Goal: Transaction & Acquisition: Purchase product/service

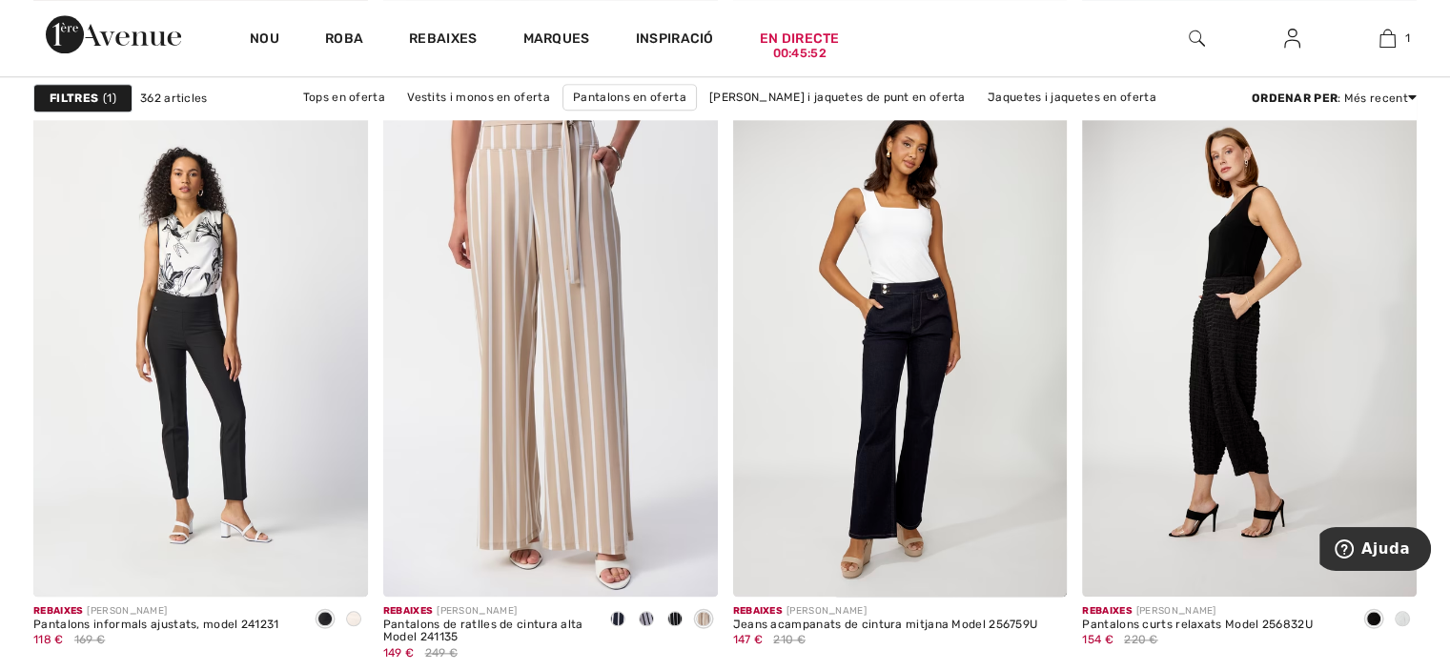
scroll to position [2109, 0]
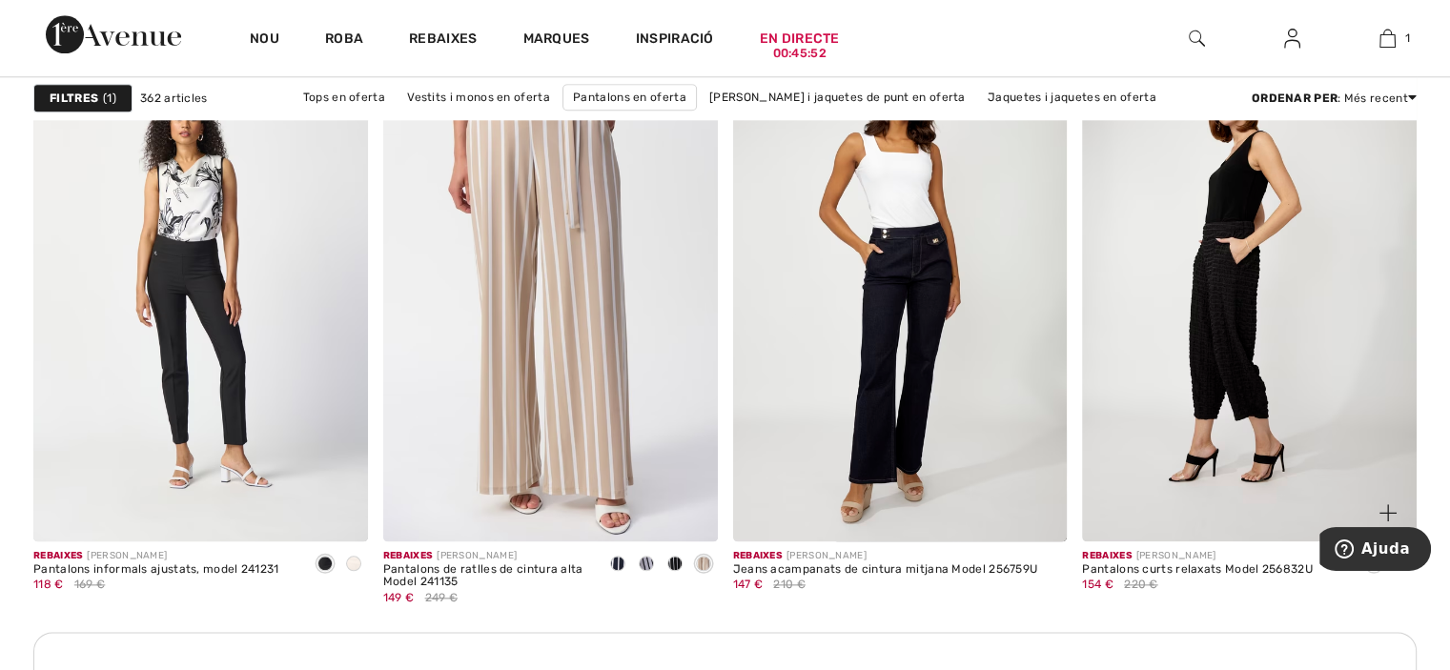
click at [1237, 164] on img at bounding box center [1249, 290] width 335 height 502
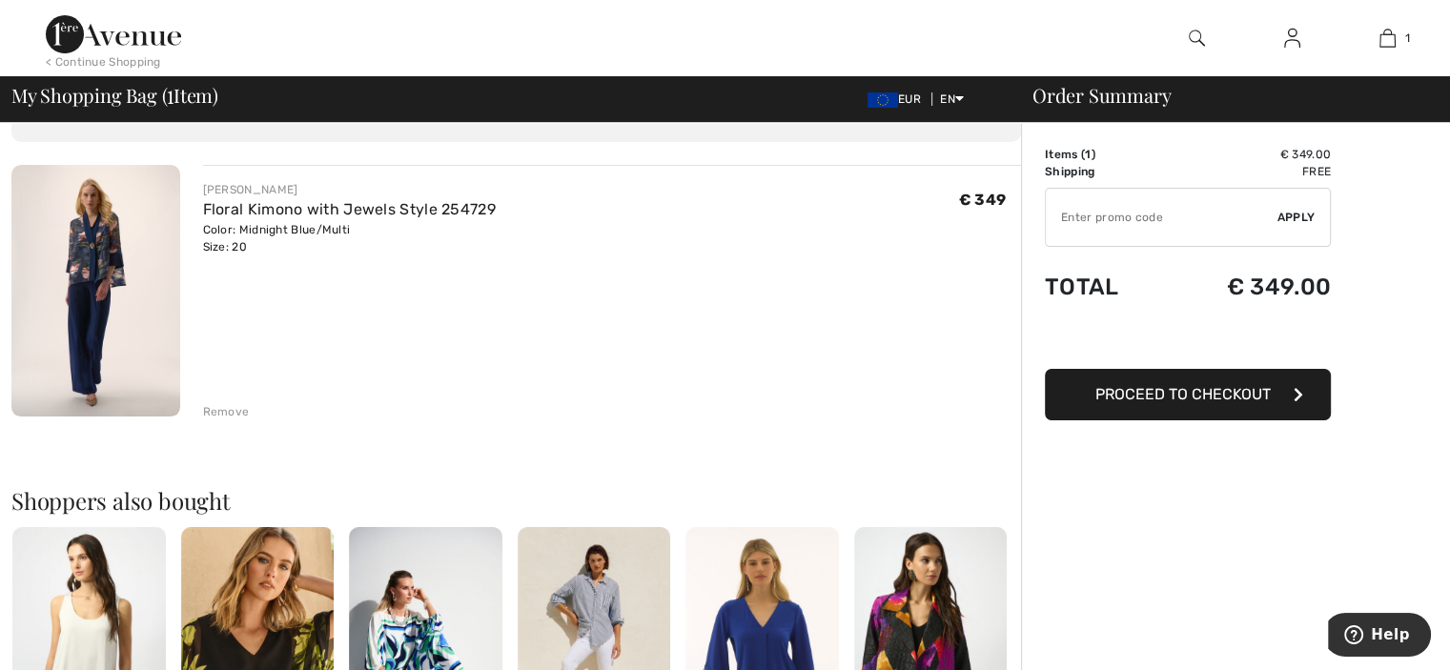
scroll to position [116, 0]
click at [1292, 479] on div "Order Summary Details Items ( 1 ) € 349.00 Promo code € 0.00 Shipping Free Tax1…" at bounding box center [1235, 607] width 429 height 1200
drag, startPoint x: 0, startPoint y: 0, endPoint x: 1292, endPoint y: 479, distance: 1378.0
click at [1292, 479] on div "Order Summary Details Items ( 1 ) € 349.00 Promo code € 0.00 Shipping Free Tax1…" at bounding box center [1235, 607] width 429 height 1200
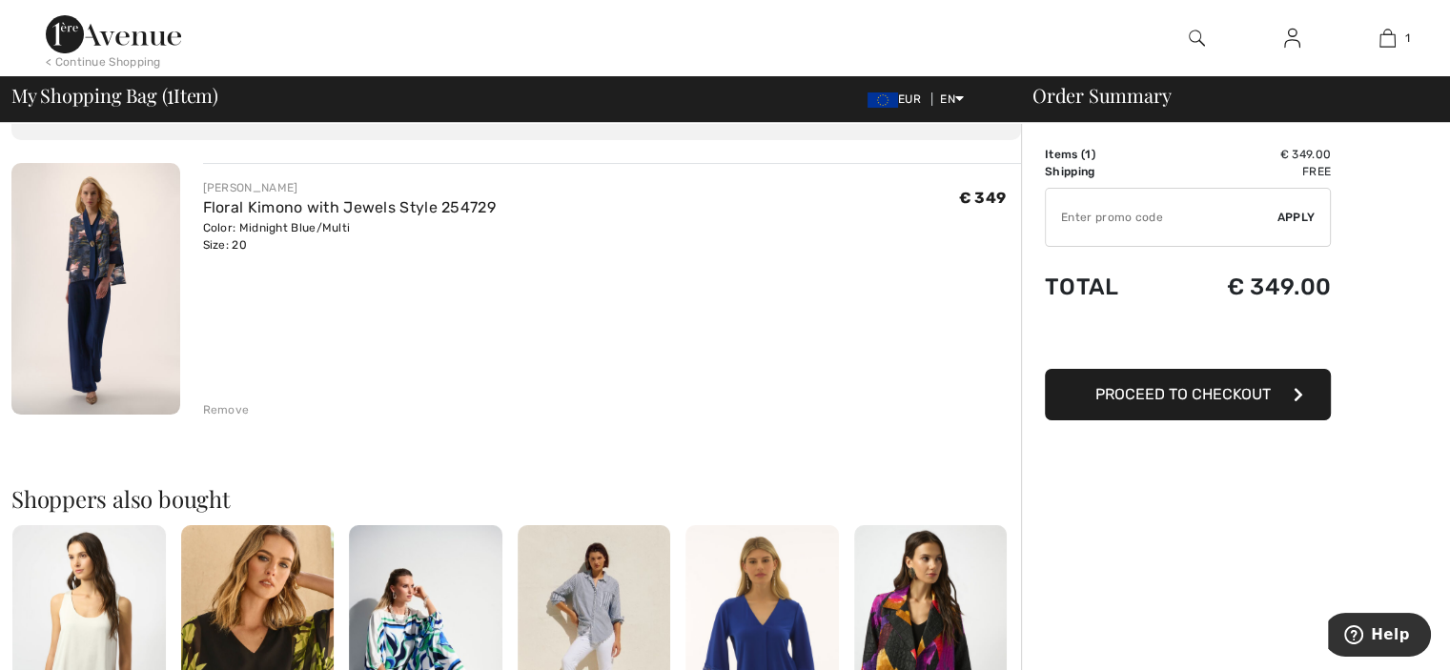
scroll to position [158, 0]
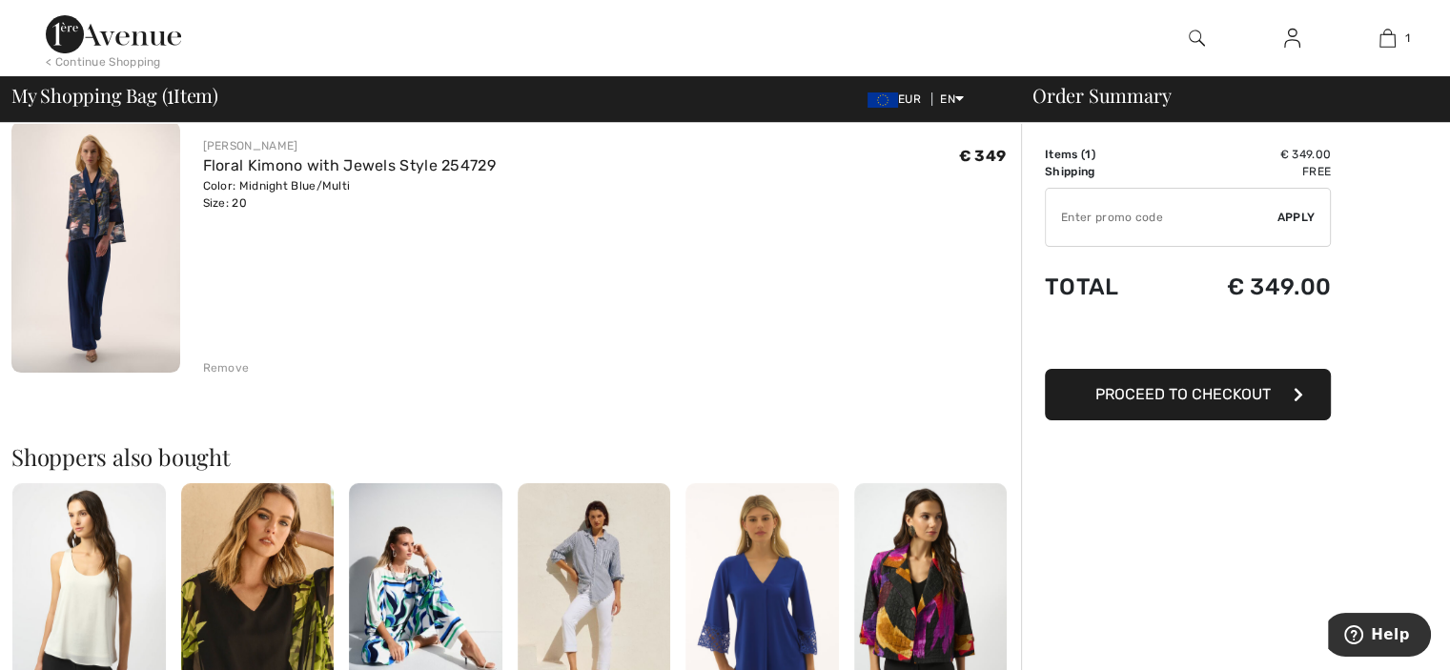
click at [1292, 479] on div "Order Summary Details Items ( 1 ) € 349.00 Promo code € 0.00 Shipping Free Tax1…" at bounding box center [1235, 565] width 429 height 1200
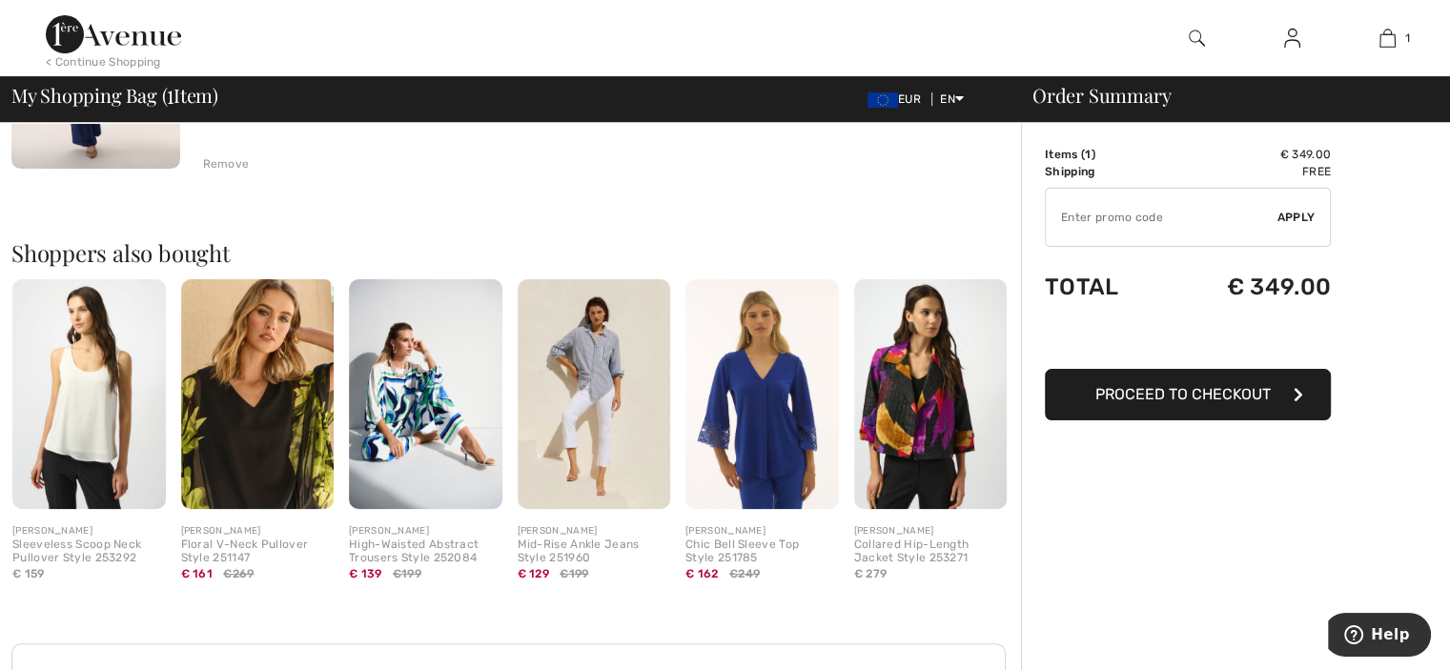
scroll to position [364, 0]
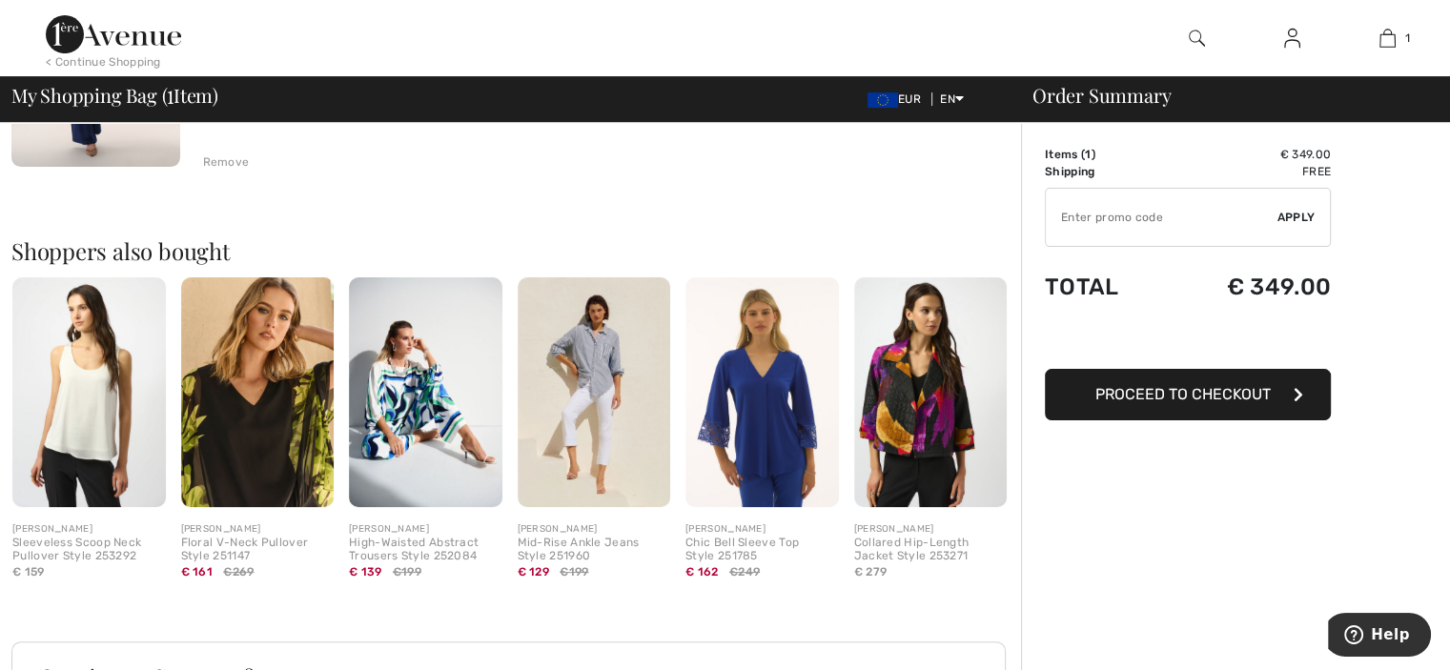
click at [1292, 479] on div "Order Summary Details Items ( 1 ) € 349.00 Promo code € 0.00 Shipping Free Tax1…" at bounding box center [1235, 359] width 429 height 1200
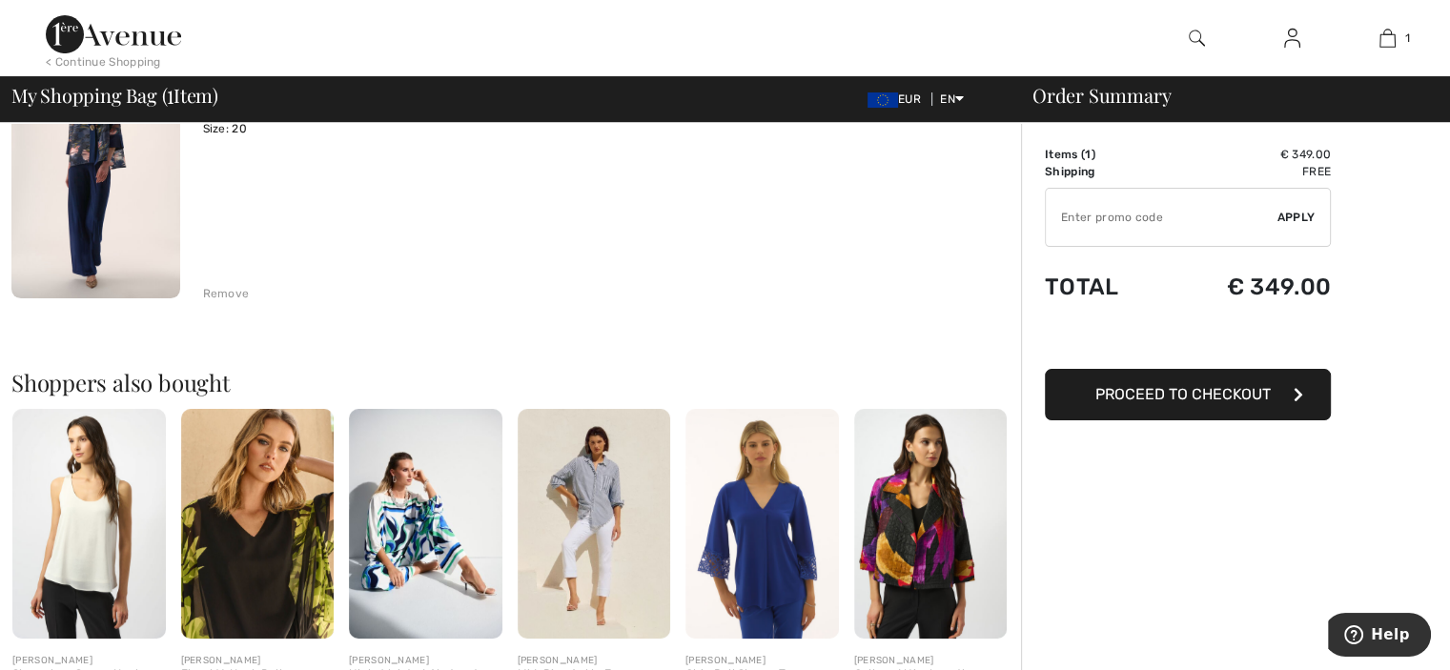
scroll to position [233, 0]
click at [1292, 479] on div "Order Summary Details Items ( 1 ) € 349.00 Promo code € 0.00 Shipping Free Tax1…" at bounding box center [1235, 490] width 429 height 1200
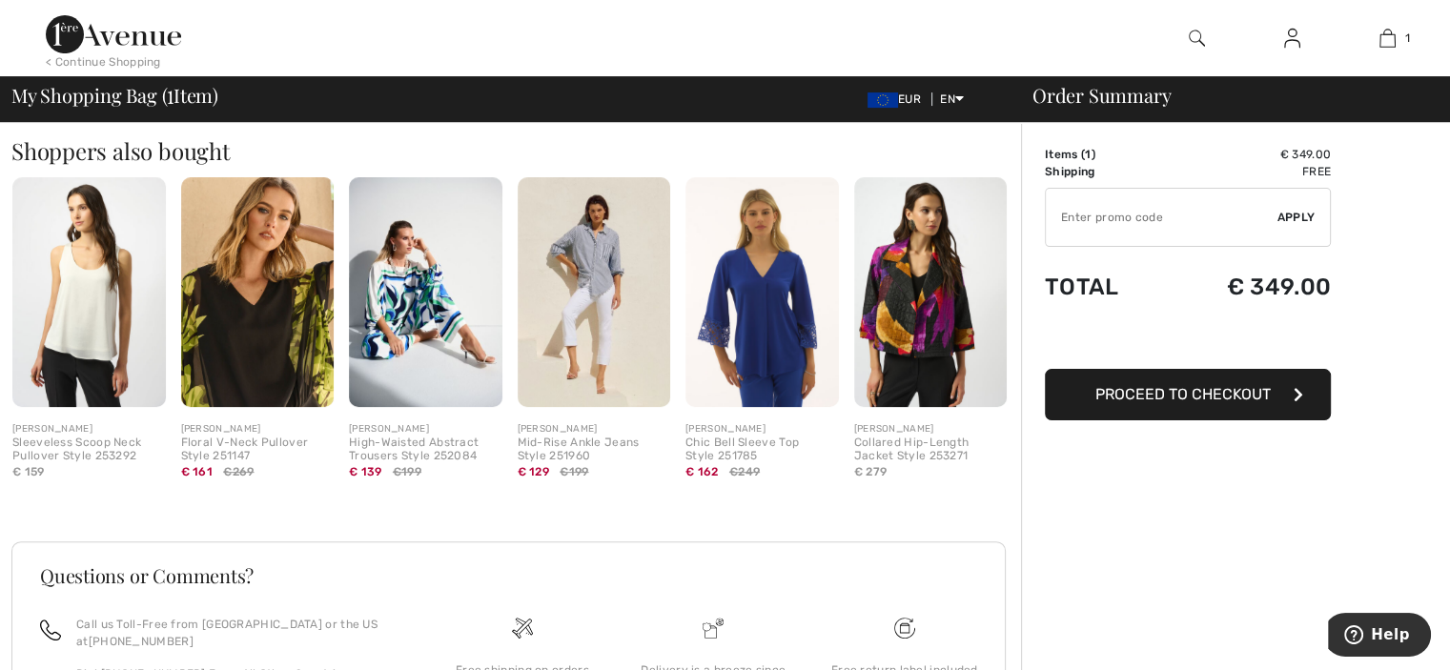
scroll to position [465, 0]
click at [1292, 479] on div "Order Summary Details Items ( 1 ) € 349.00 Promo code € 0.00 Shipping Free Tax1…" at bounding box center [1235, 258] width 429 height 1200
click at [933, 312] on img at bounding box center [931, 291] width 154 height 230
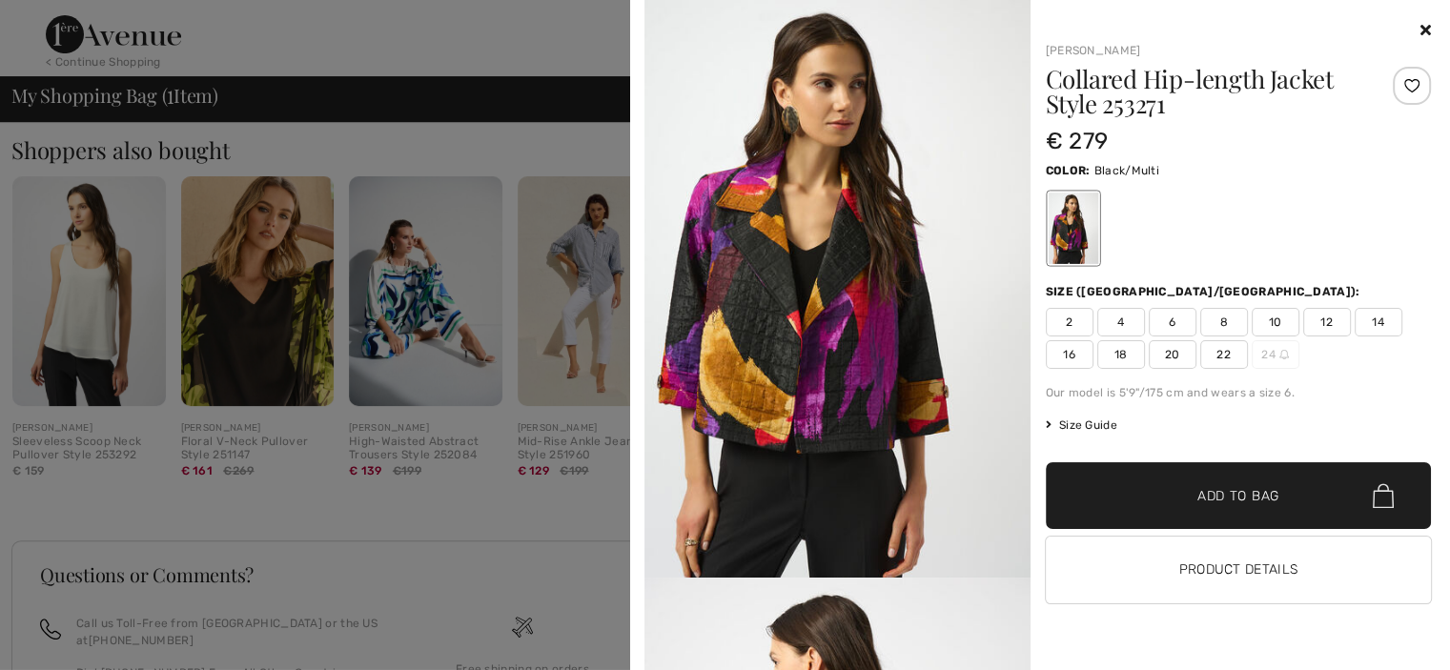
click at [1423, 27] on icon at bounding box center [1426, 29] width 10 height 15
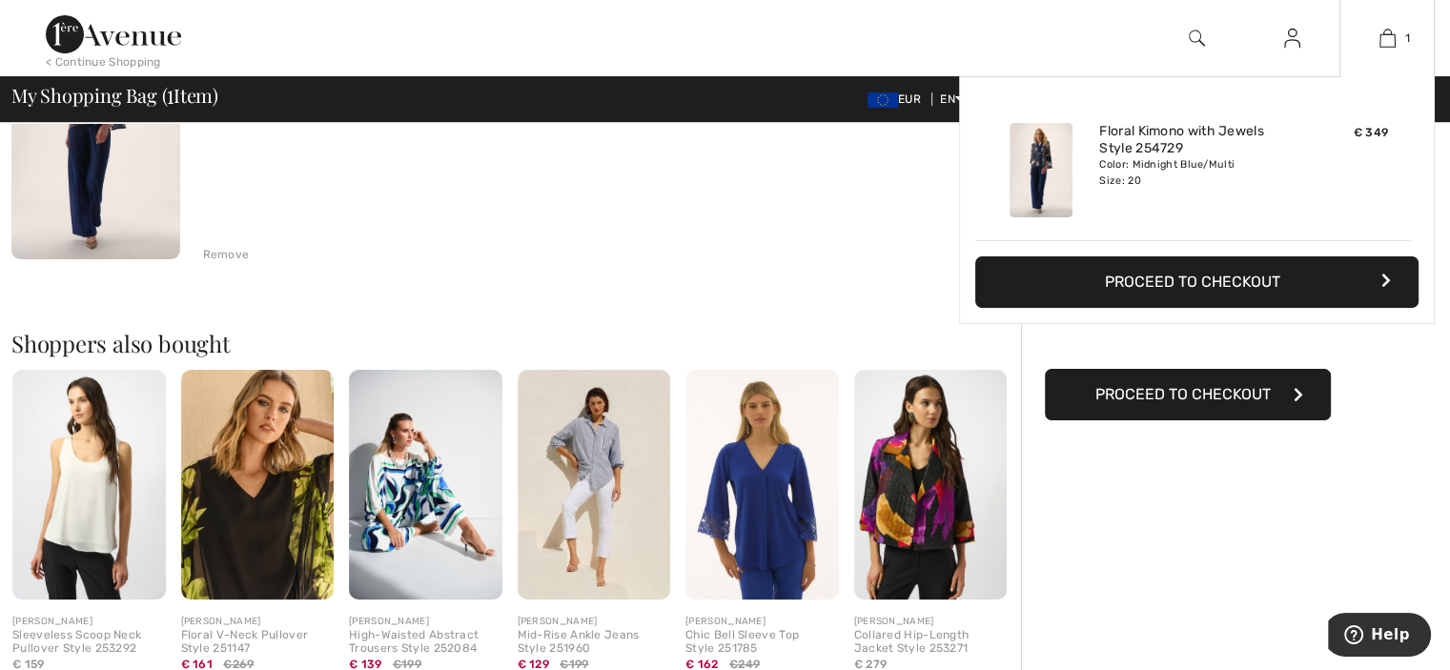
scroll to position [0, 0]
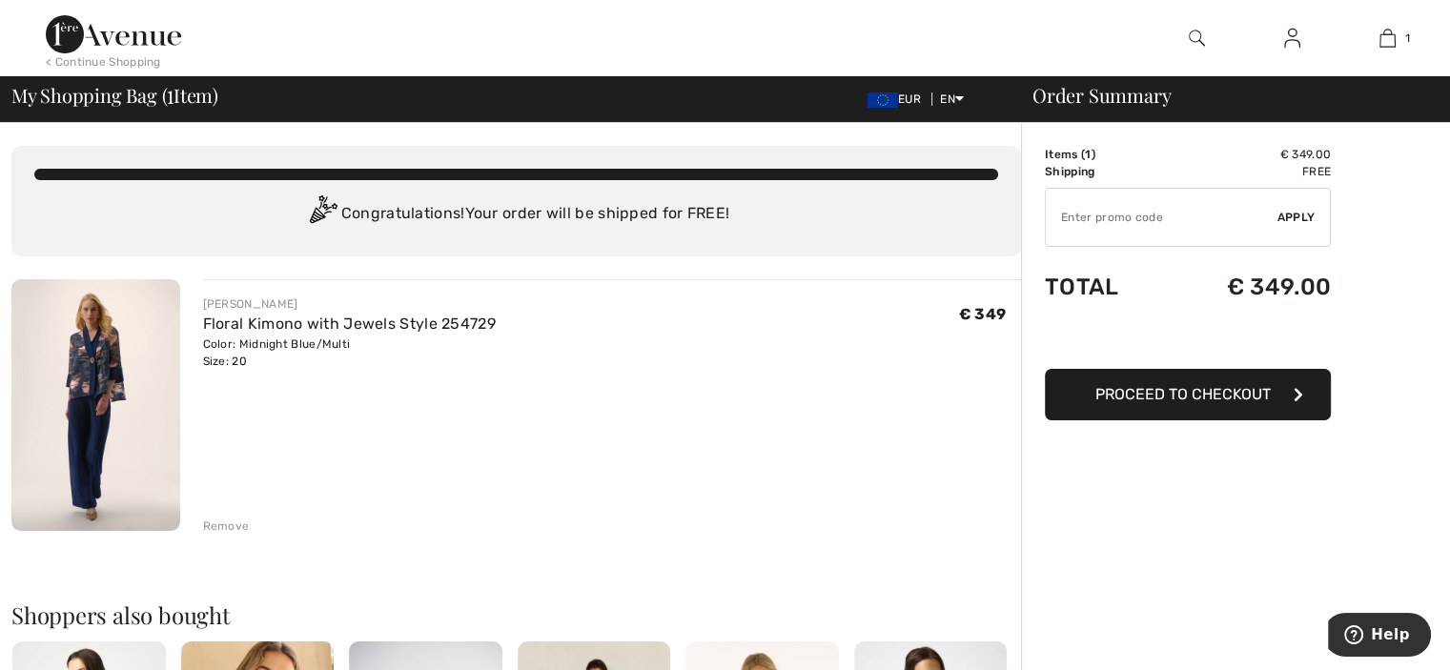
click at [1221, 387] on span "Proceed to Checkout" at bounding box center [1183, 394] width 175 height 18
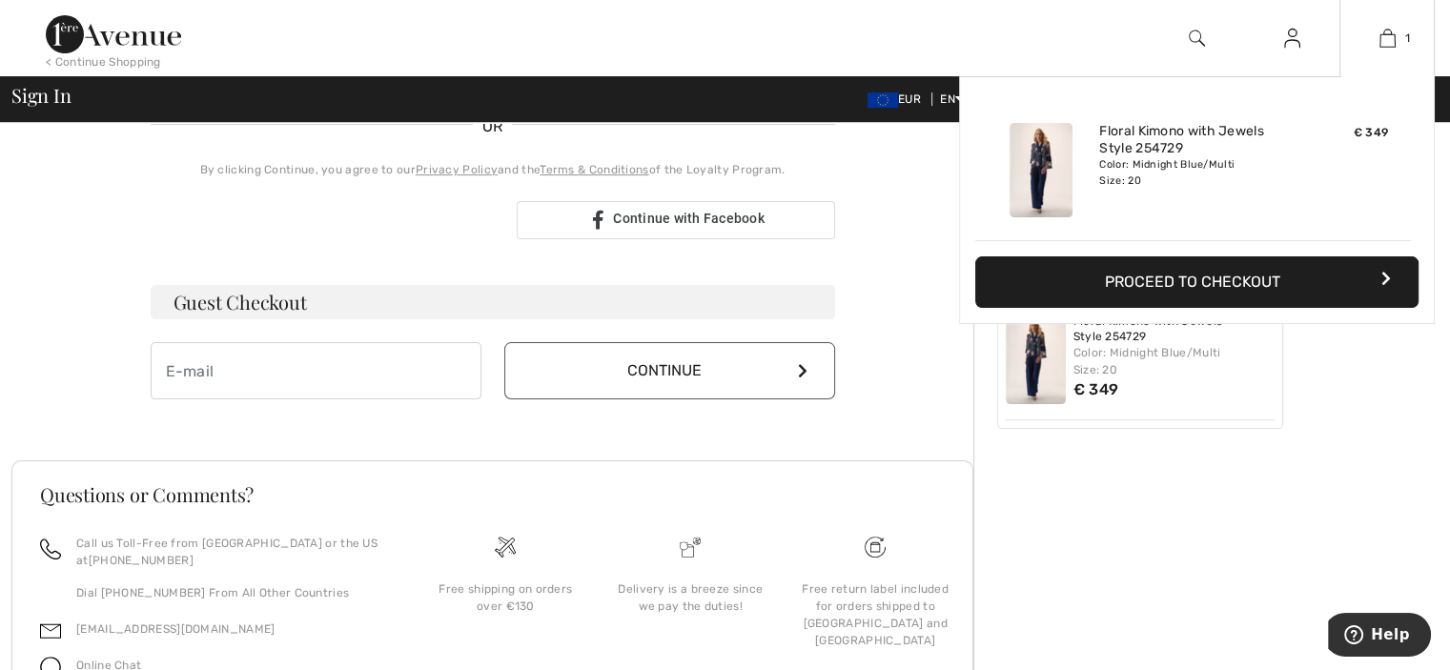
scroll to position [543, 0]
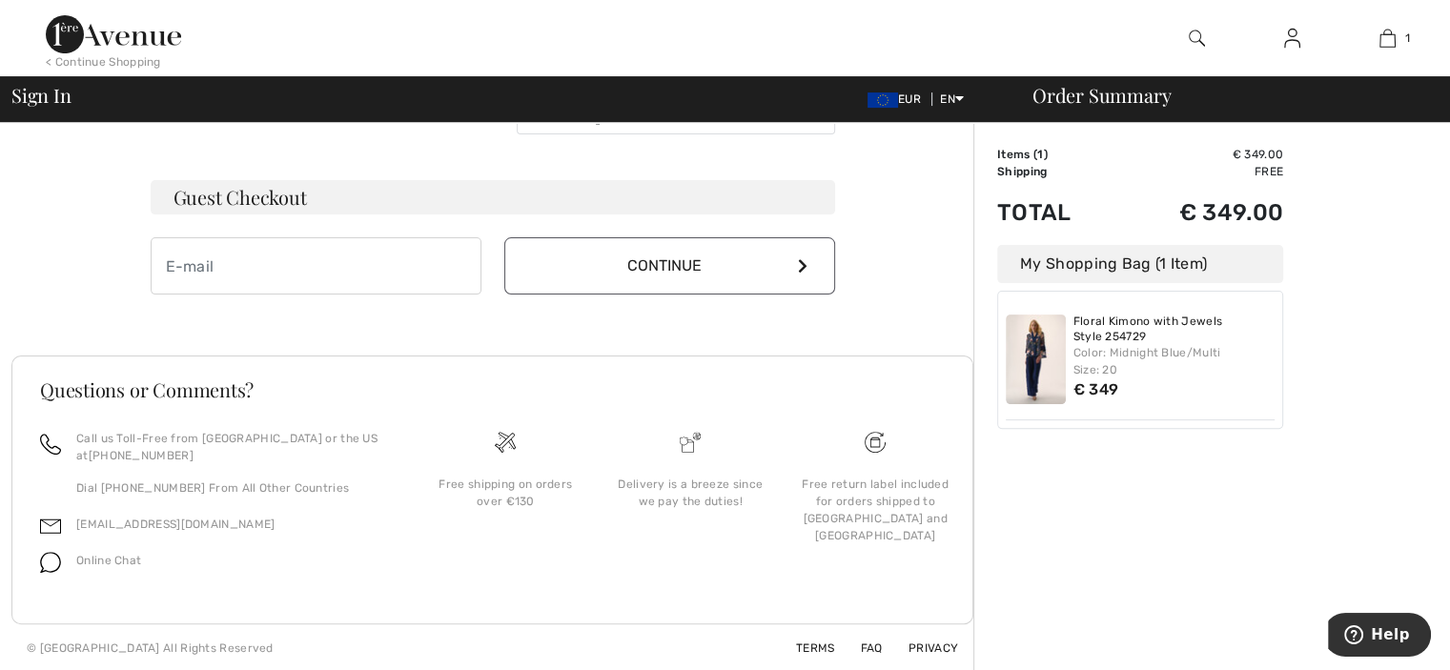
drag, startPoint x: 1217, startPoint y: 312, endPoint x: 784, endPoint y: 250, distance: 437.4
click at [784, 250] on button "Continue" at bounding box center [669, 265] width 331 height 57
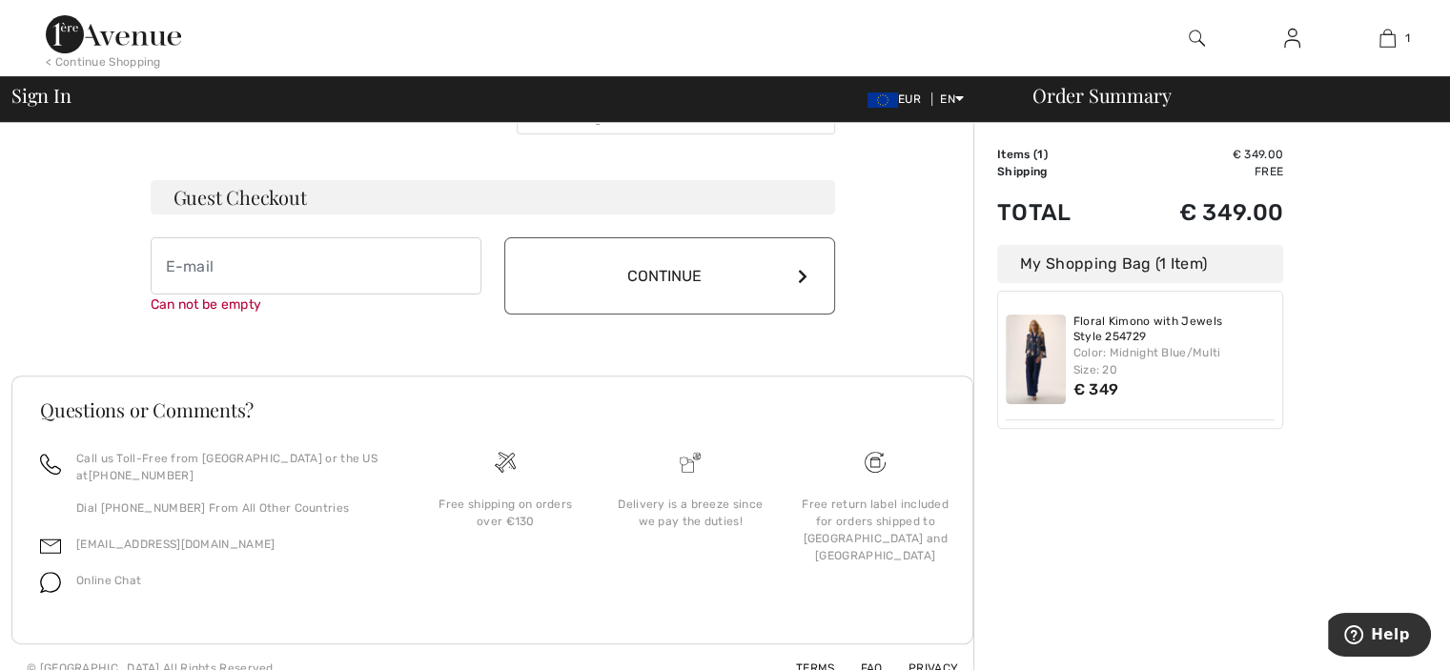
scroll to position [563, 0]
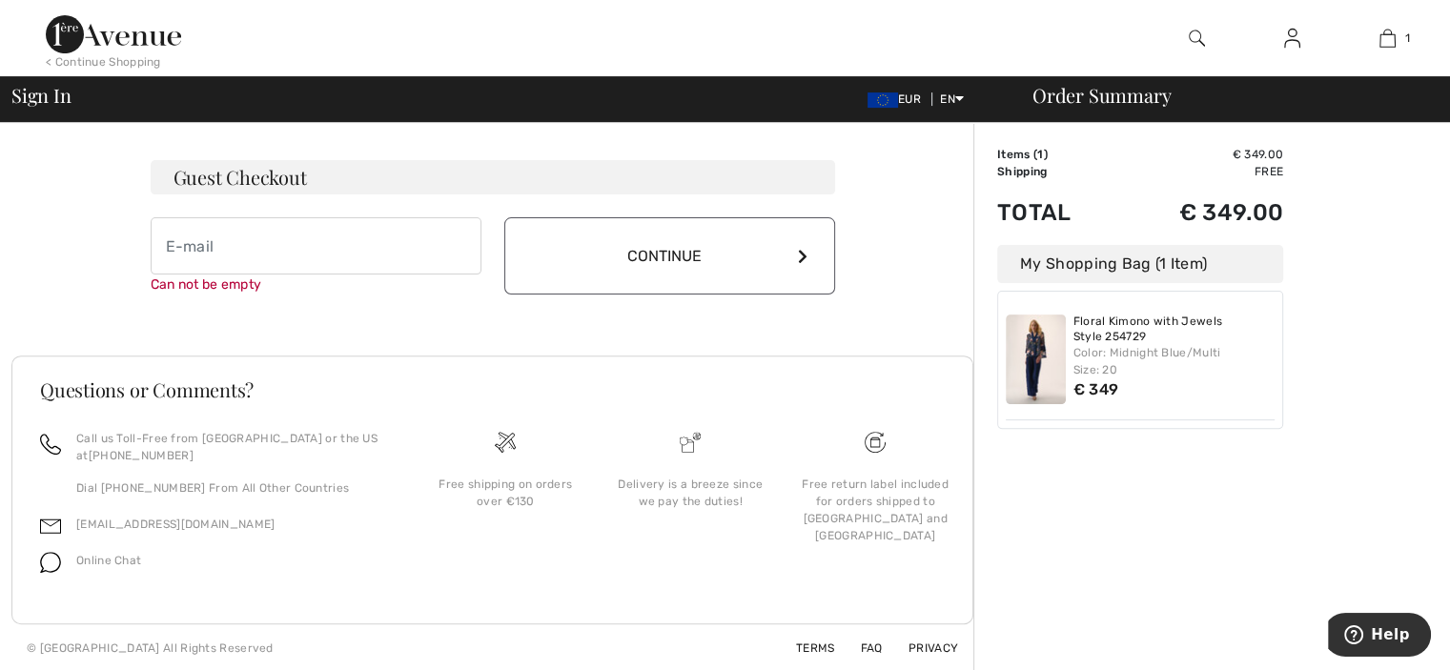
click at [798, 252] on icon at bounding box center [803, 256] width 10 height 15
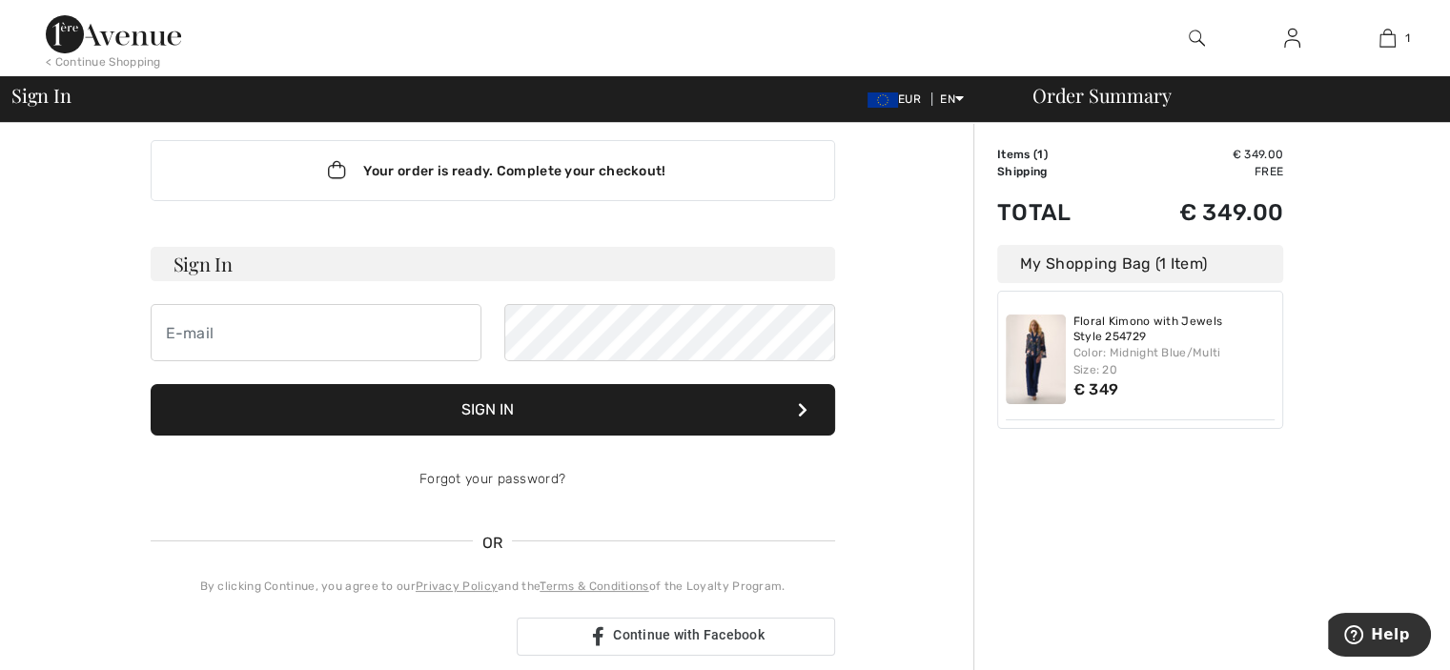
scroll to position [0, 0]
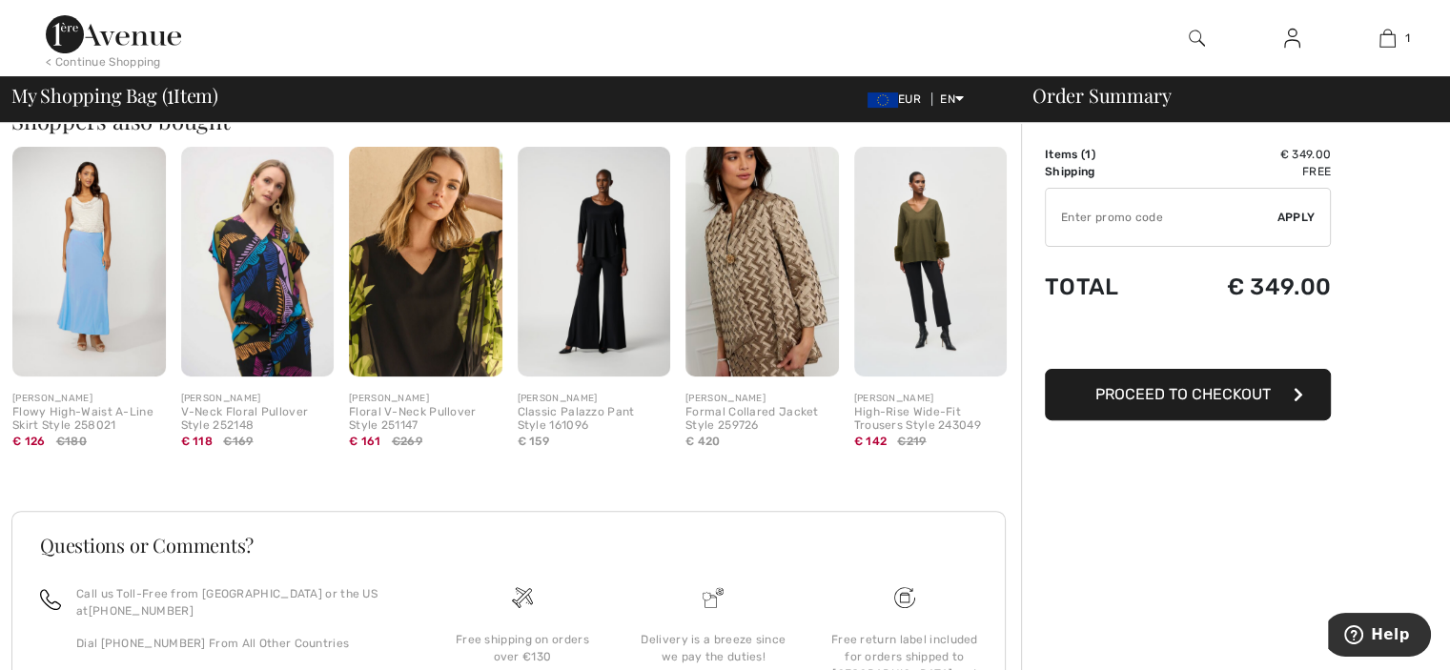
scroll to position [650, 0]
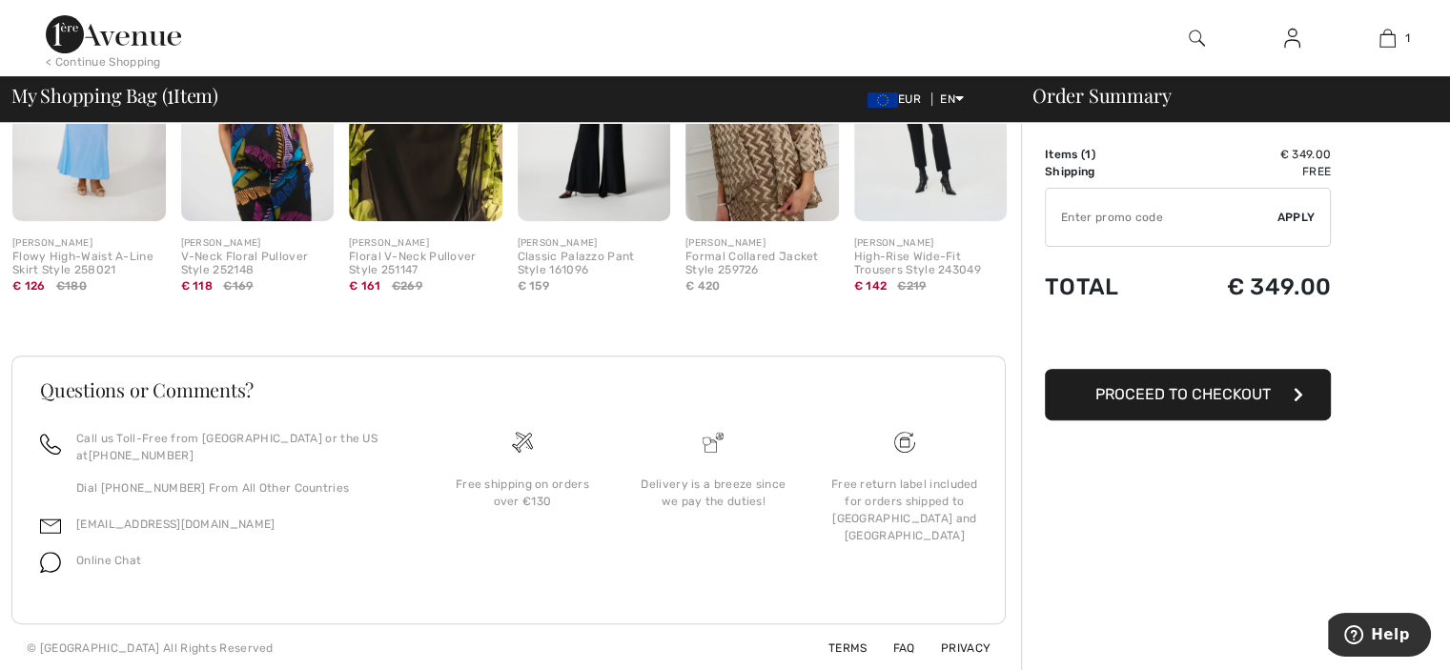
click at [70, 30] on img at bounding box center [113, 34] width 135 height 38
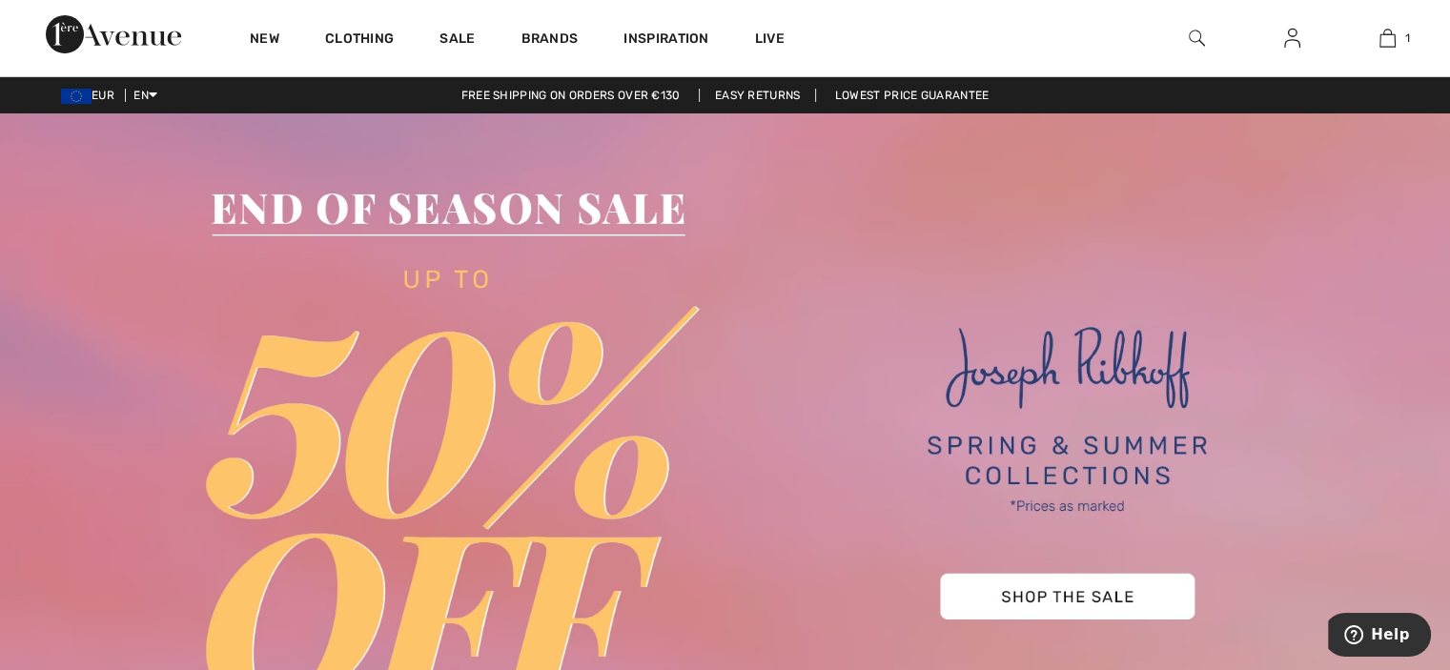
click at [1076, 601] on img at bounding box center [725, 460] width 1450 height 695
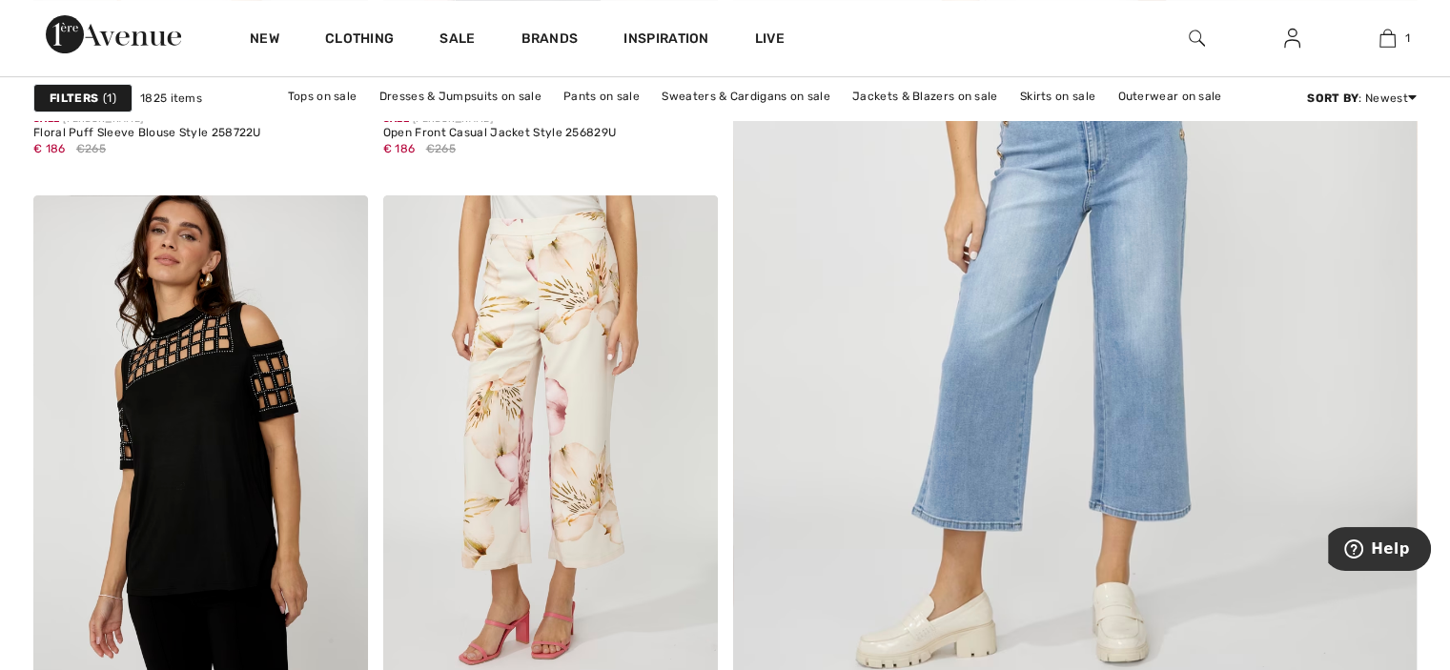
scroll to position [706, 0]
drag, startPoint x: 0, startPoint y: 0, endPoint x: 1076, endPoint y: 598, distance: 1230.7
click at [1076, 598] on img at bounding box center [1075, 218] width 821 height 1232
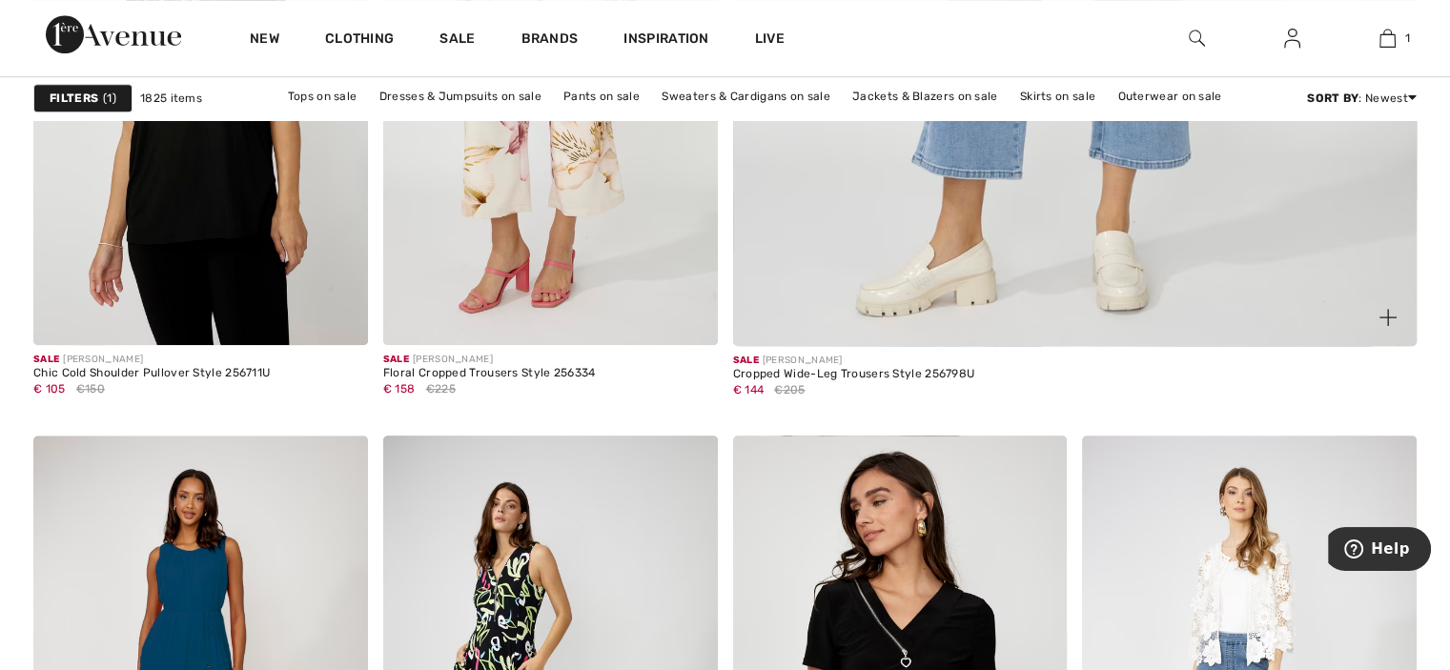
scroll to position [1170, 0]
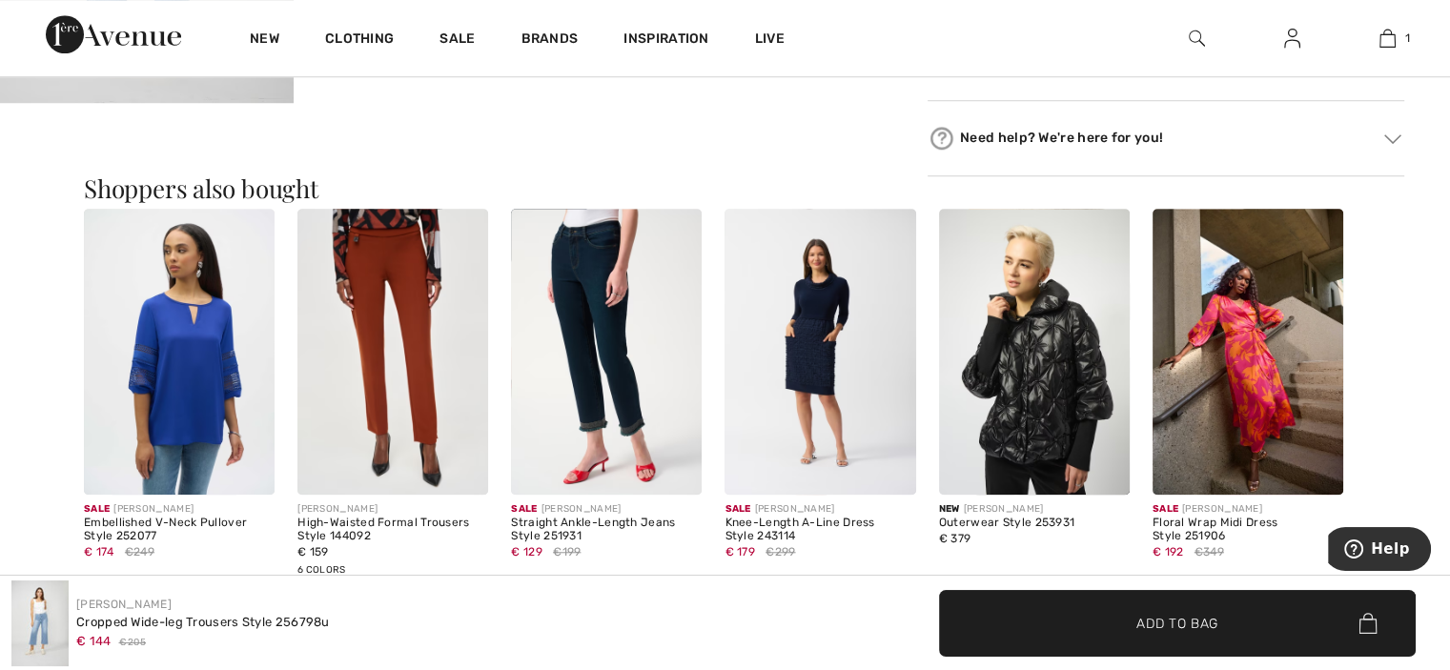
scroll to position [1556, 0]
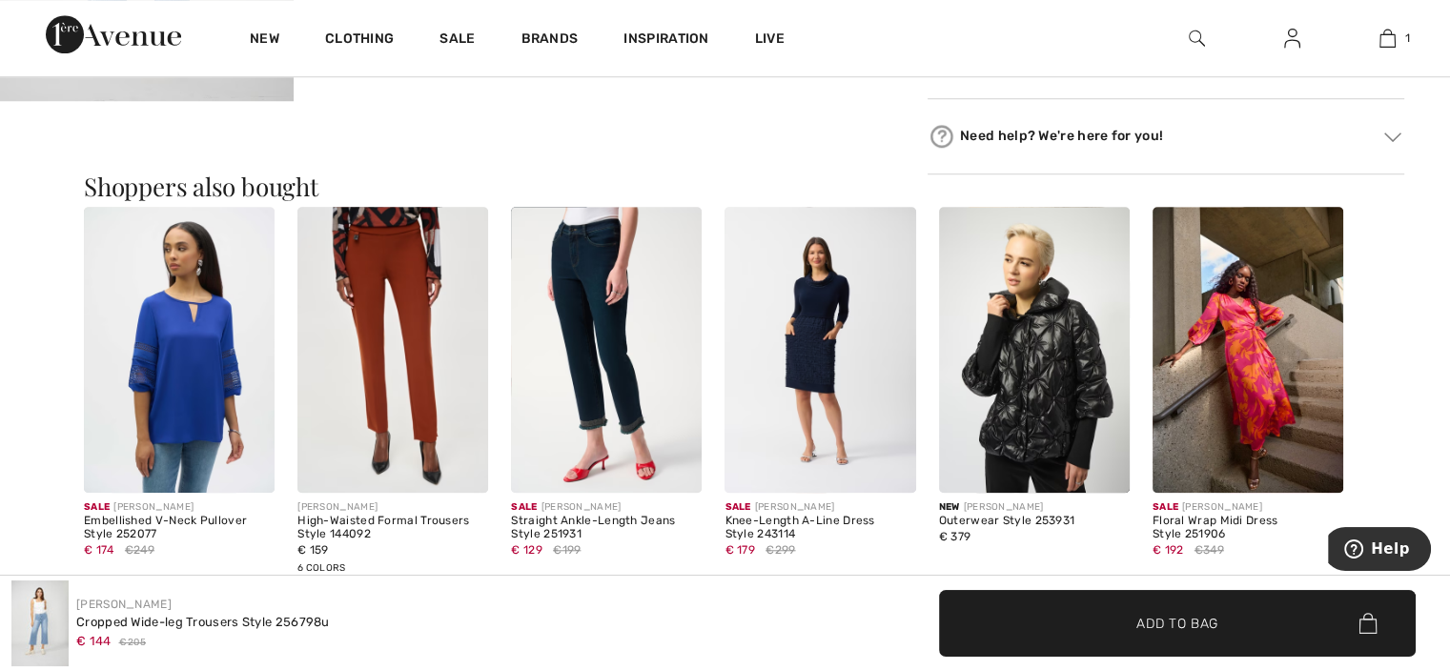
drag, startPoint x: 0, startPoint y: 0, endPoint x: 1188, endPoint y: 172, distance: 1200.5
click at [1188, 172] on div "Need help? We're here for you! Toll free (Canada/US): +1 (888) 605-5525 Interna…" at bounding box center [1166, 136] width 477 height 75
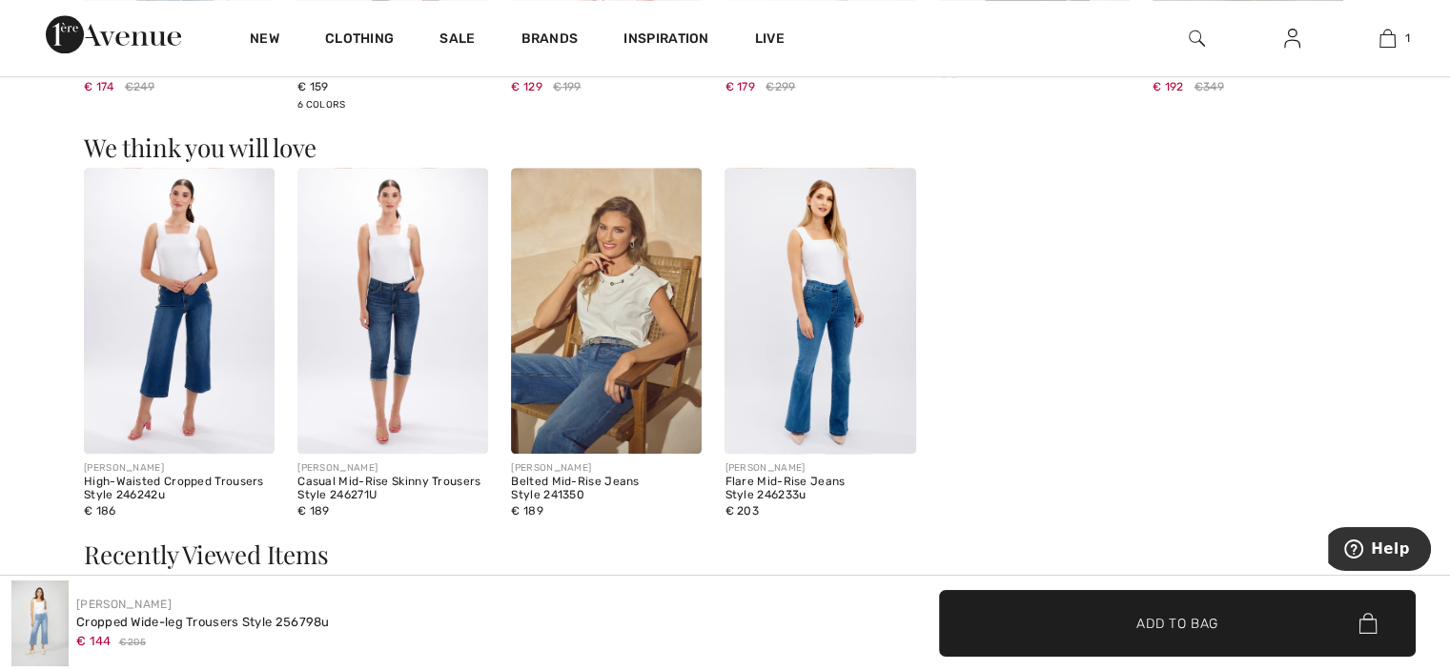
scroll to position [2022, 0]
click at [1144, 225] on div "FRANK LYMAN High-Waisted Cropped Trousers Style 246242u € 186 FRANK LYMAN Casua…" at bounding box center [725, 353] width 1283 height 375
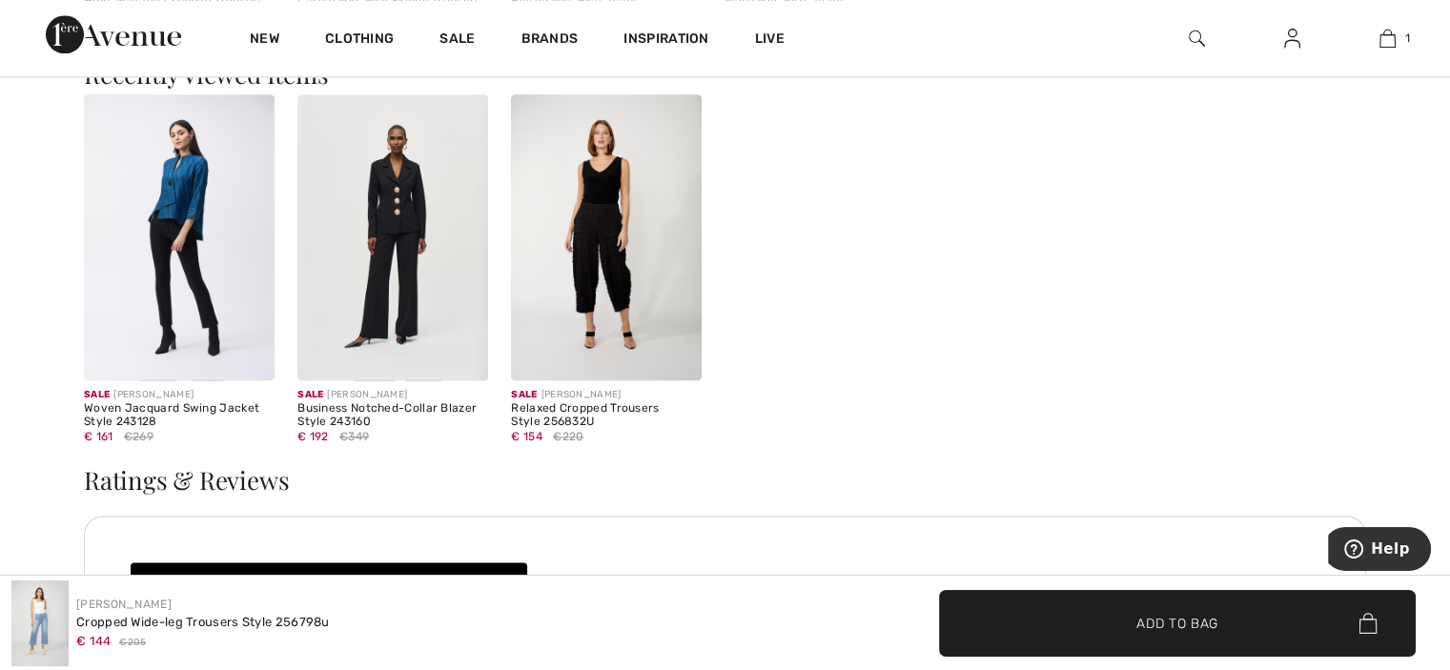
scroll to position [2493, 0]
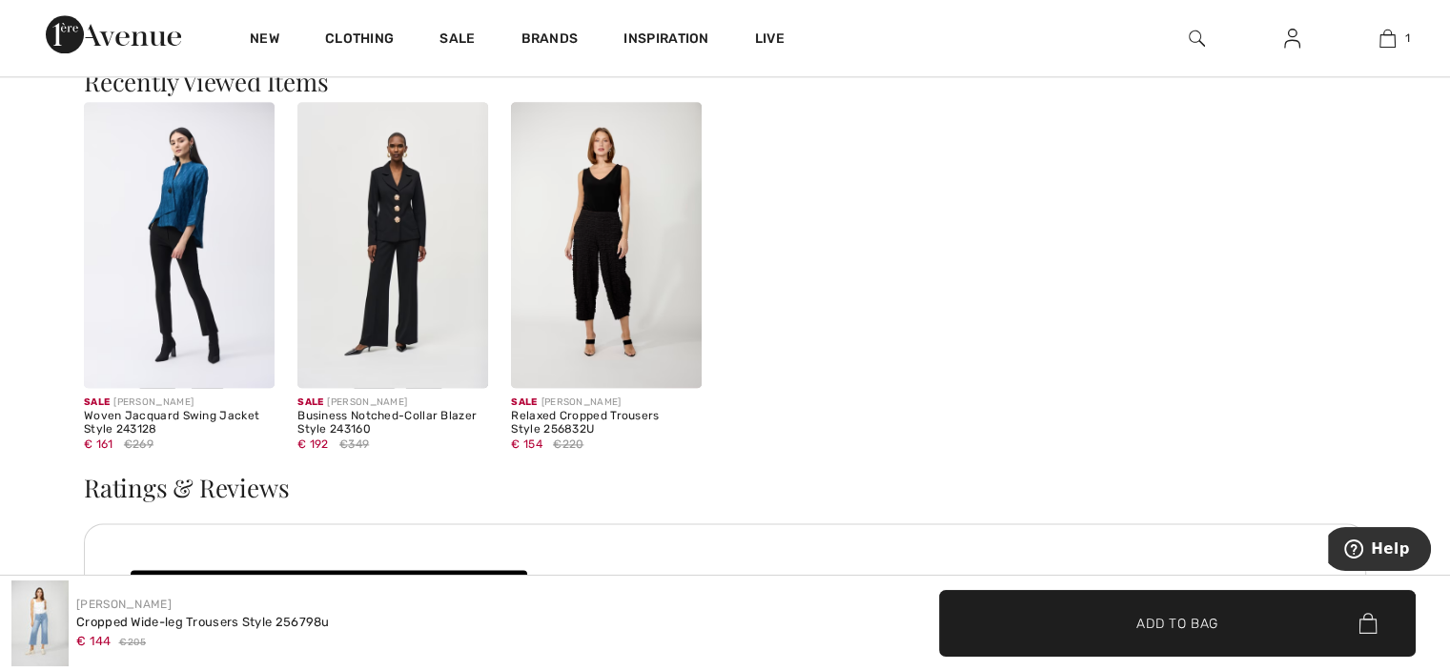
click at [183, 205] on img at bounding box center [179, 245] width 191 height 286
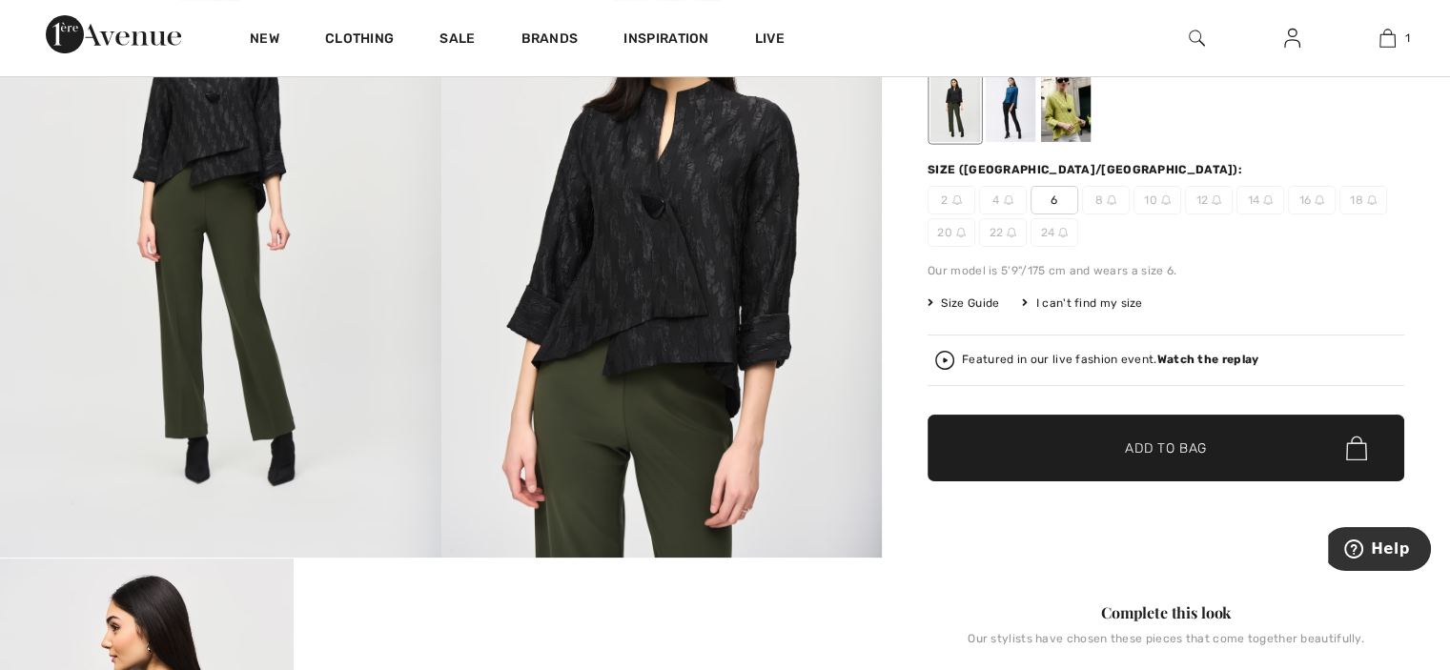
scroll to position [217, 0]
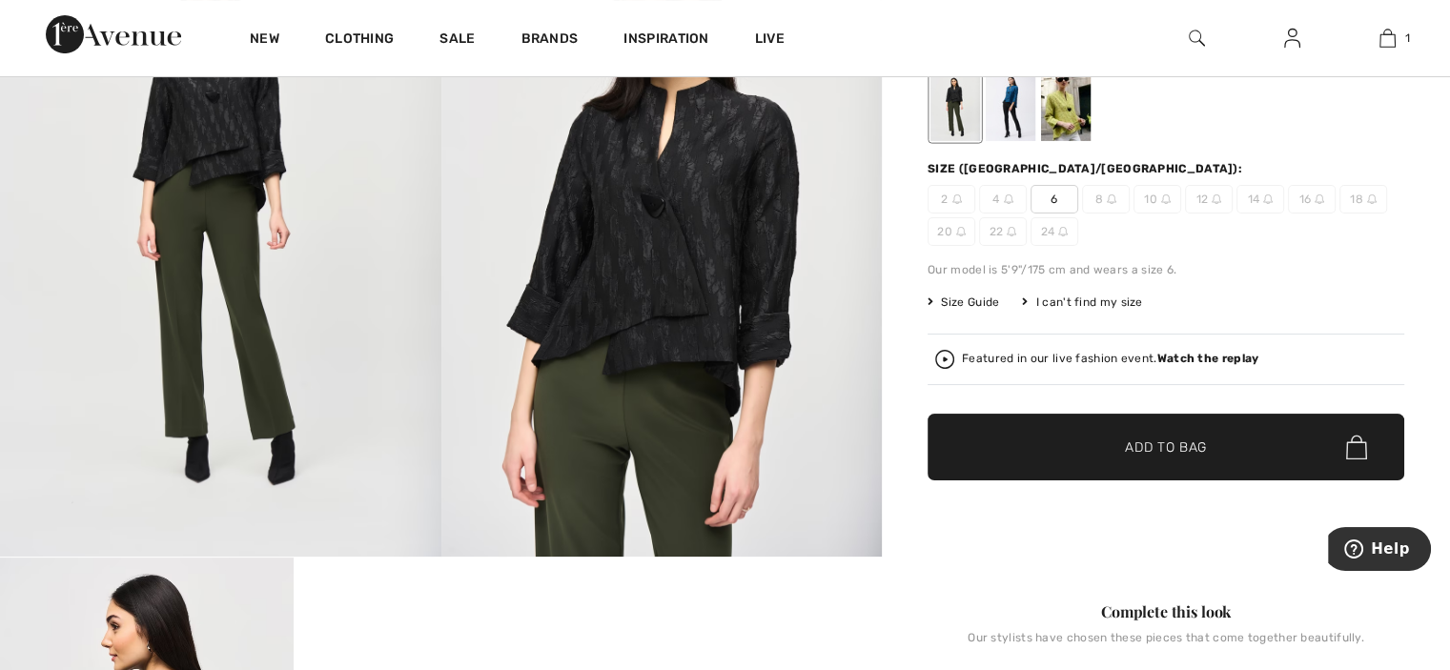
click at [544, 384] on img at bounding box center [663, 226] width 442 height 661
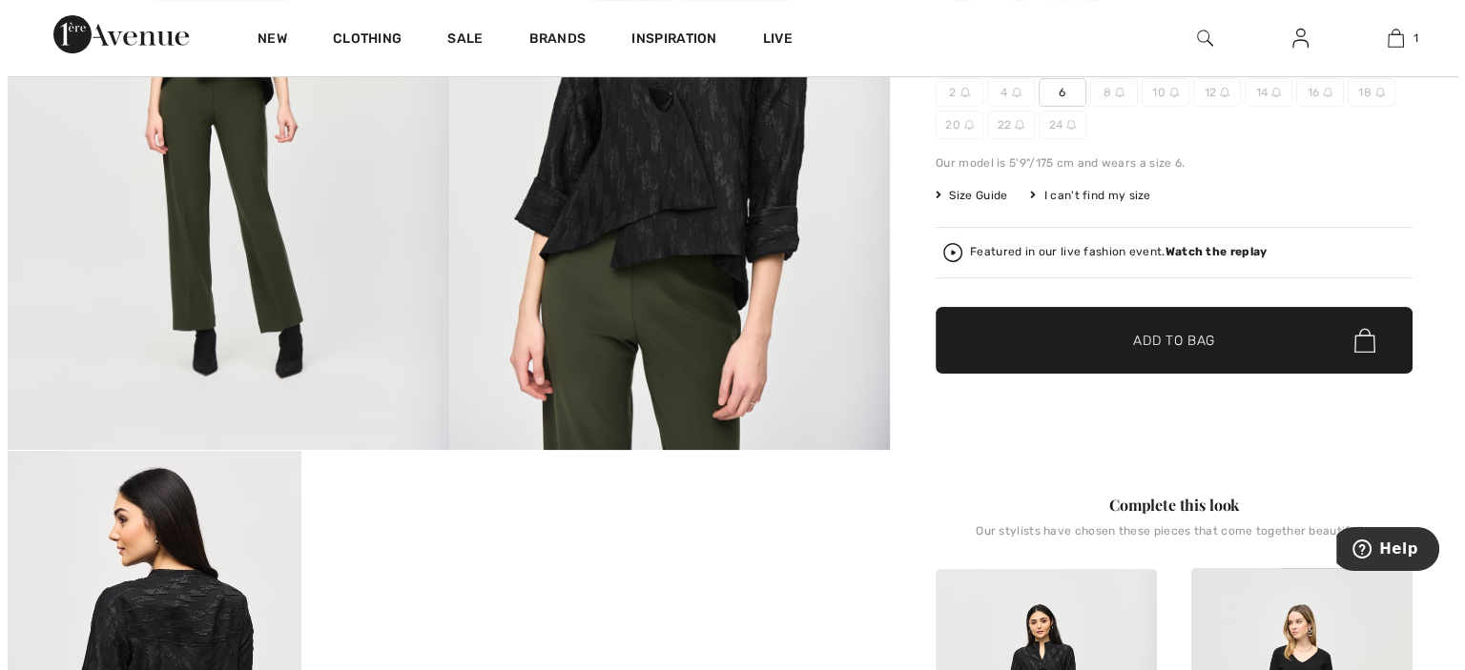
scroll to position [327, 0]
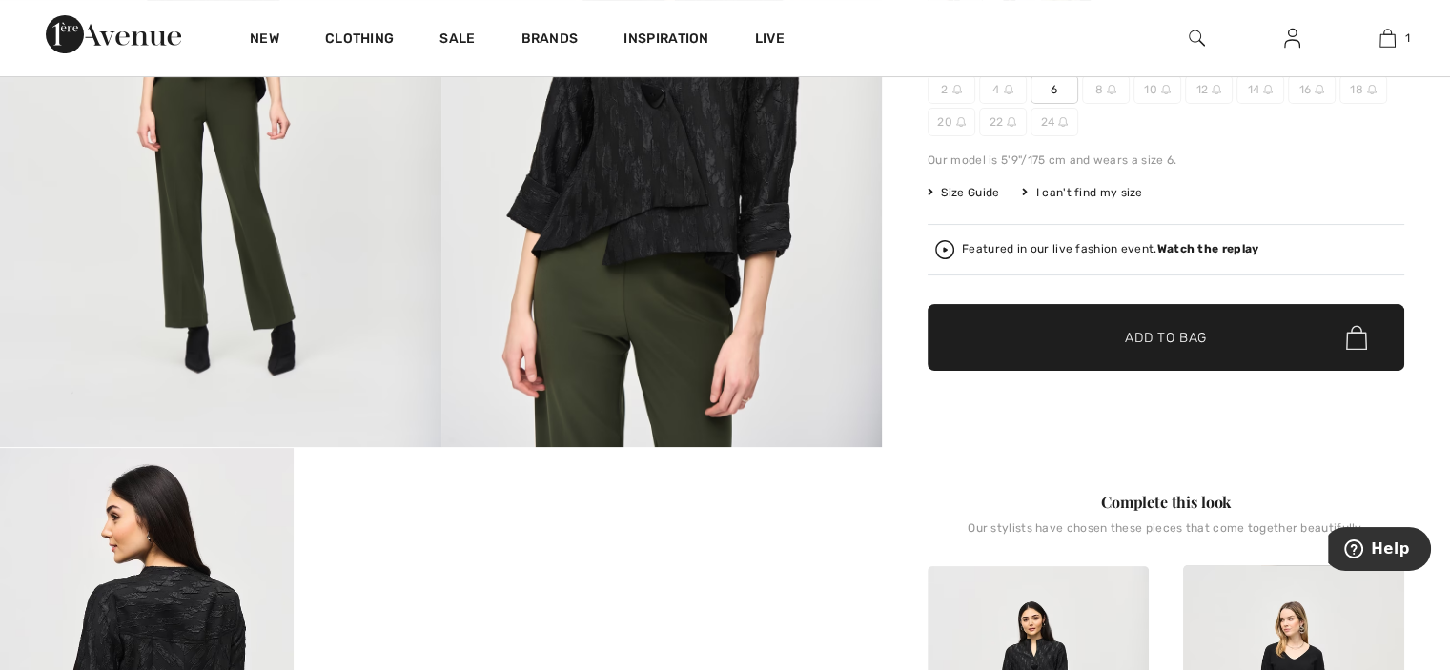
click at [544, 384] on img at bounding box center [663, 116] width 442 height 661
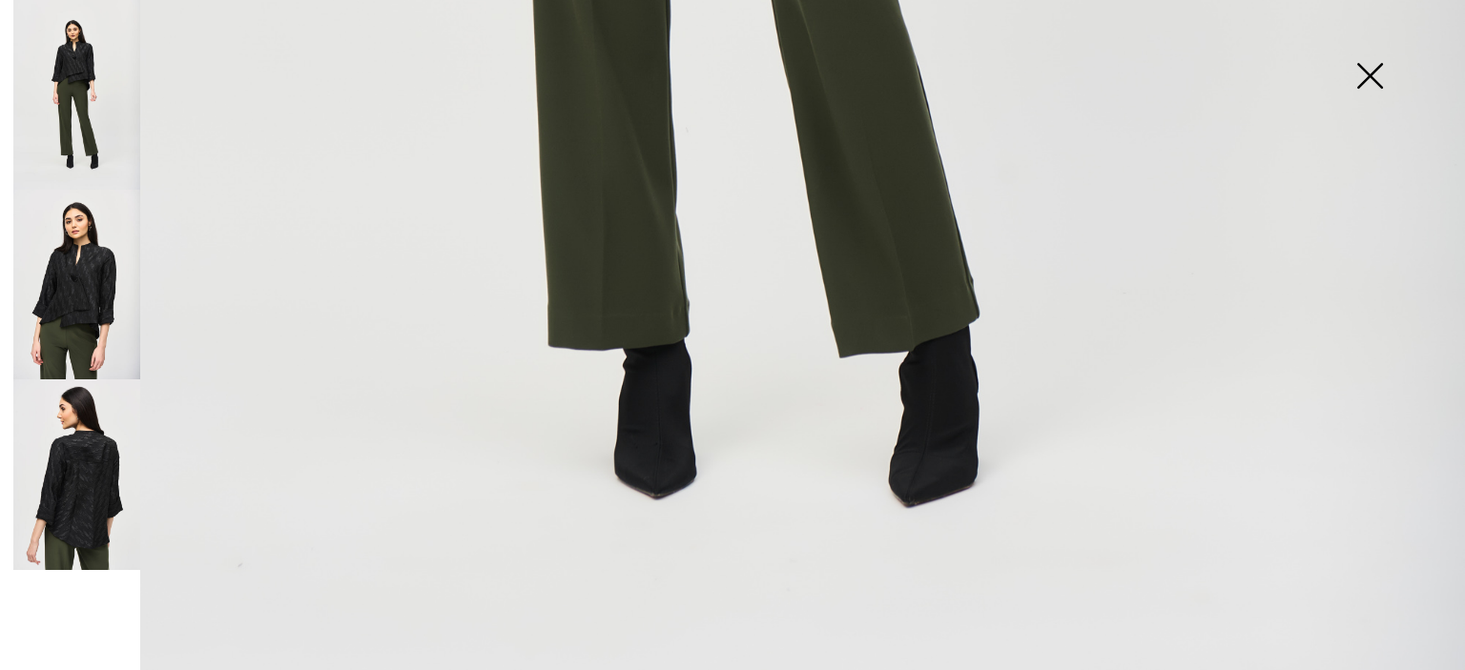
scroll to position [1448, 0]
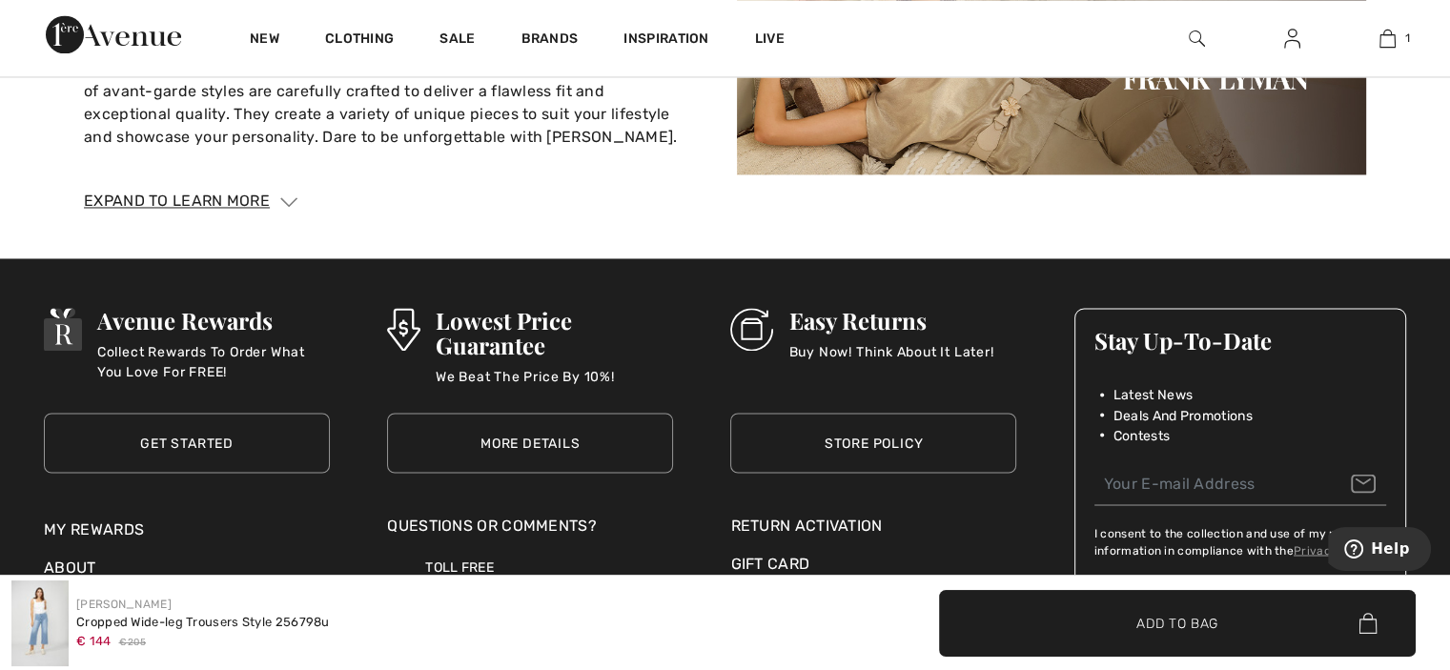
scroll to position [3211, 0]
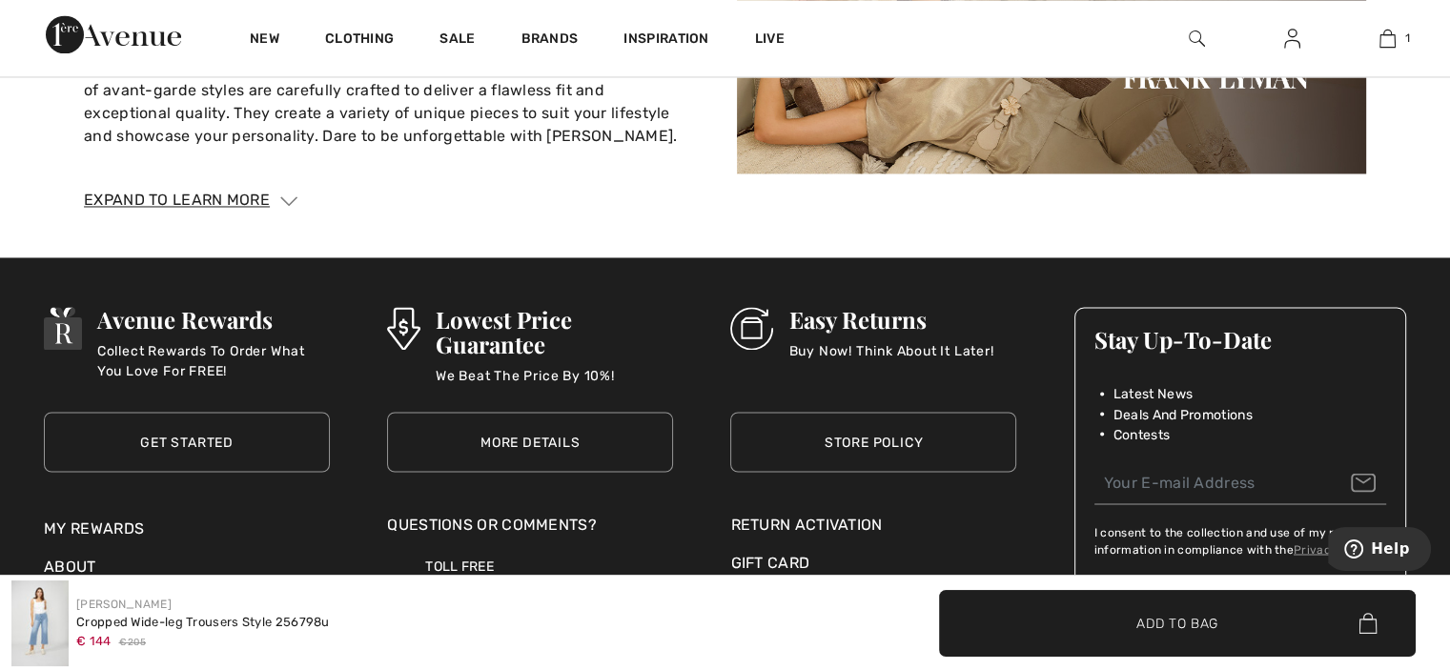
click at [10, 599] on div "Frank Lyman Cropped Wide-leg Trousers Style 256798u € 144 € 205" at bounding box center [363, 624] width 726 height 86
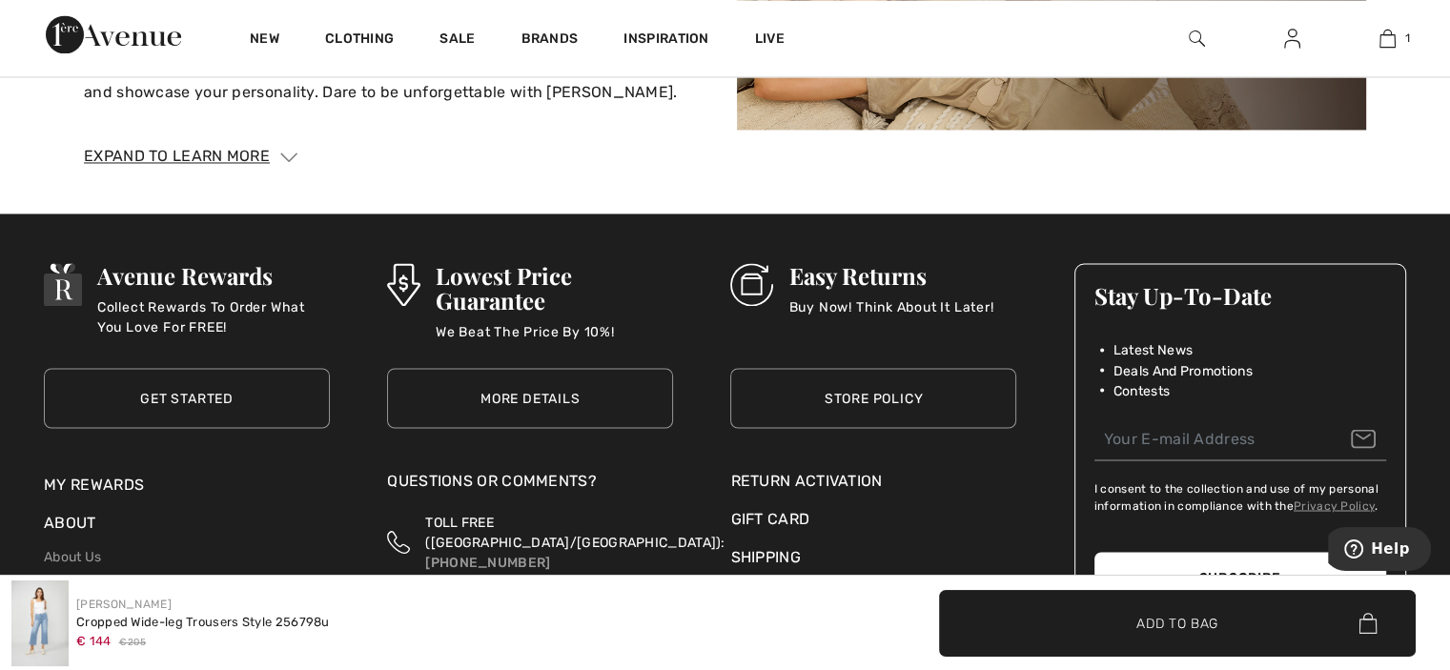
scroll to position [3236, 0]
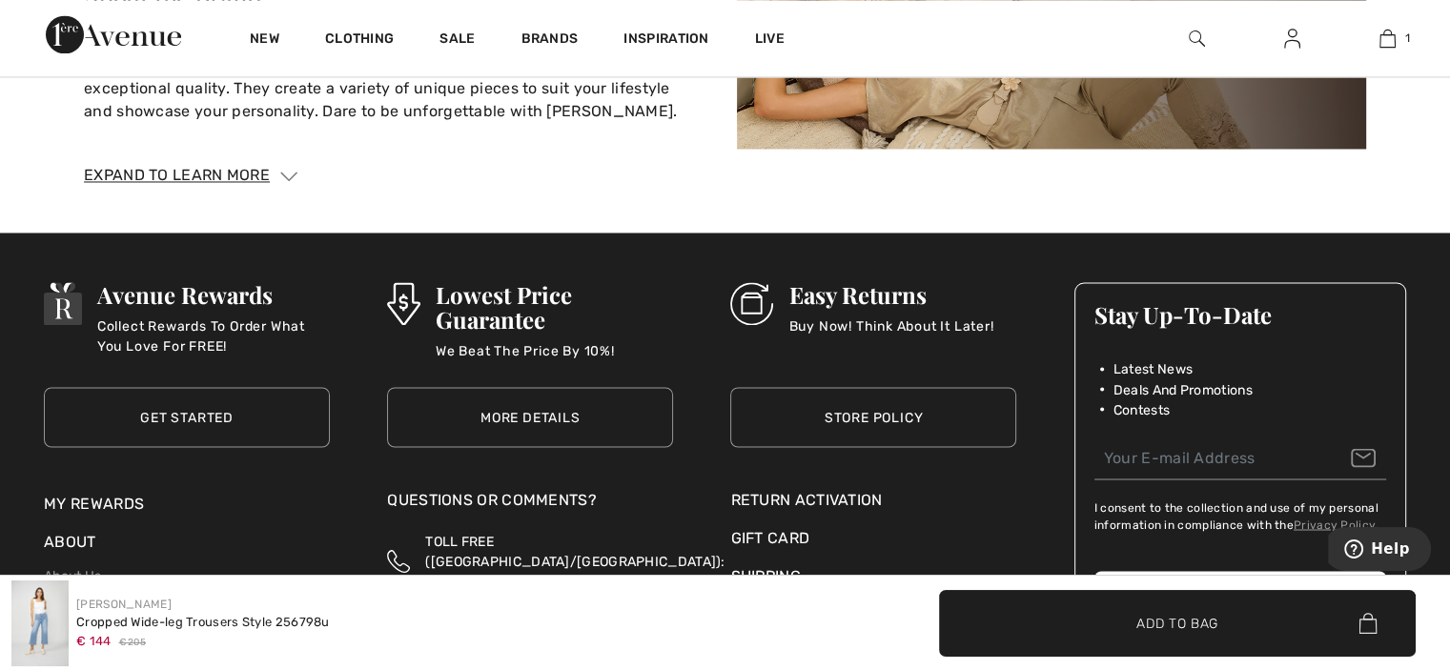
click at [637, 233] on div "Avenue Rewards Collect Rewards To Order What You Love For FREE! Get Started Get…" at bounding box center [725, 606] width 1450 height 746
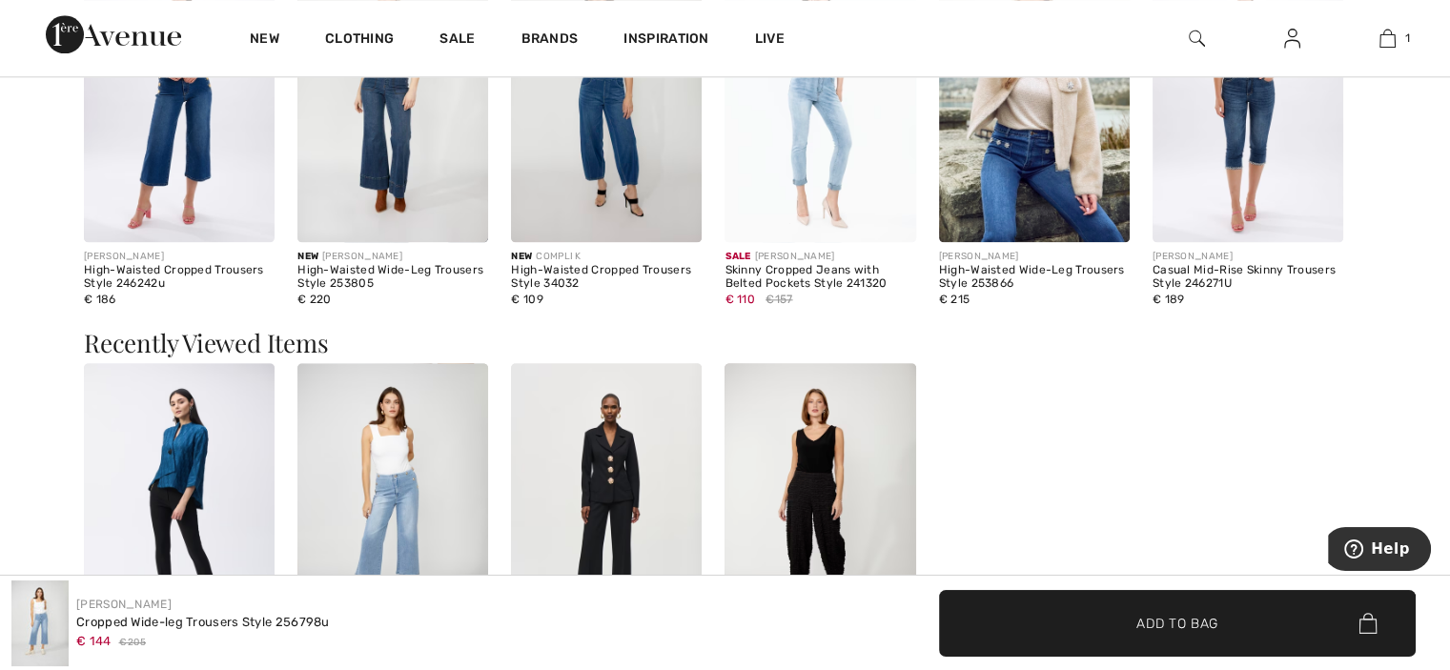
scroll to position [2231, 0]
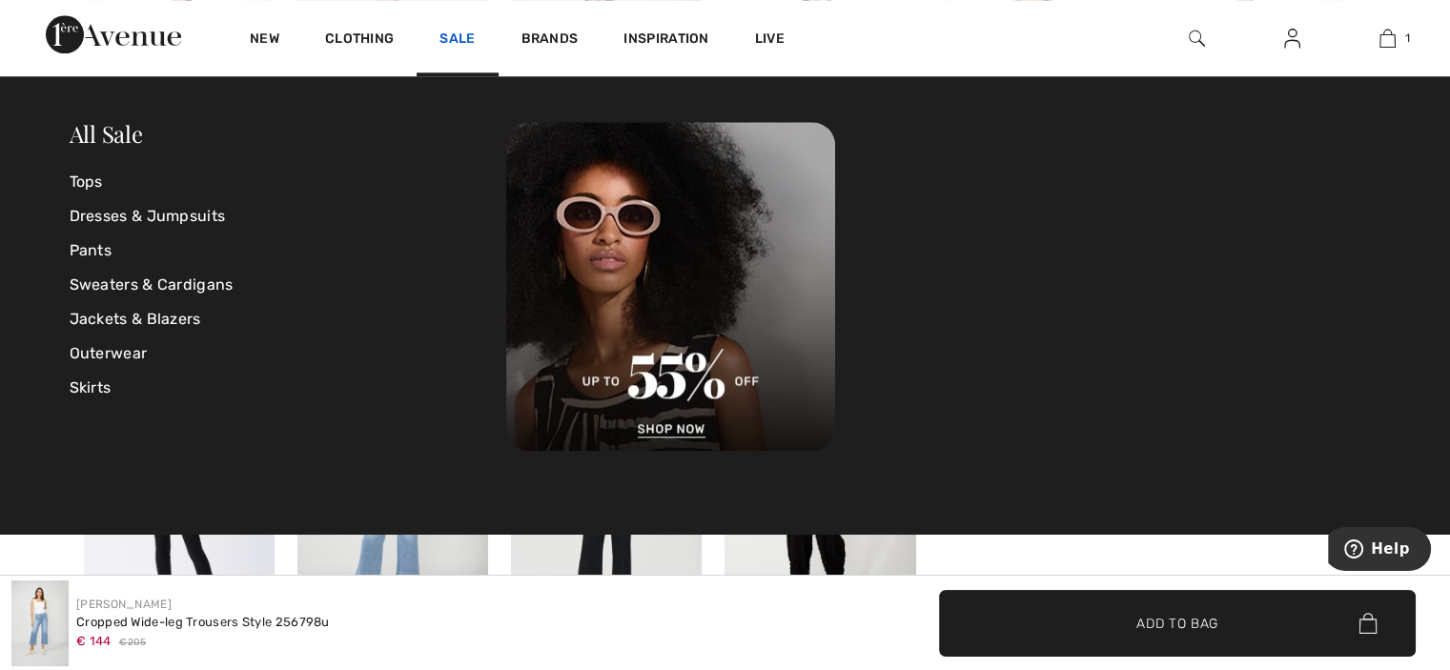
click at [460, 39] on link "Sale" at bounding box center [457, 41] width 35 height 20
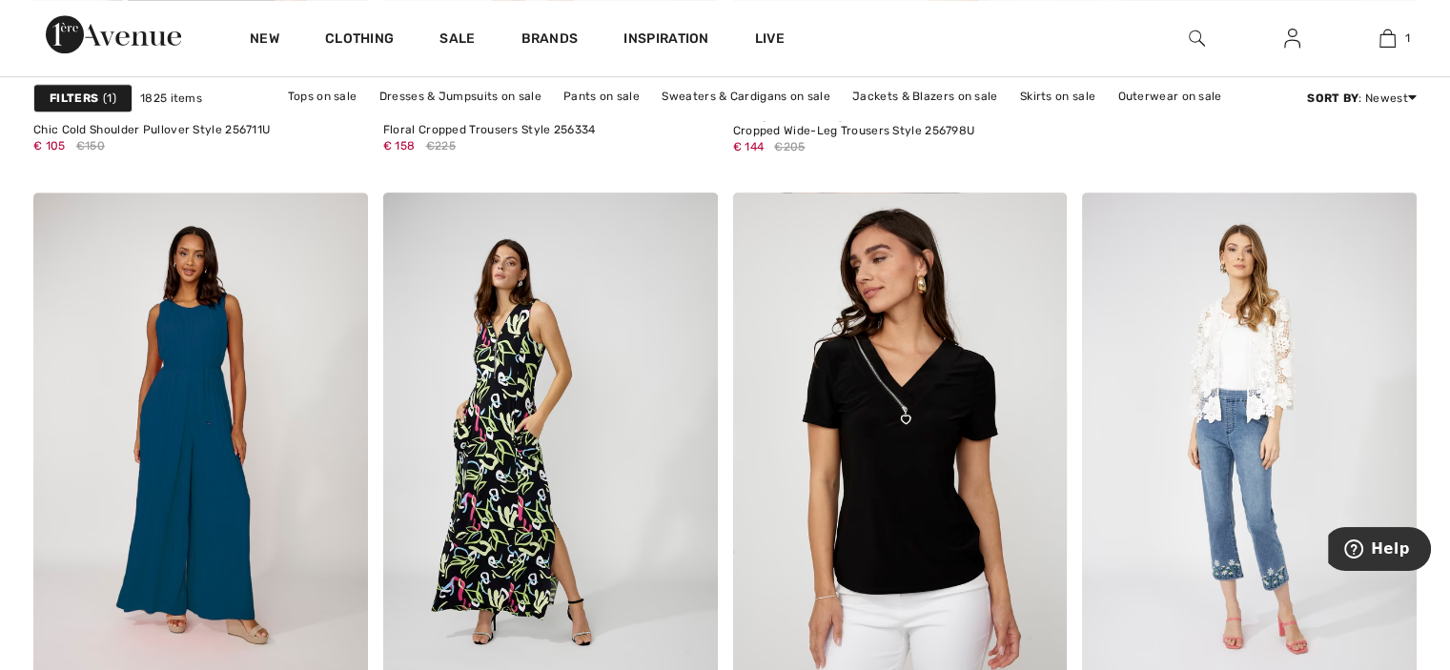
scroll to position [1304, 0]
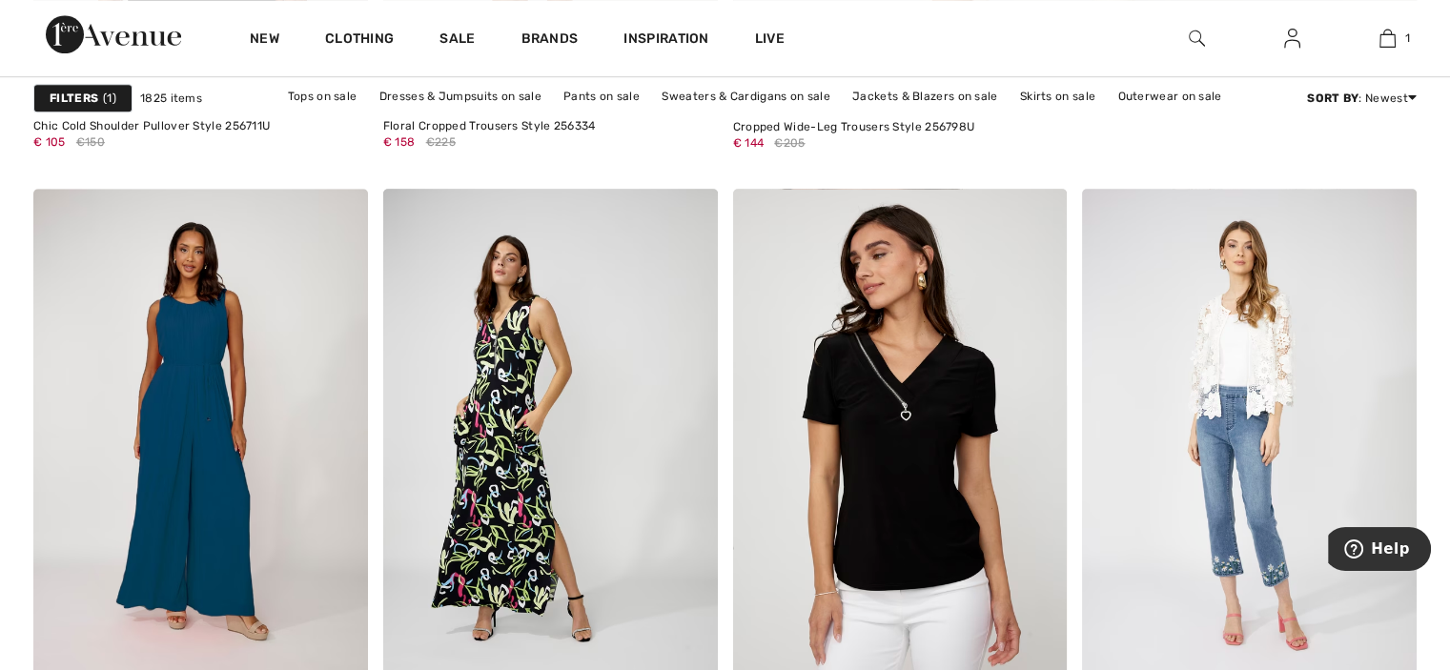
click at [460, 39] on link "Sale" at bounding box center [457, 41] width 35 height 20
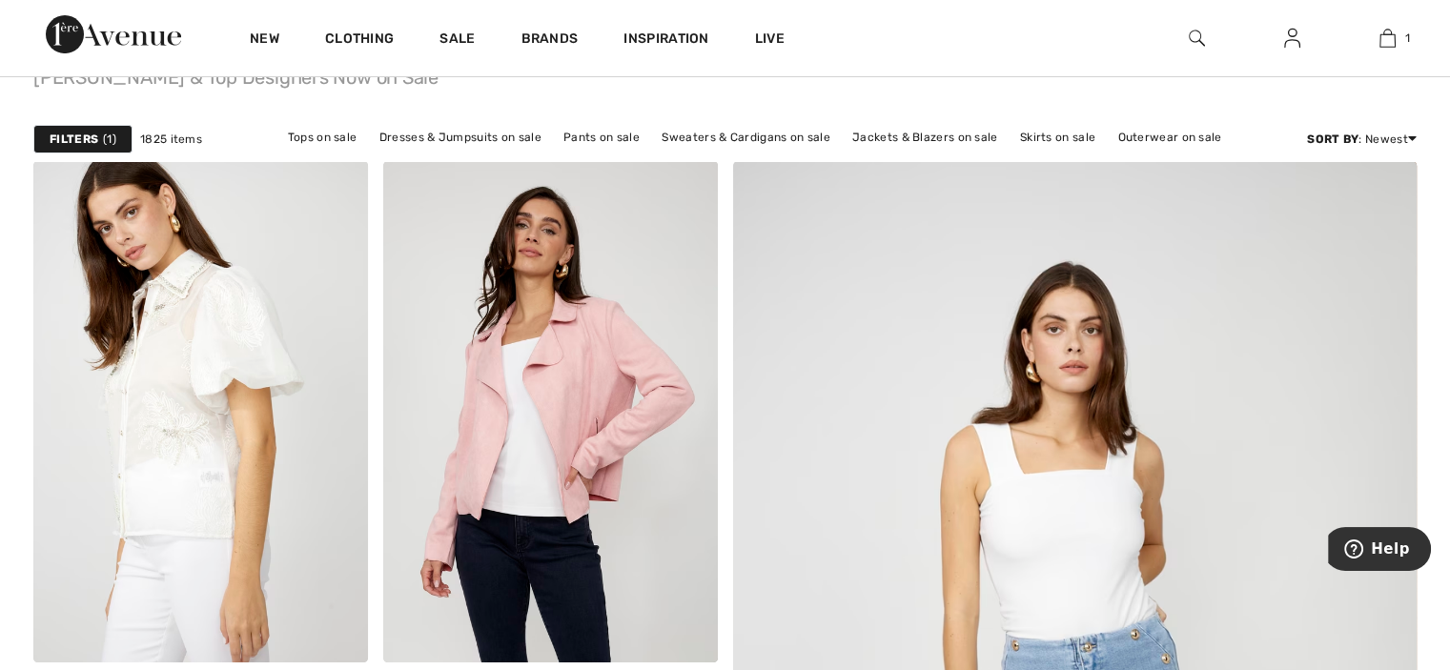
scroll to position [0, 0]
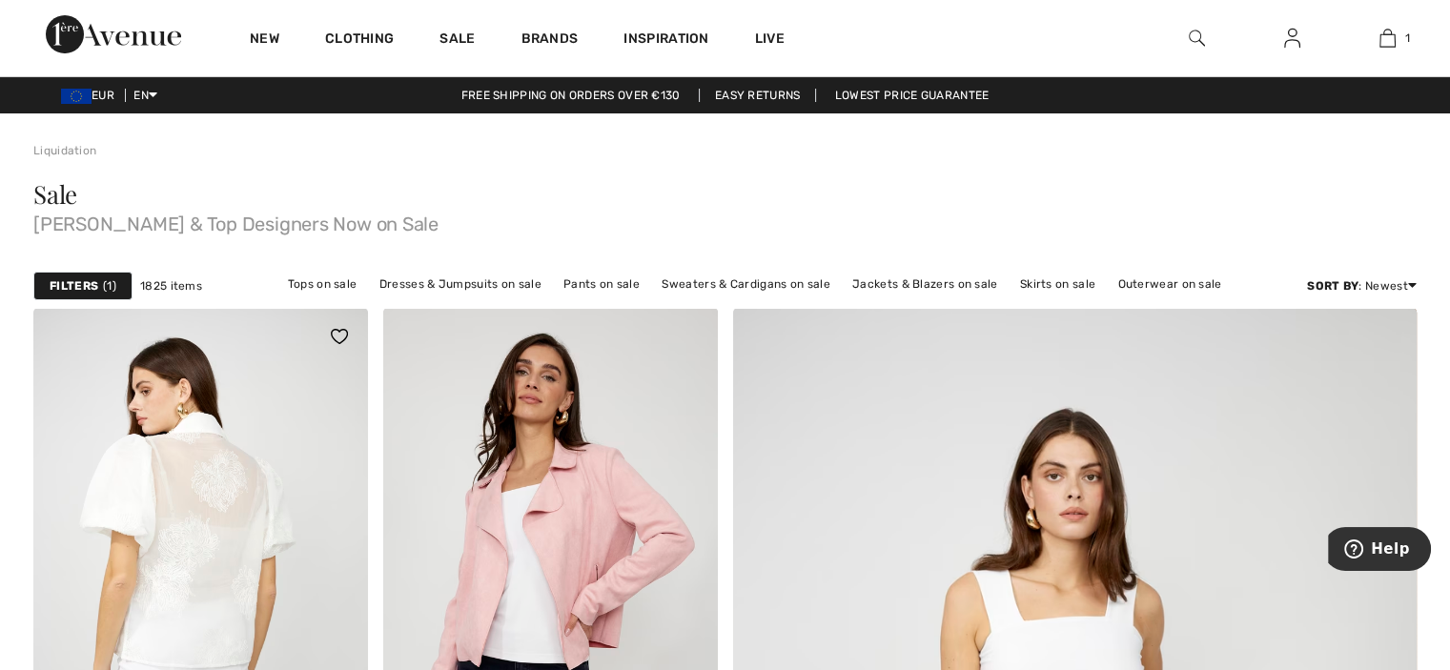
click at [275, 427] on img at bounding box center [200, 559] width 335 height 502
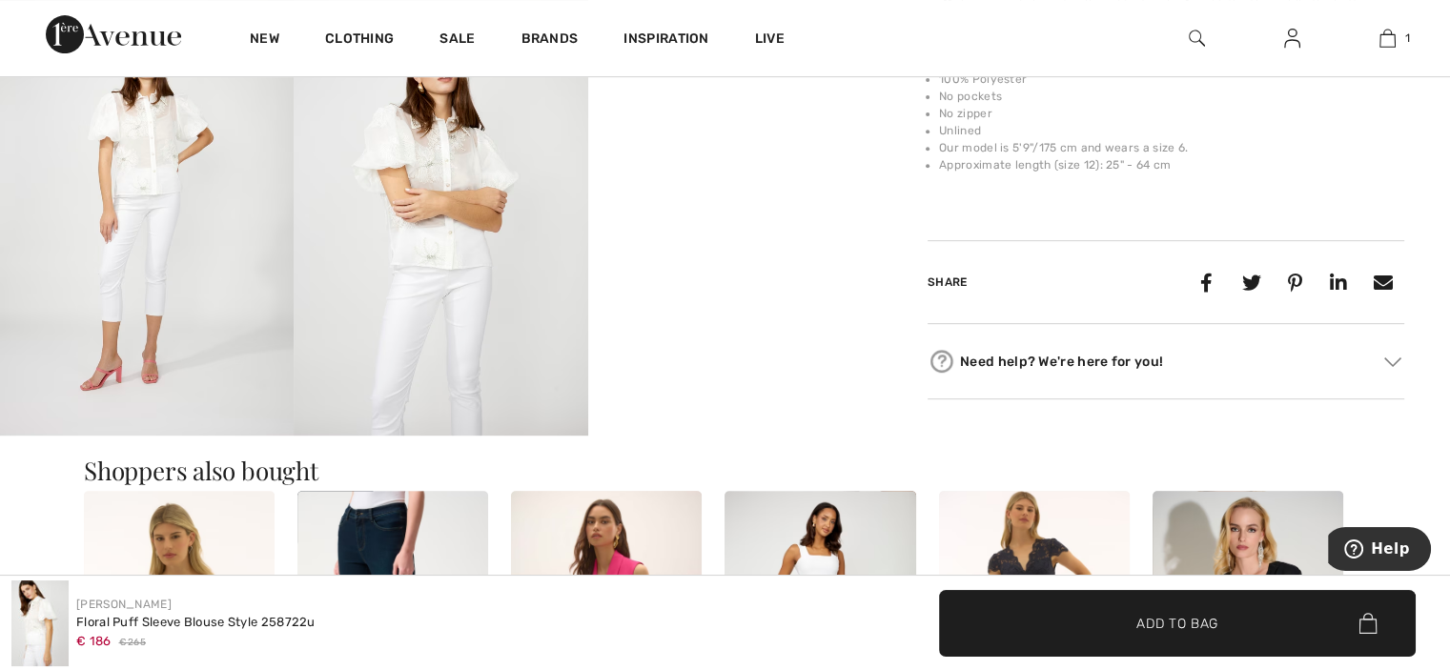
scroll to position [781, 0]
click at [374, 424] on img at bounding box center [441, 214] width 294 height 441
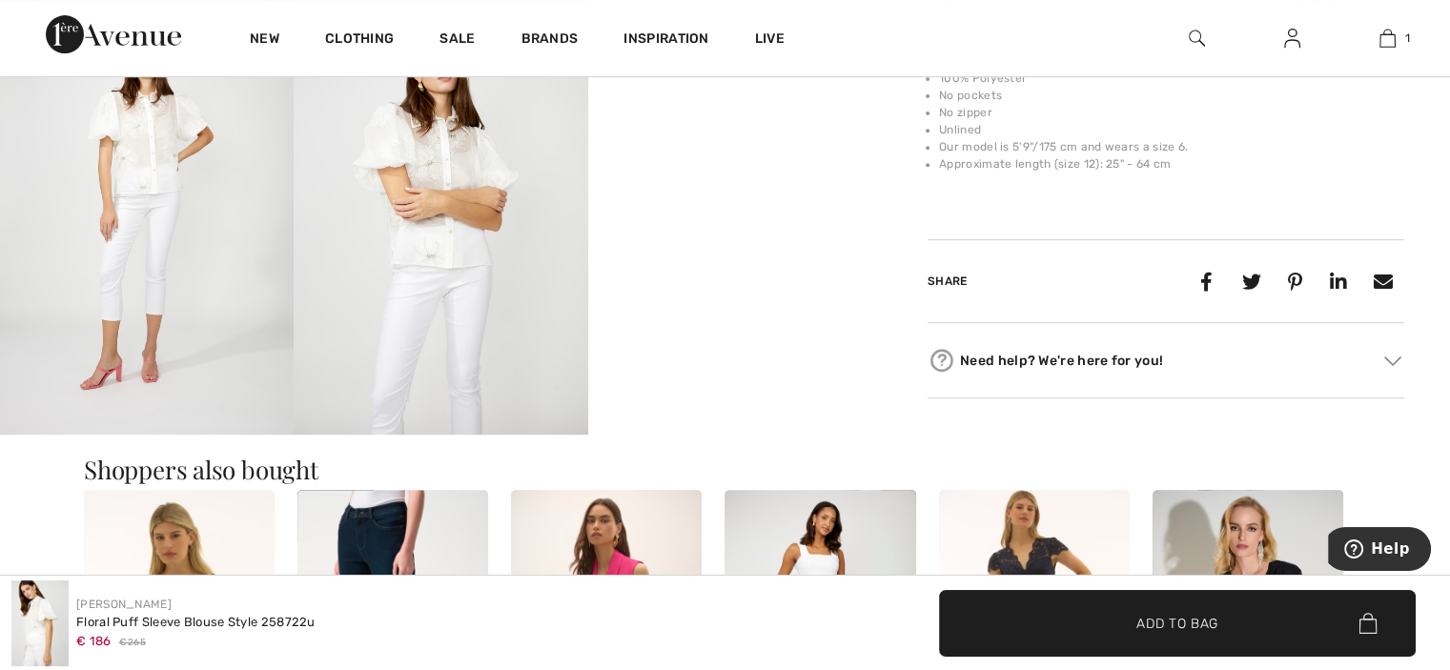
click at [416, 289] on img at bounding box center [441, 214] width 294 height 441
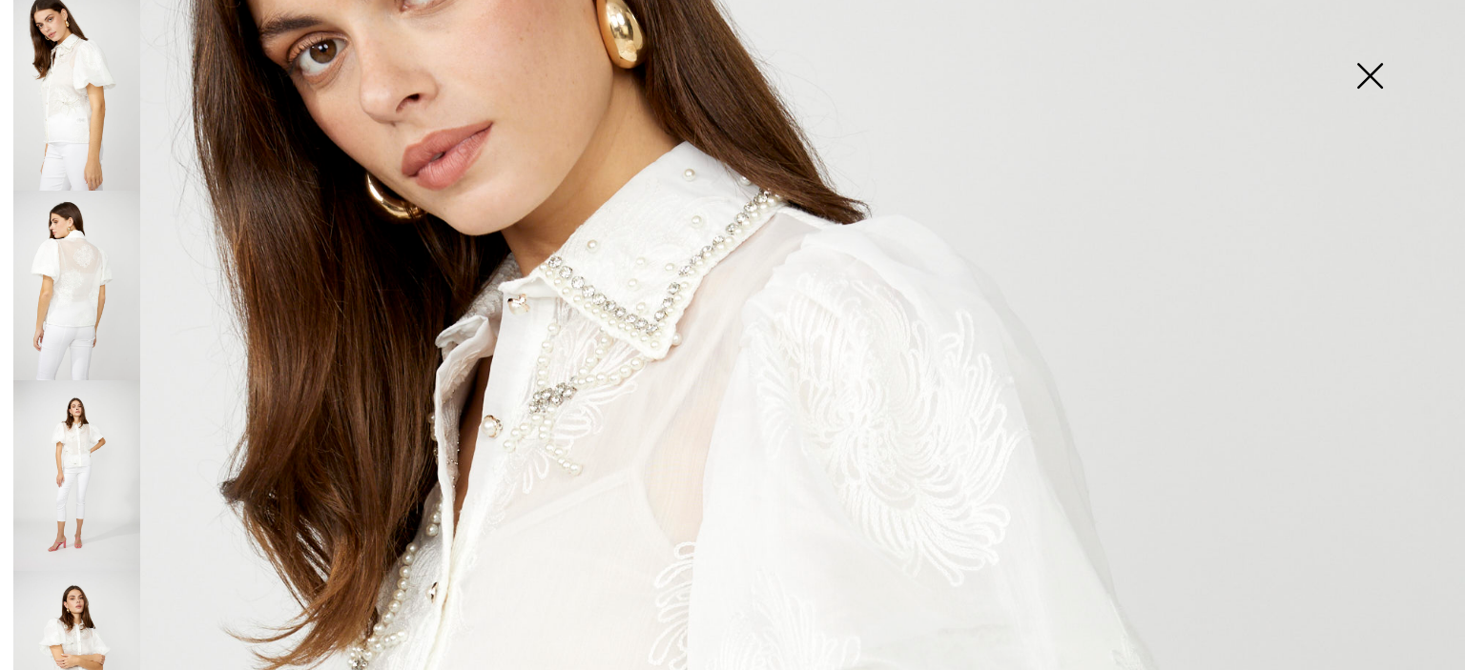
scroll to position [0, 0]
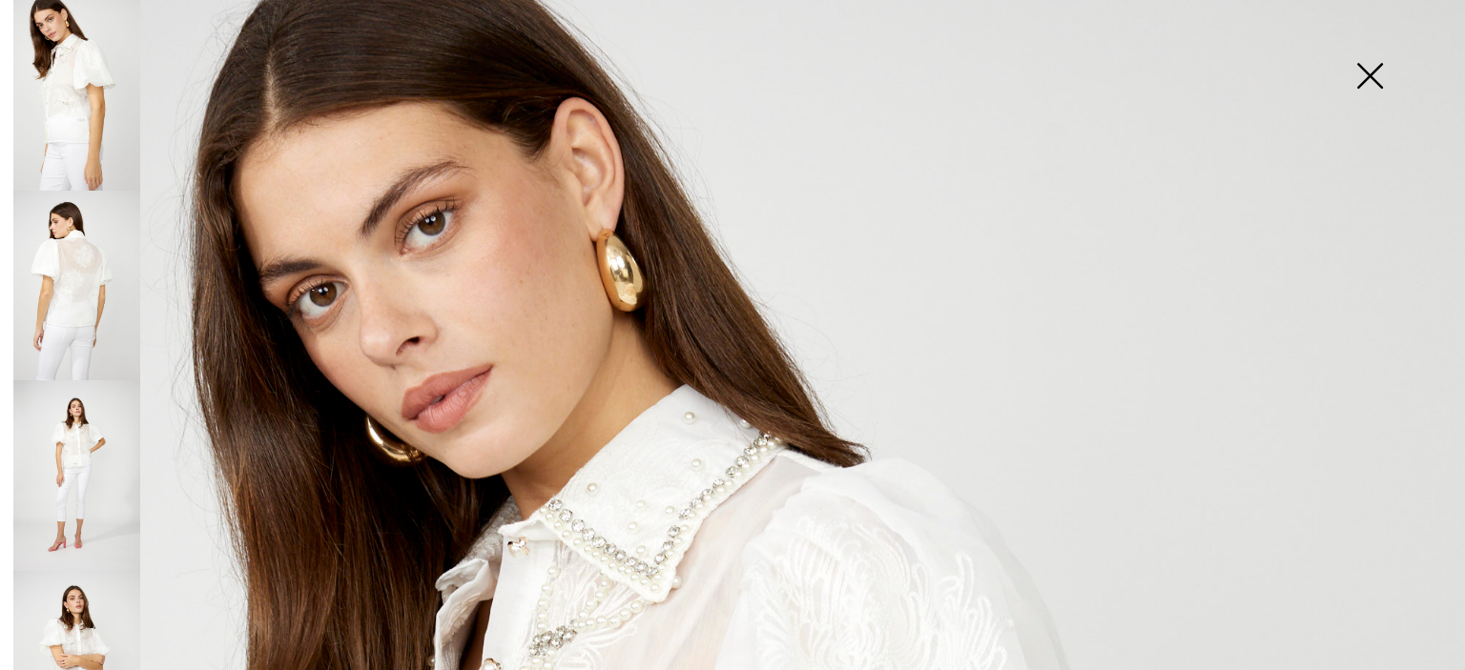
click at [1371, 66] on img at bounding box center [1369, 78] width 95 height 98
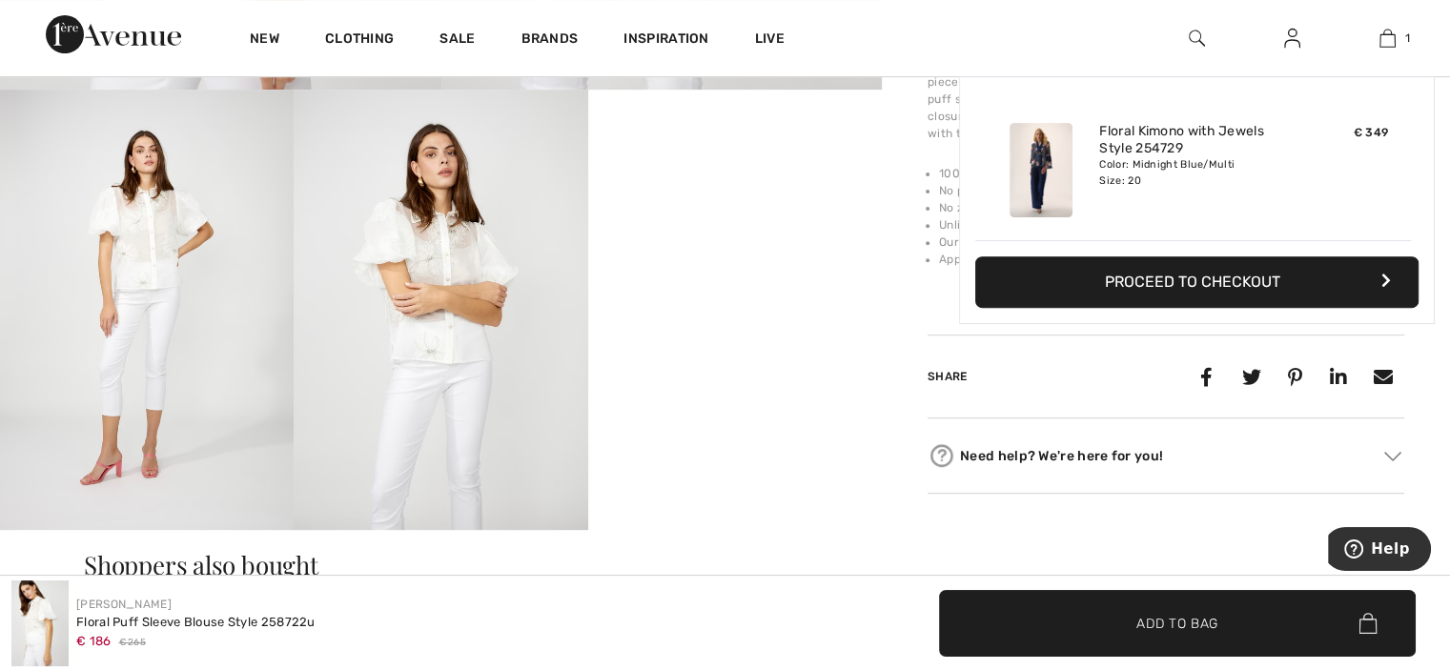
scroll to position [673, 0]
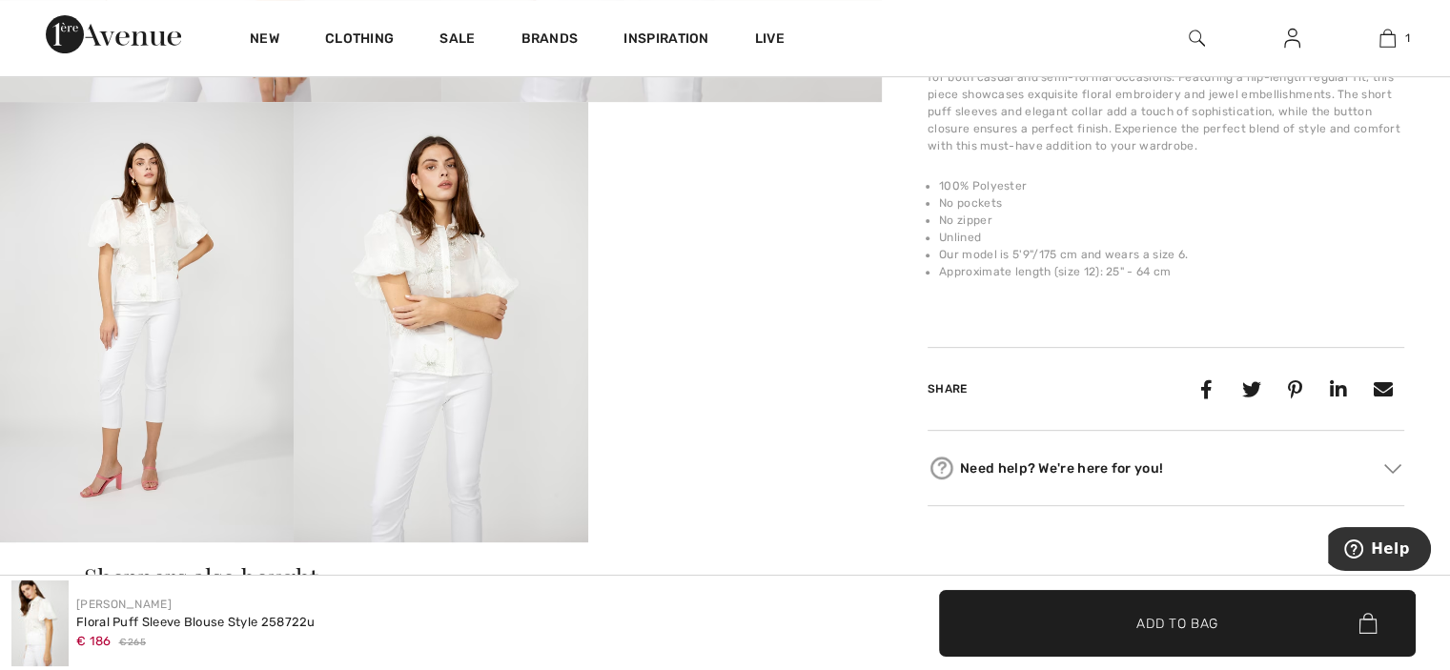
click at [1059, 469] on div "Need help? We're here for you!" at bounding box center [1166, 468] width 477 height 29
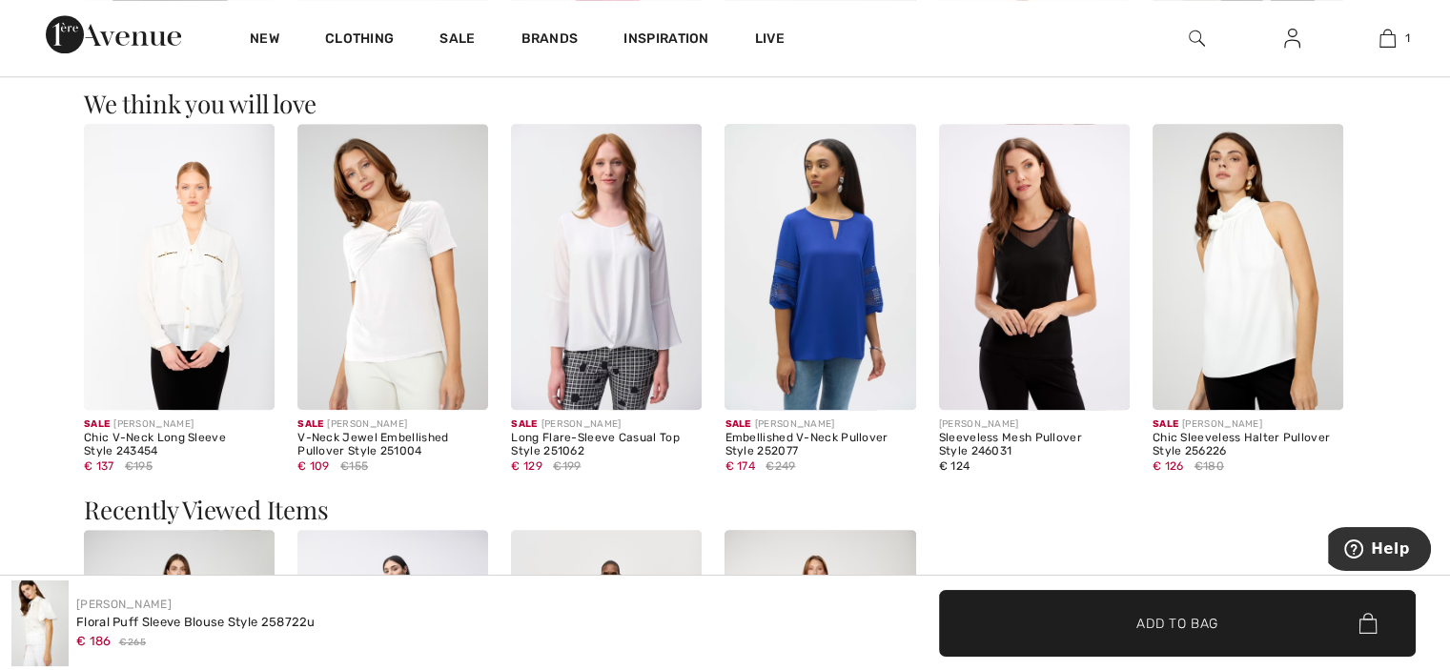
scroll to position [1777, 0]
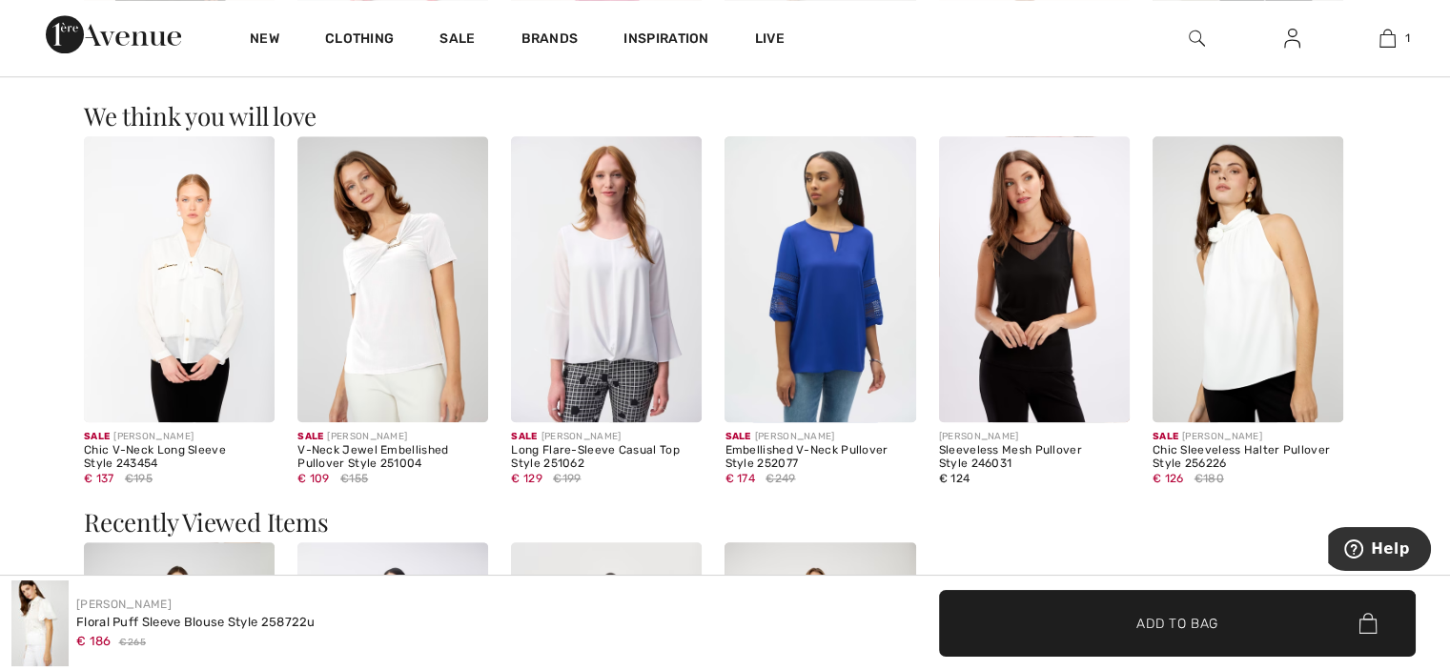
drag, startPoint x: 978, startPoint y: 499, endPoint x: 1339, endPoint y: 251, distance: 437.5
click at [1339, 251] on img at bounding box center [1248, 279] width 191 height 286
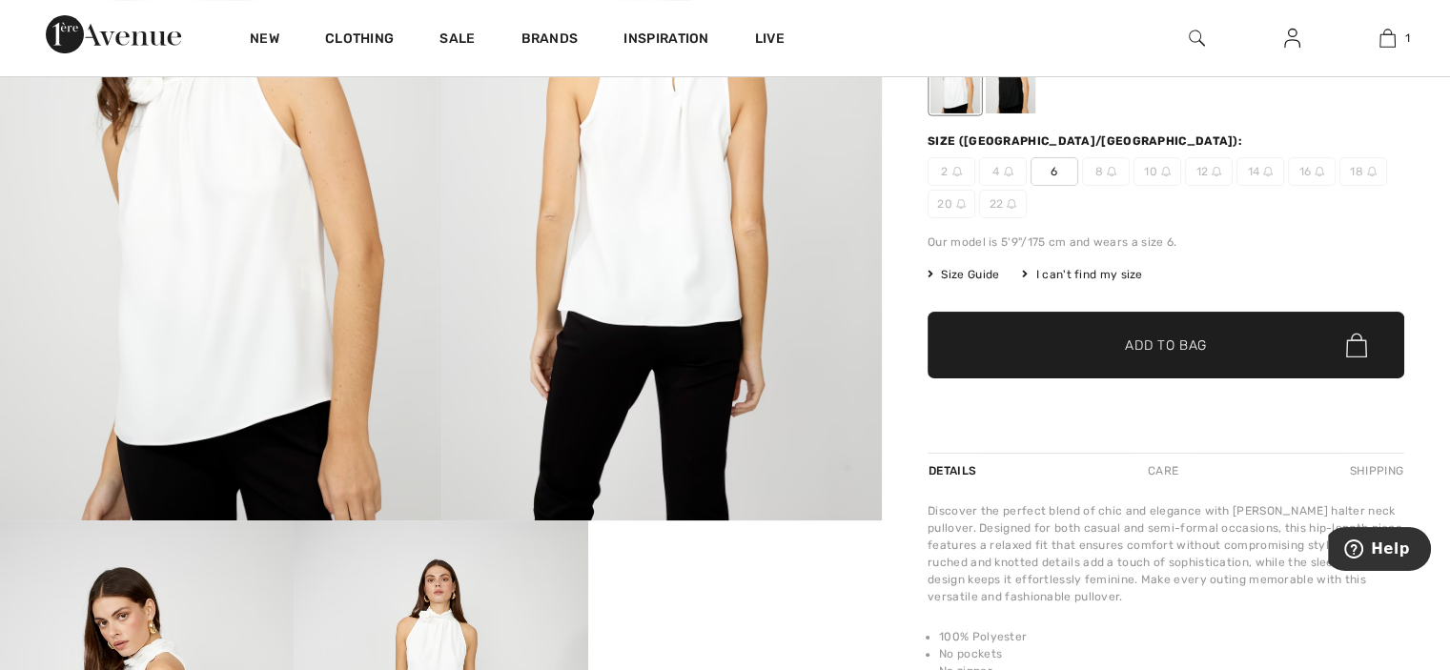
scroll to position [274, 0]
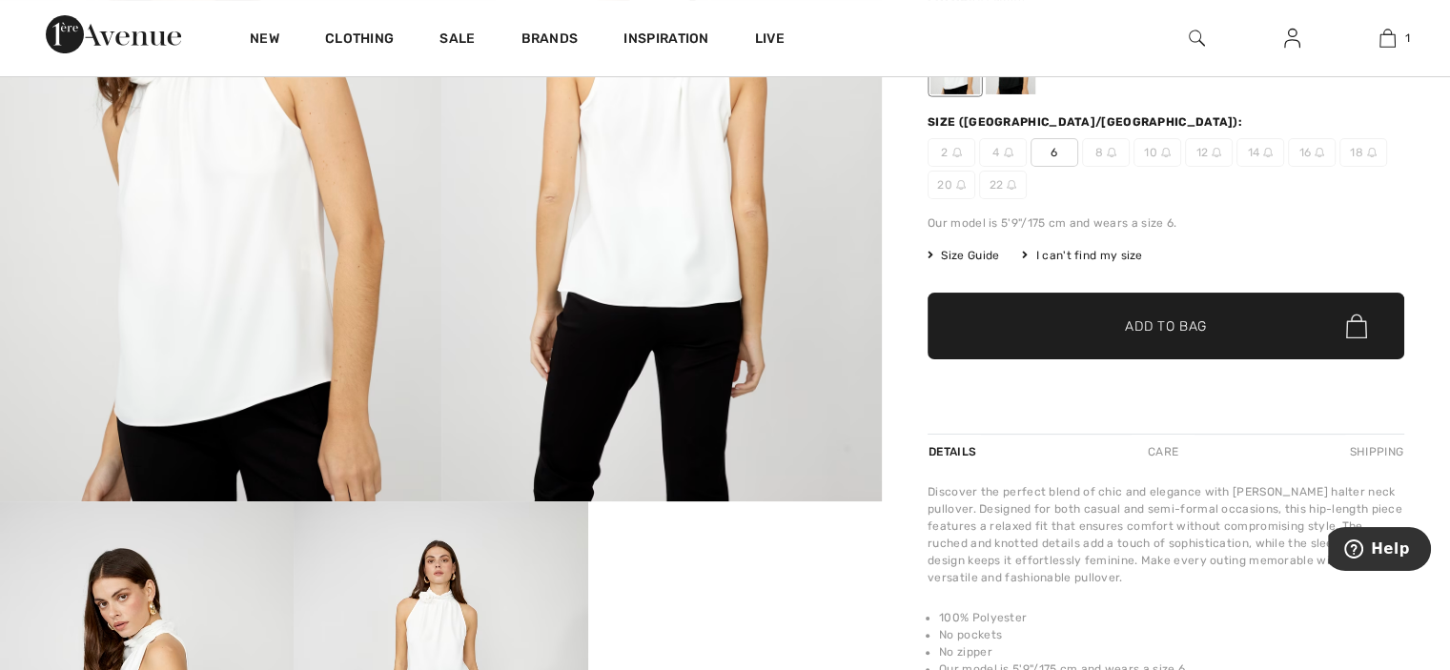
click at [794, 398] on img at bounding box center [663, 171] width 442 height 662
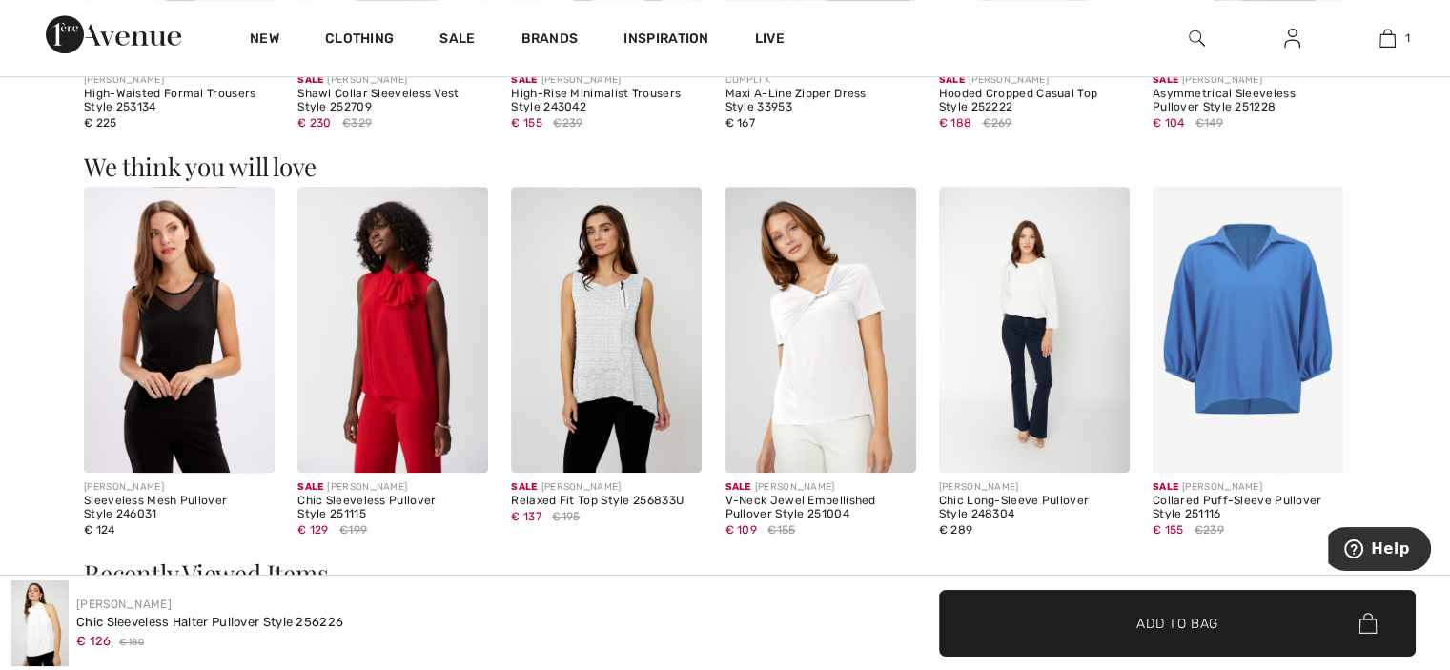
scroll to position [1498, 0]
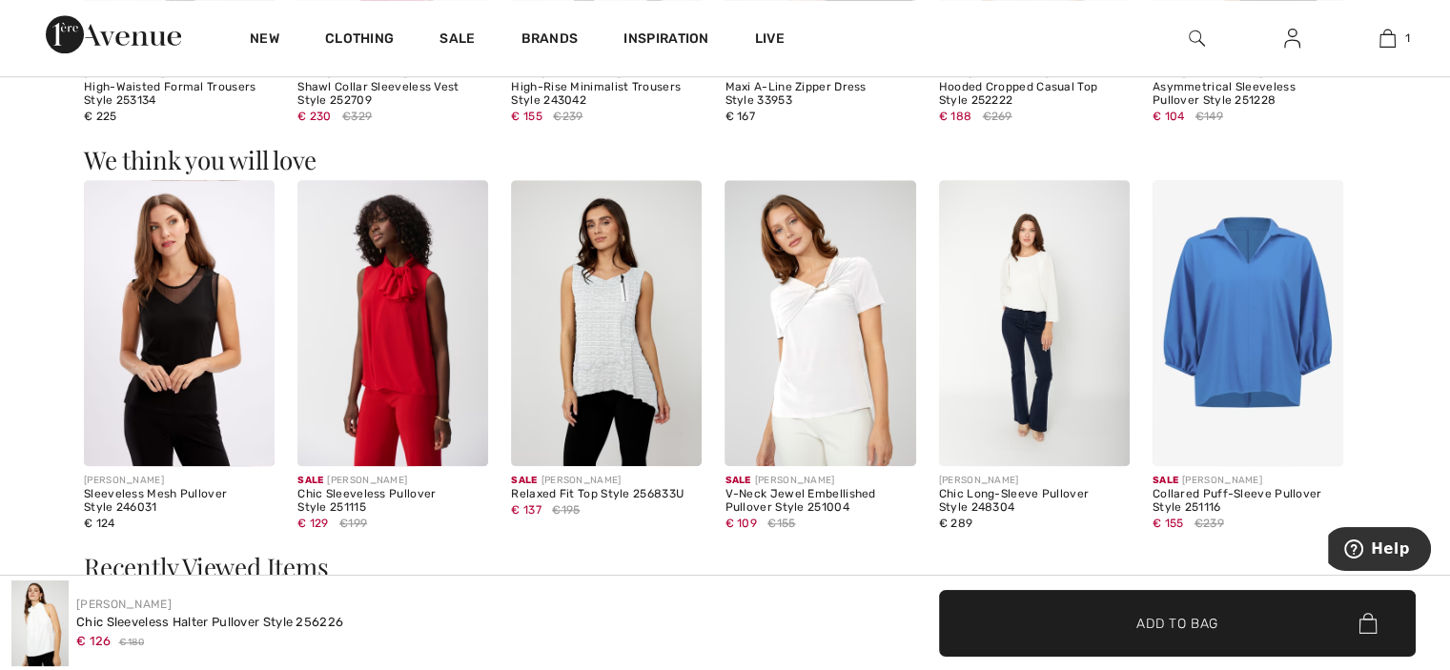
click at [794, 398] on img at bounding box center [820, 323] width 191 height 286
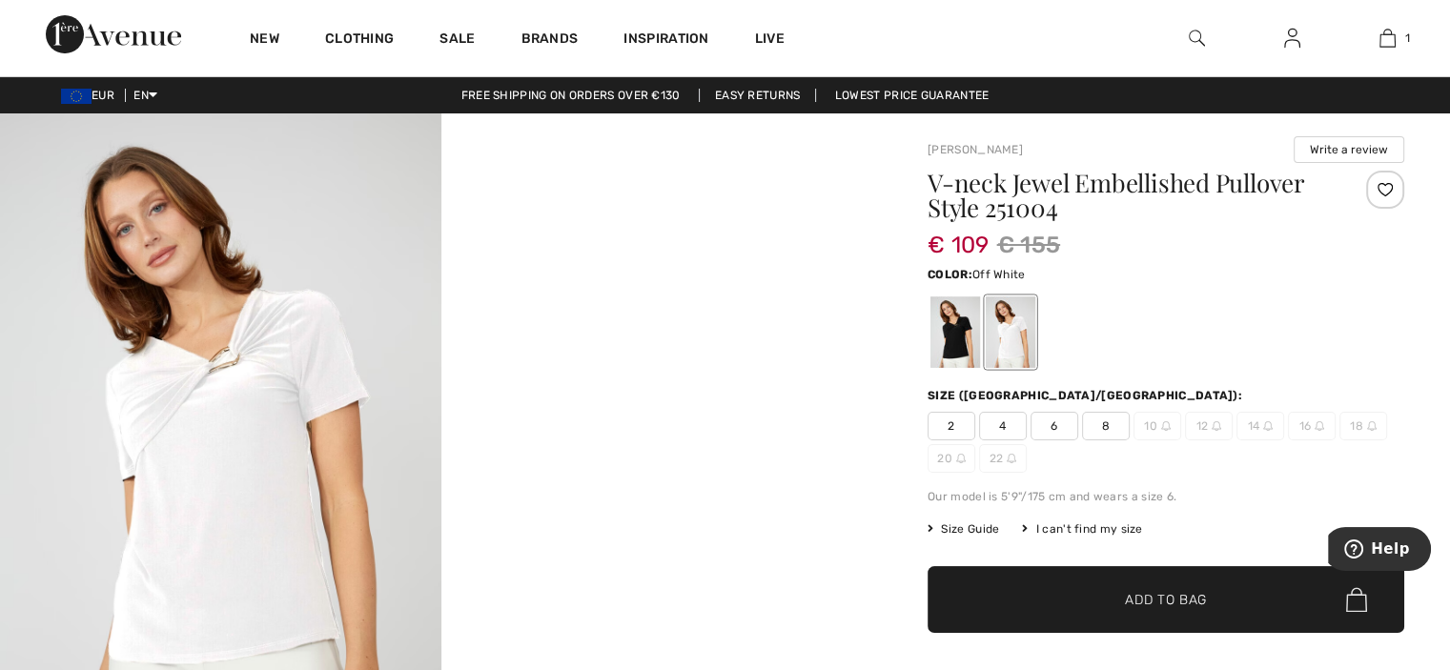
click at [1219, 316] on div at bounding box center [1166, 332] width 477 height 79
click at [1382, 178] on div at bounding box center [1386, 190] width 38 height 38
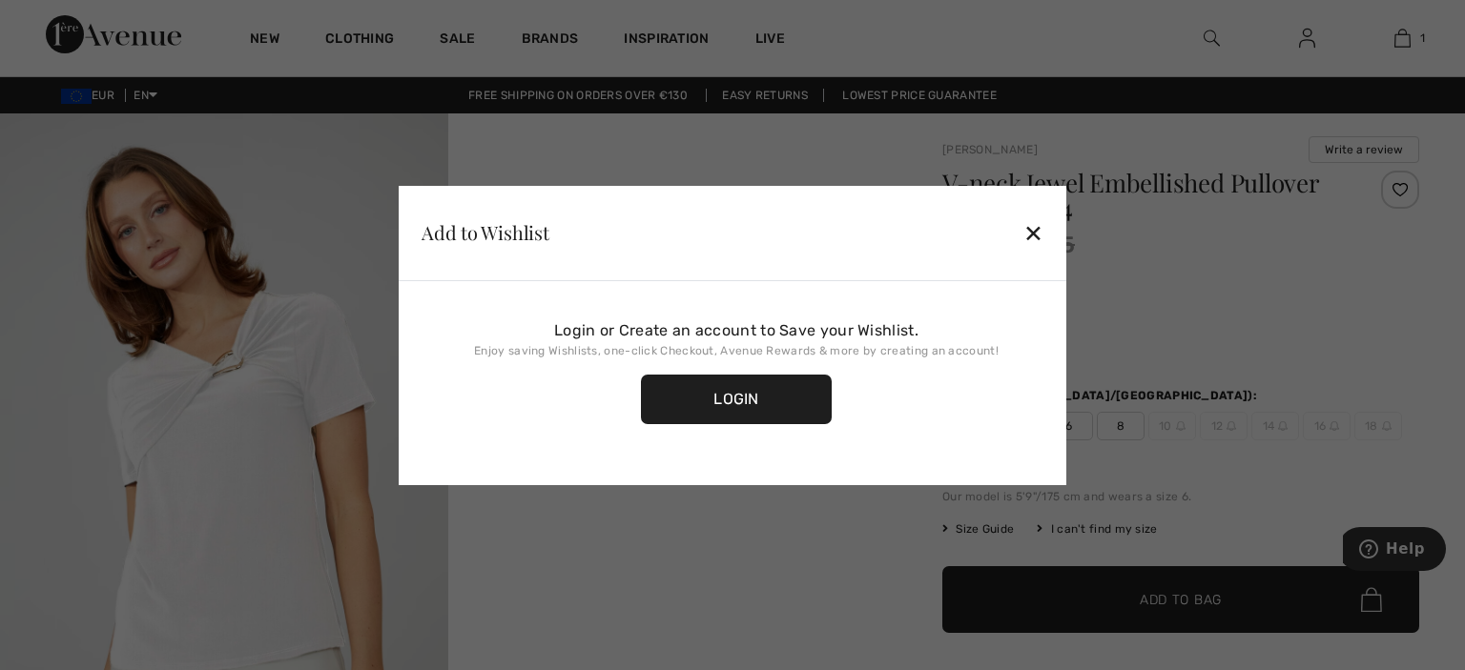
click at [1031, 232] on div "✕" at bounding box center [1033, 233] width 20 height 40
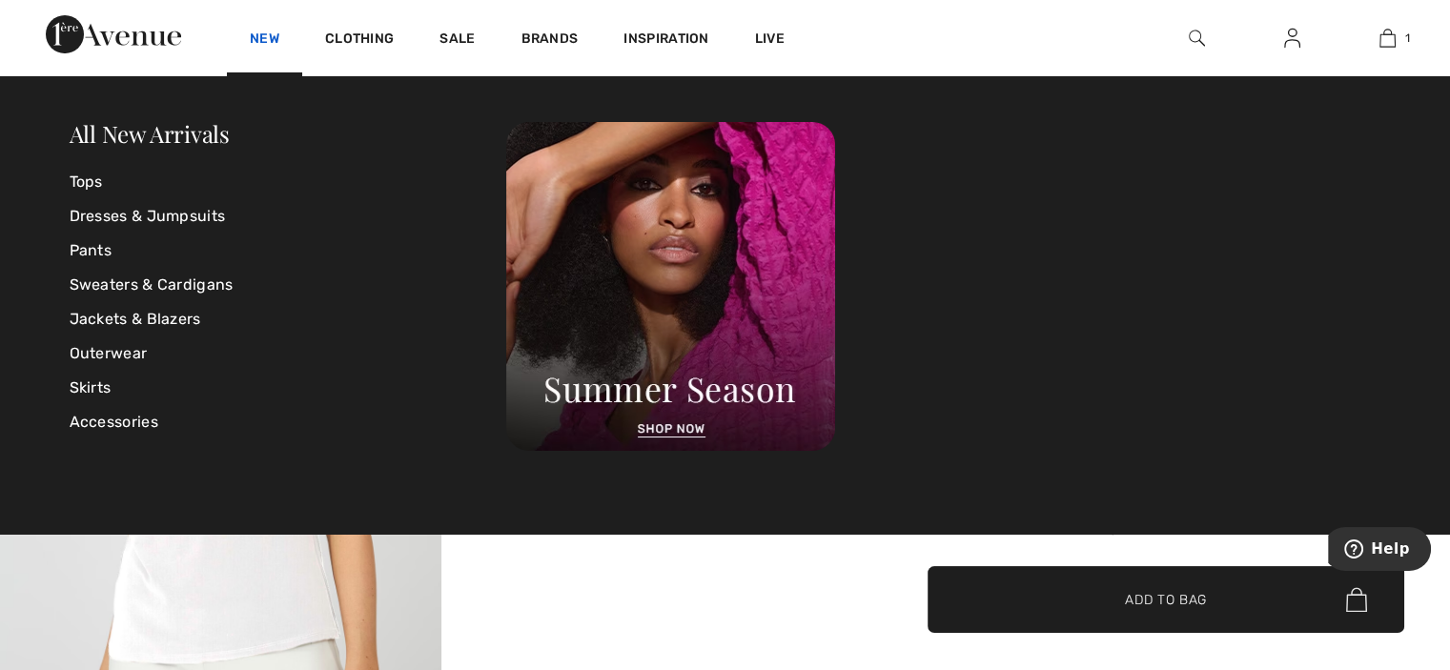
drag, startPoint x: 1031, startPoint y: 233, endPoint x: 262, endPoint y: 35, distance: 793.6
click at [262, 35] on link "New" at bounding box center [265, 41] width 30 height 20
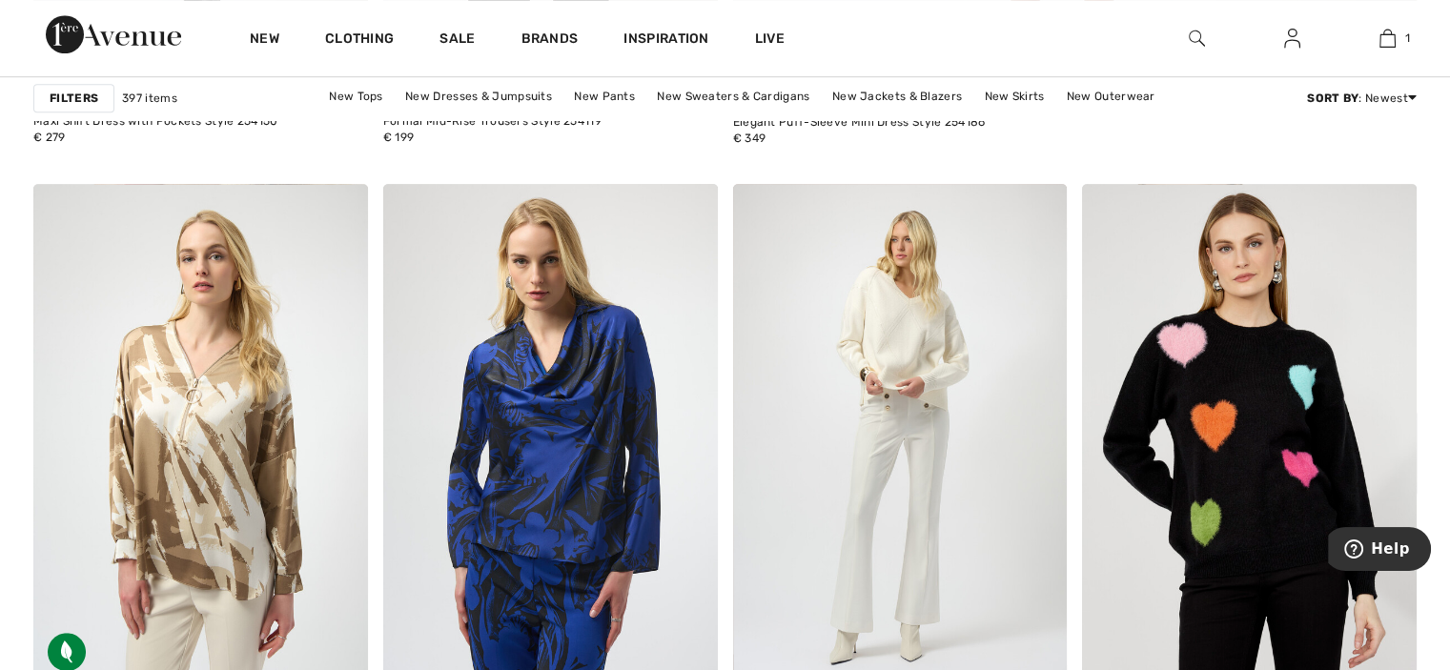
scroll to position [1385, 0]
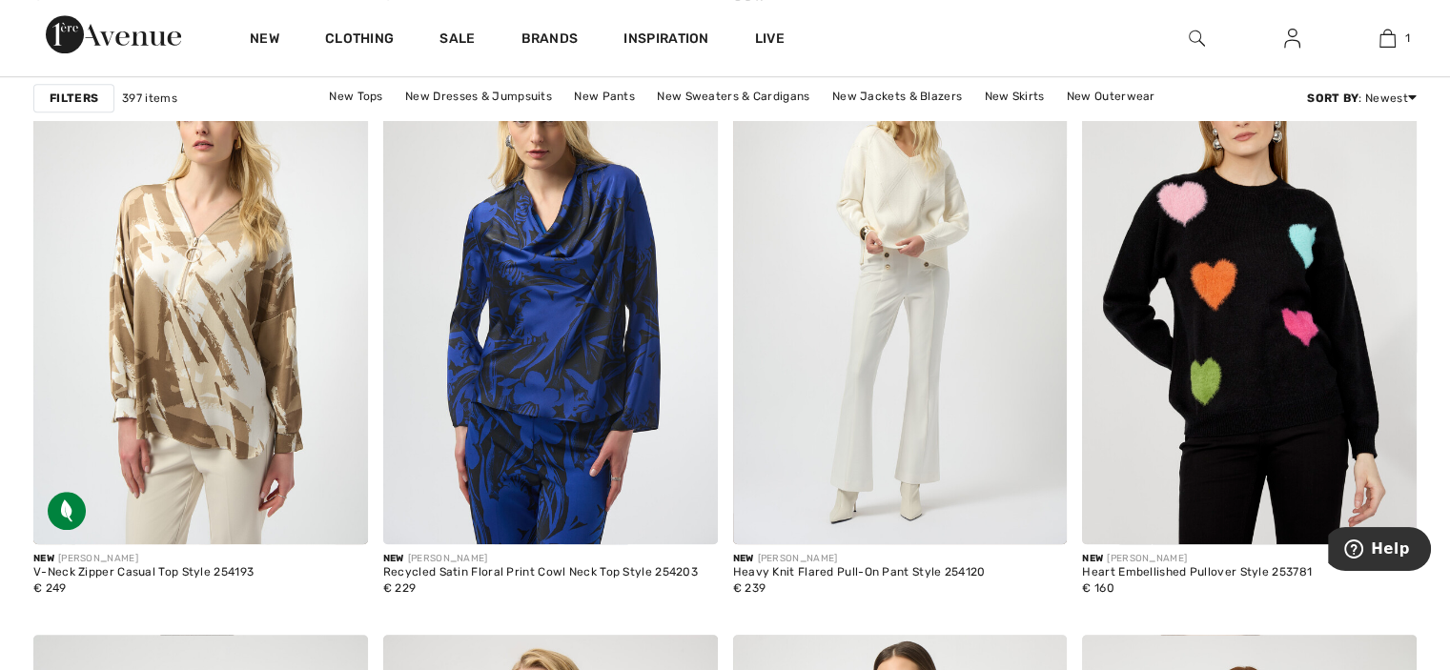
click at [271, 4] on div "New" at bounding box center [264, 38] width 75 height 76
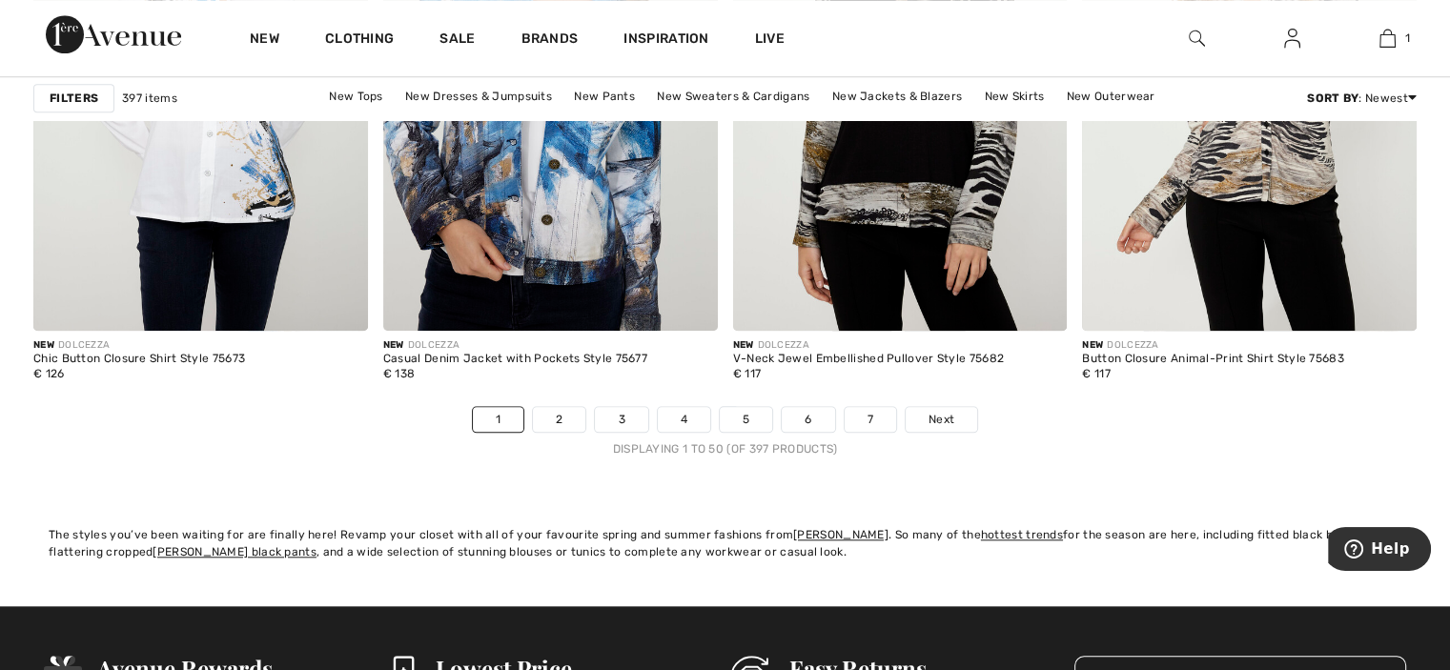
scroll to position [8914, 0]
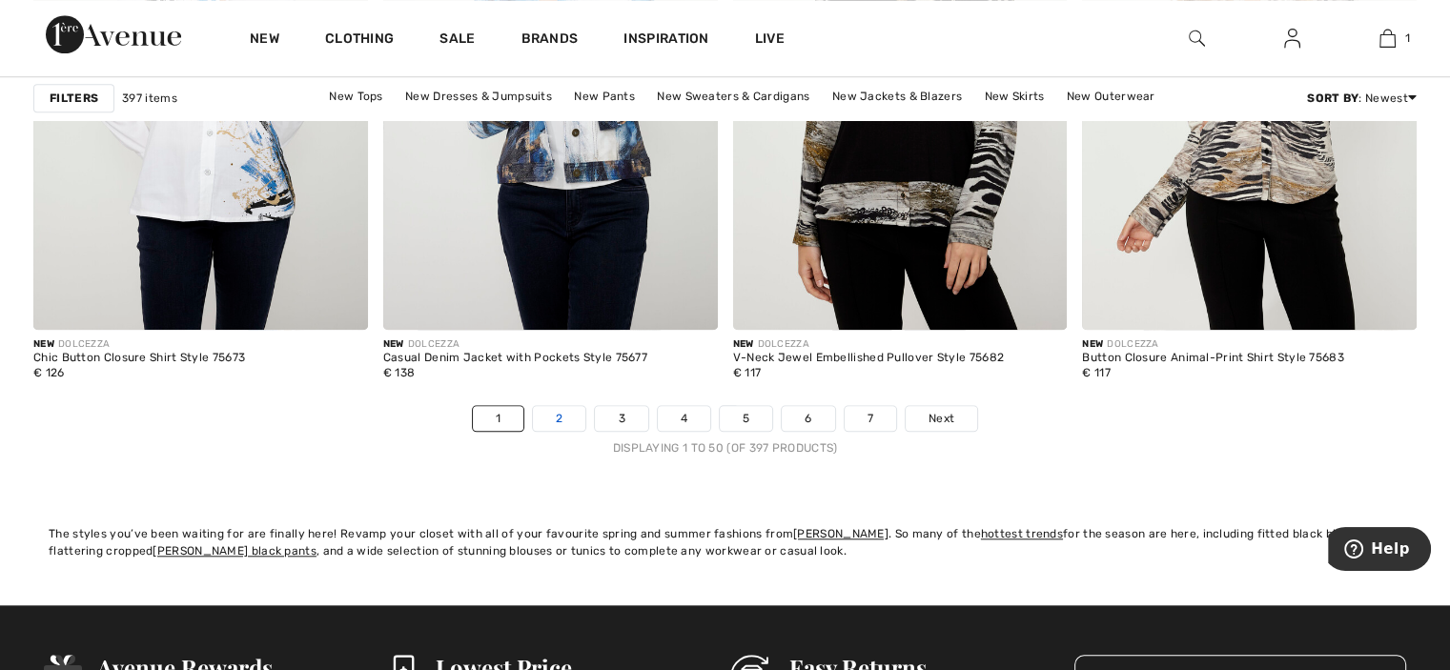
click at [550, 408] on link "2" at bounding box center [559, 418] width 52 height 25
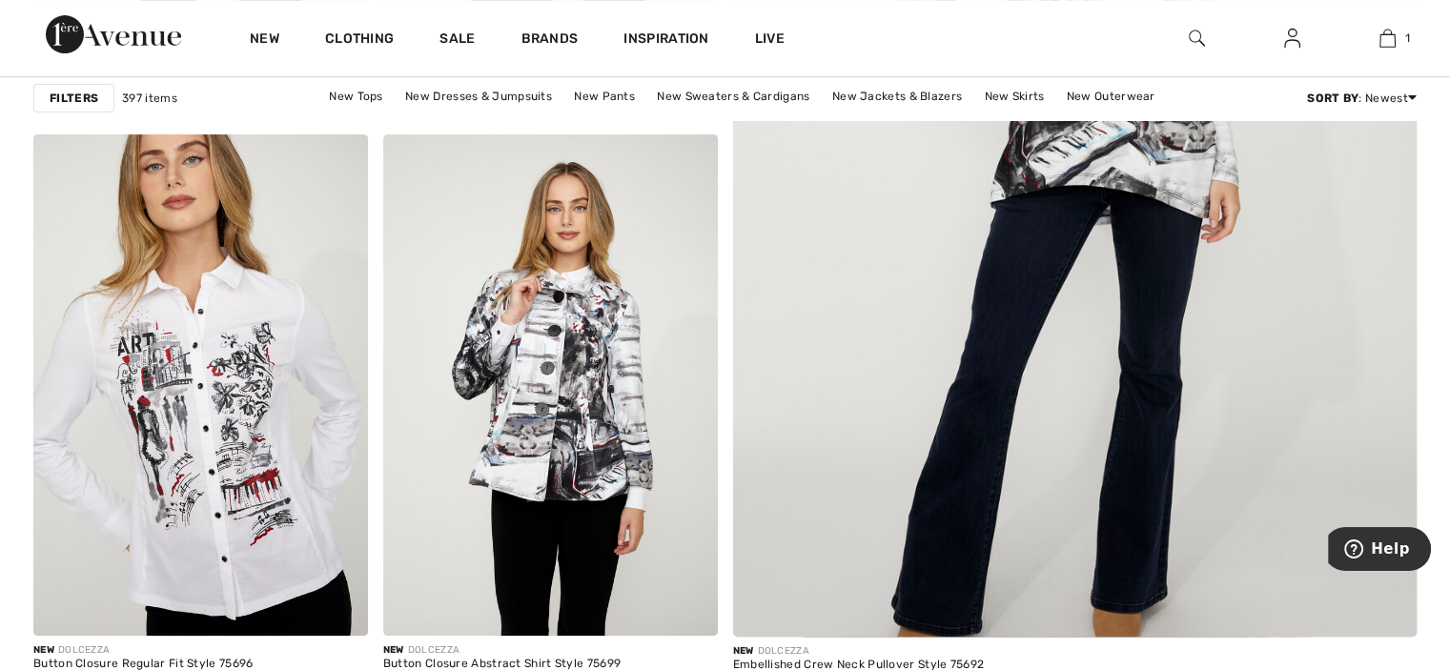
scroll to position [769, 0]
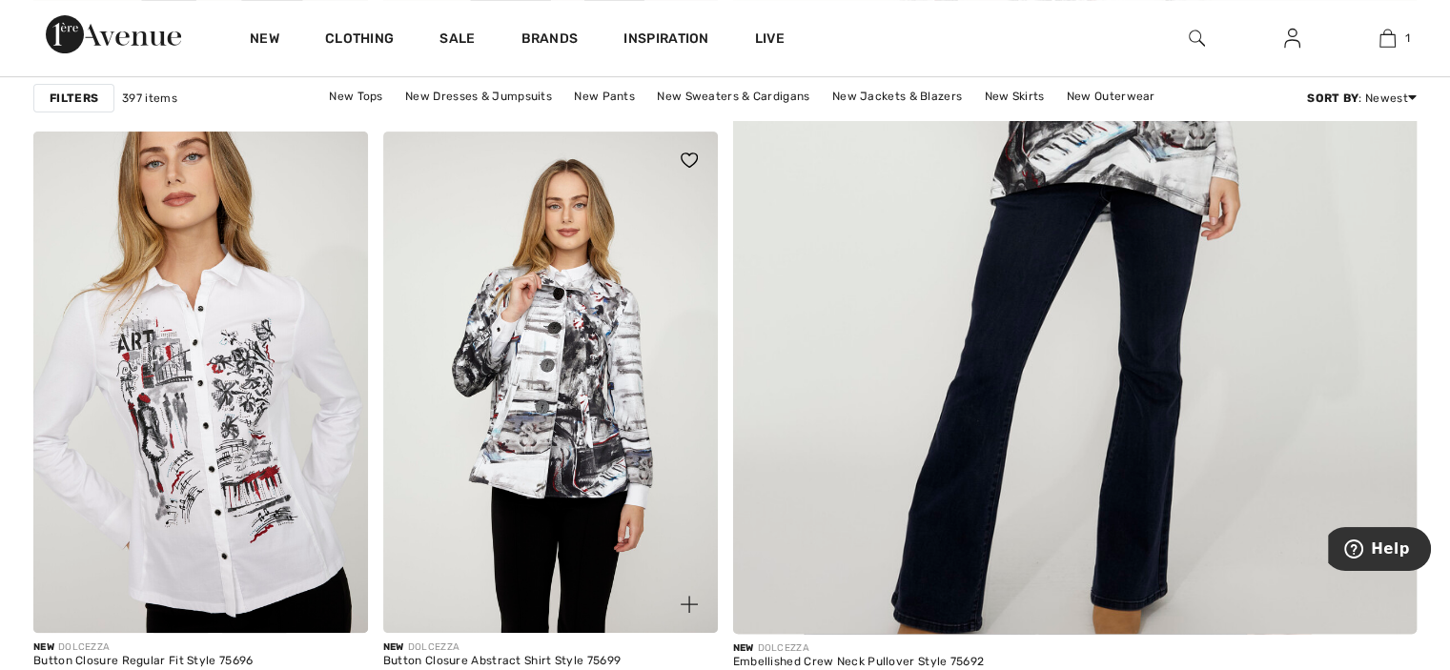
click at [539, 437] on img at bounding box center [550, 383] width 335 height 502
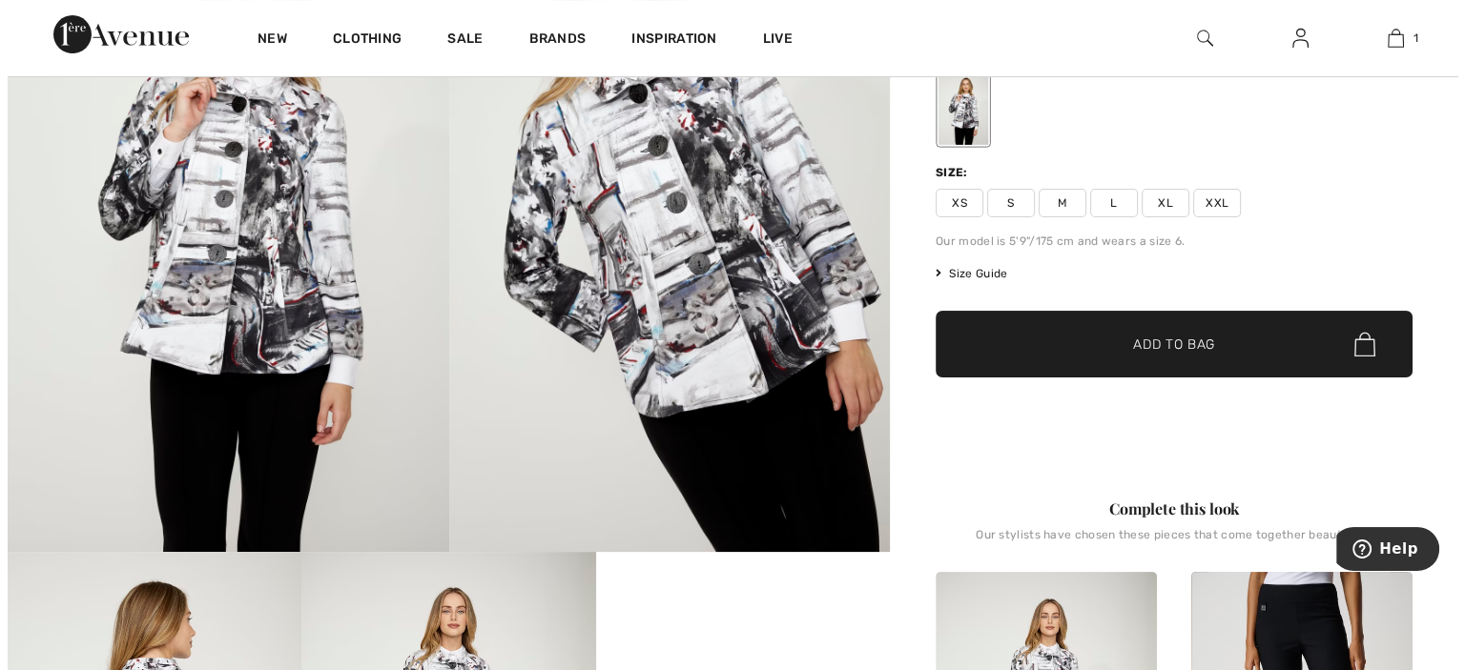
scroll to position [217, 0]
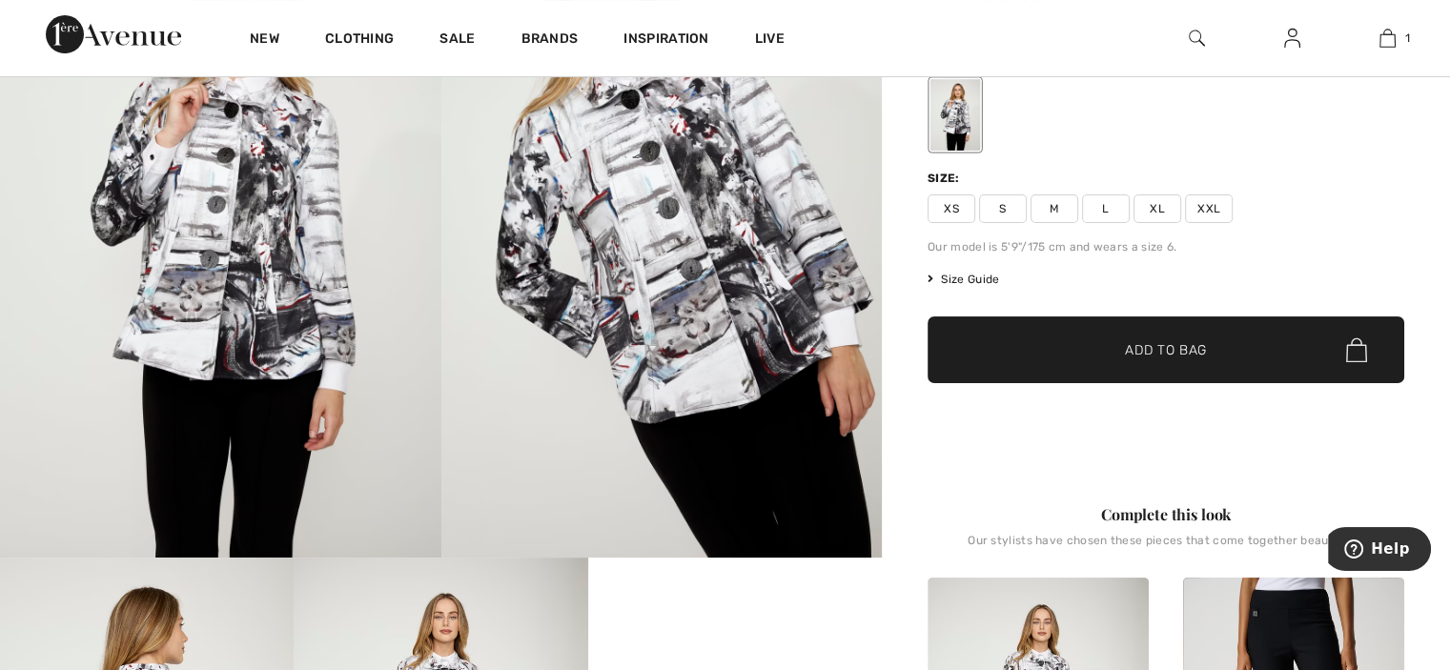
click at [539, 437] on img at bounding box center [663, 227] width 442 height 662
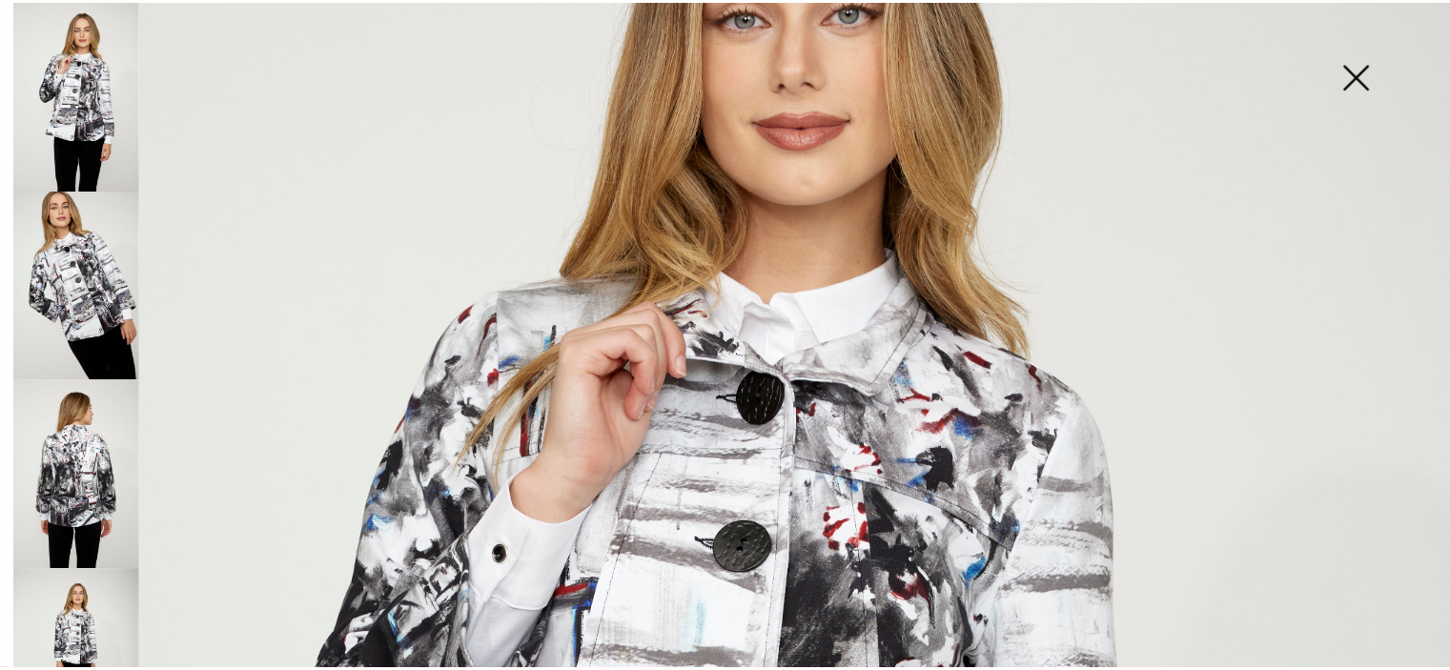
scroll to position [304, 0]
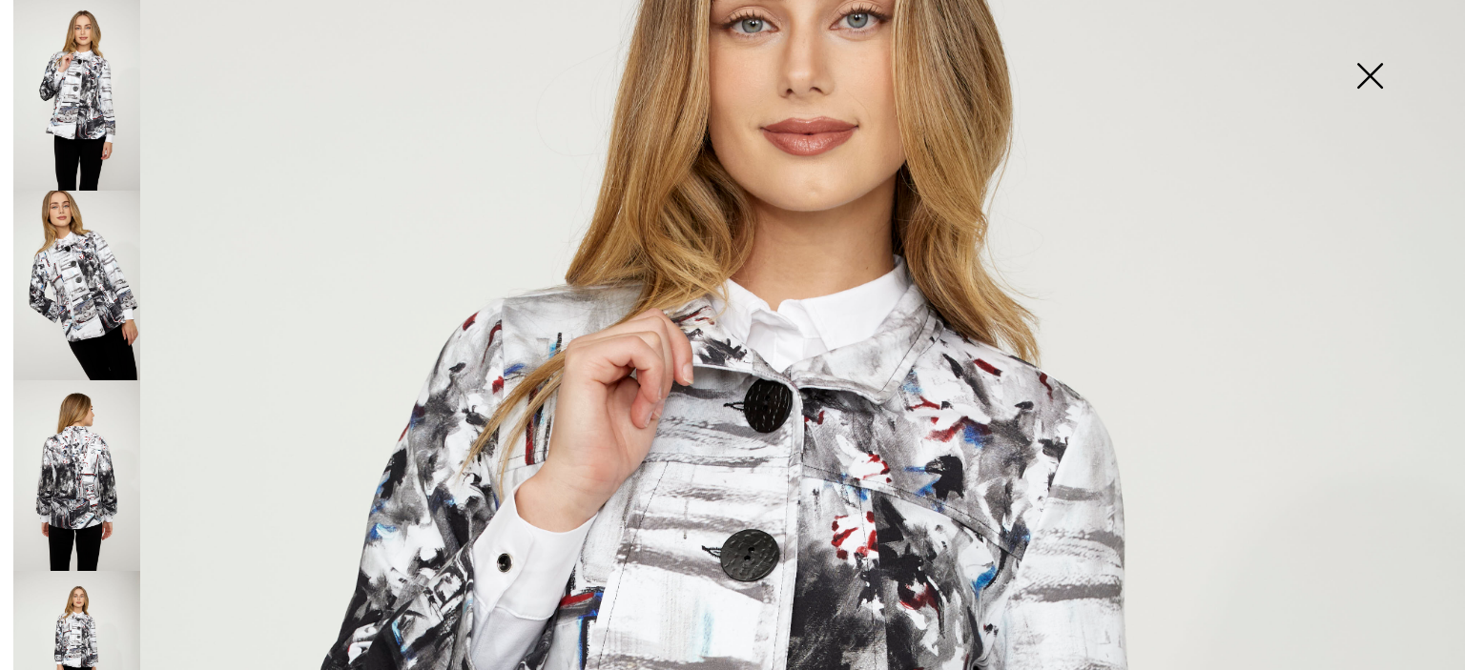
click at [1372, 76] on img at bounding box center [1369, 78] width 95 height 98
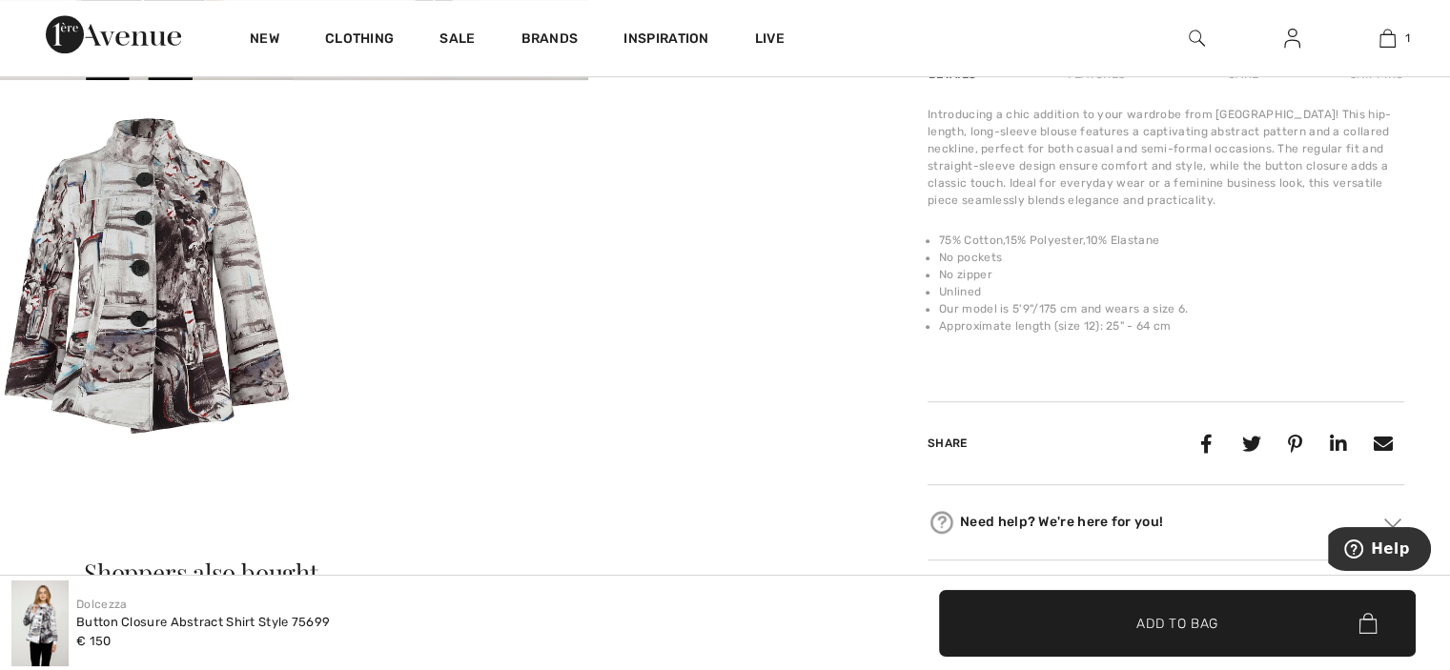
scroll to position [1204, 0]
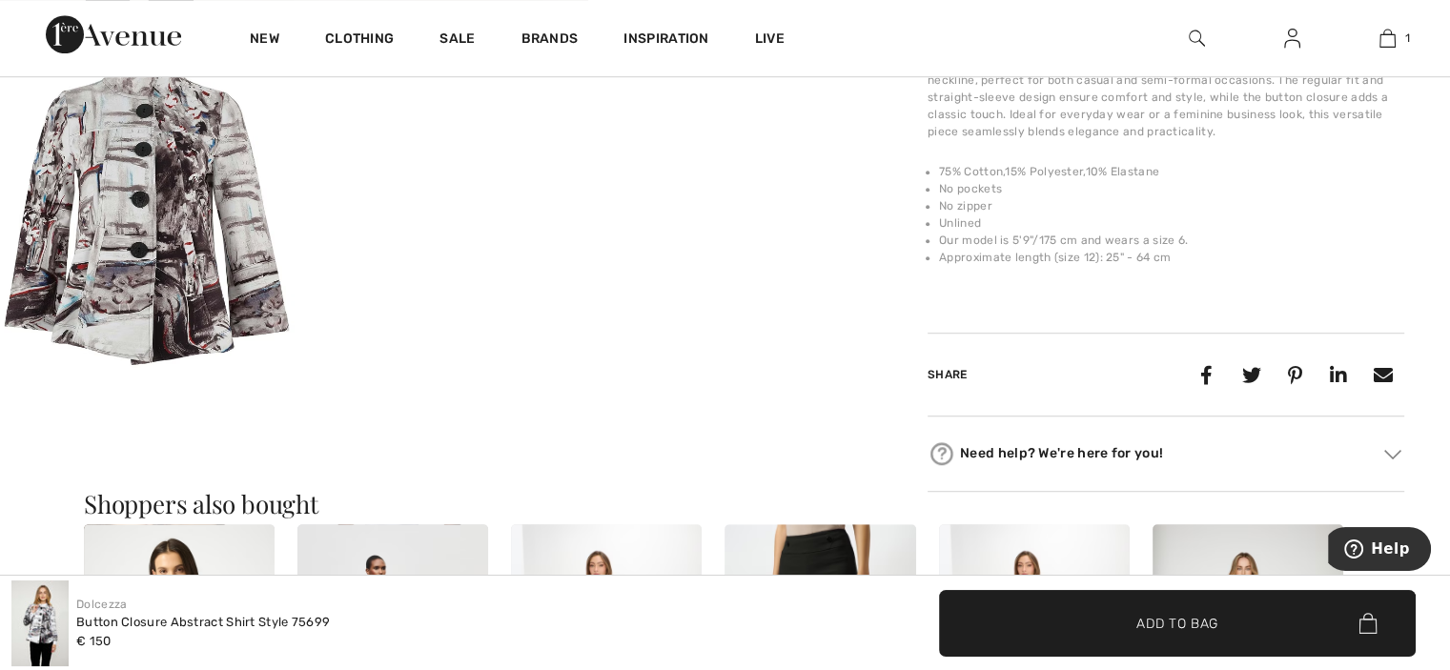
click at [1372, 76] on div "New Clothing Sale Brands Inspiration Live 1 Added to Bag Joseph Ribkoff Floral …" at bounding box center [725, 38] width 1450 height 77
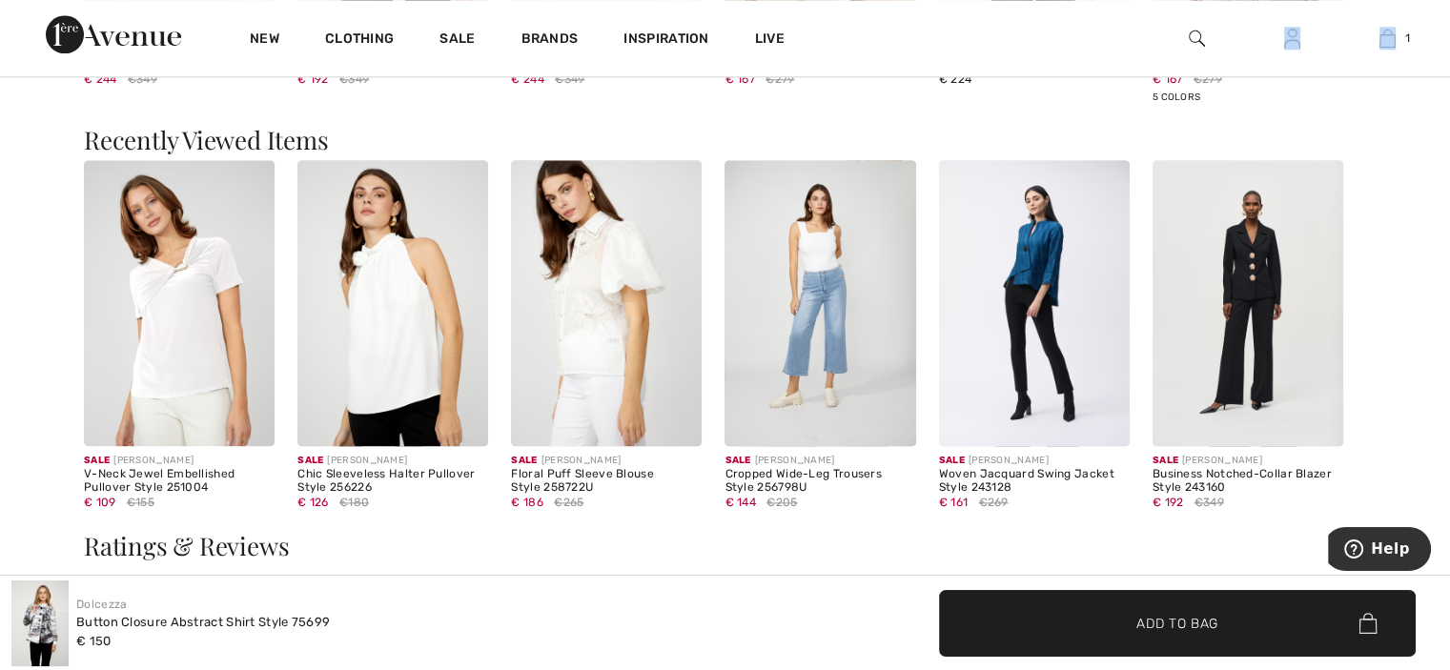
scroll to position [2422, 0]
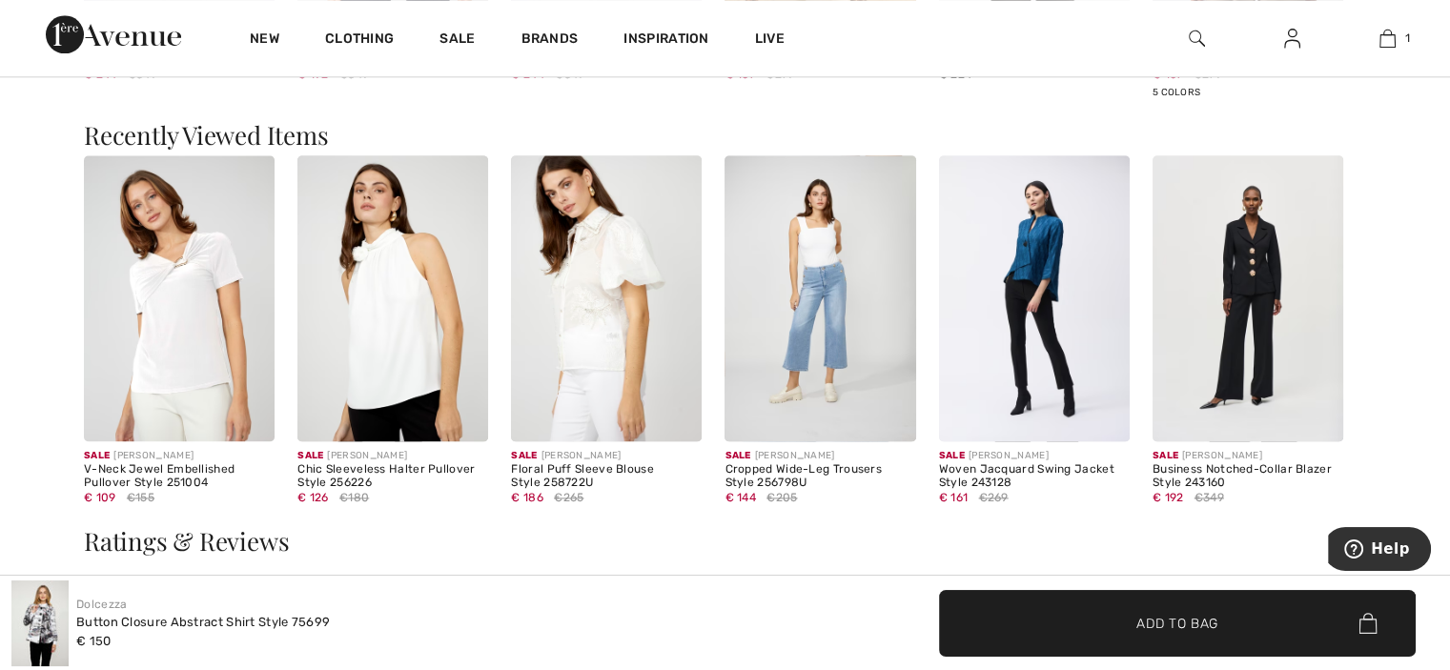
click at [1128, 92] on div "ALEX EVENINGS Embroidered Peplum Jacket Style 83171204 € 224" at bounding box center [1034, 70] width 191 height 106
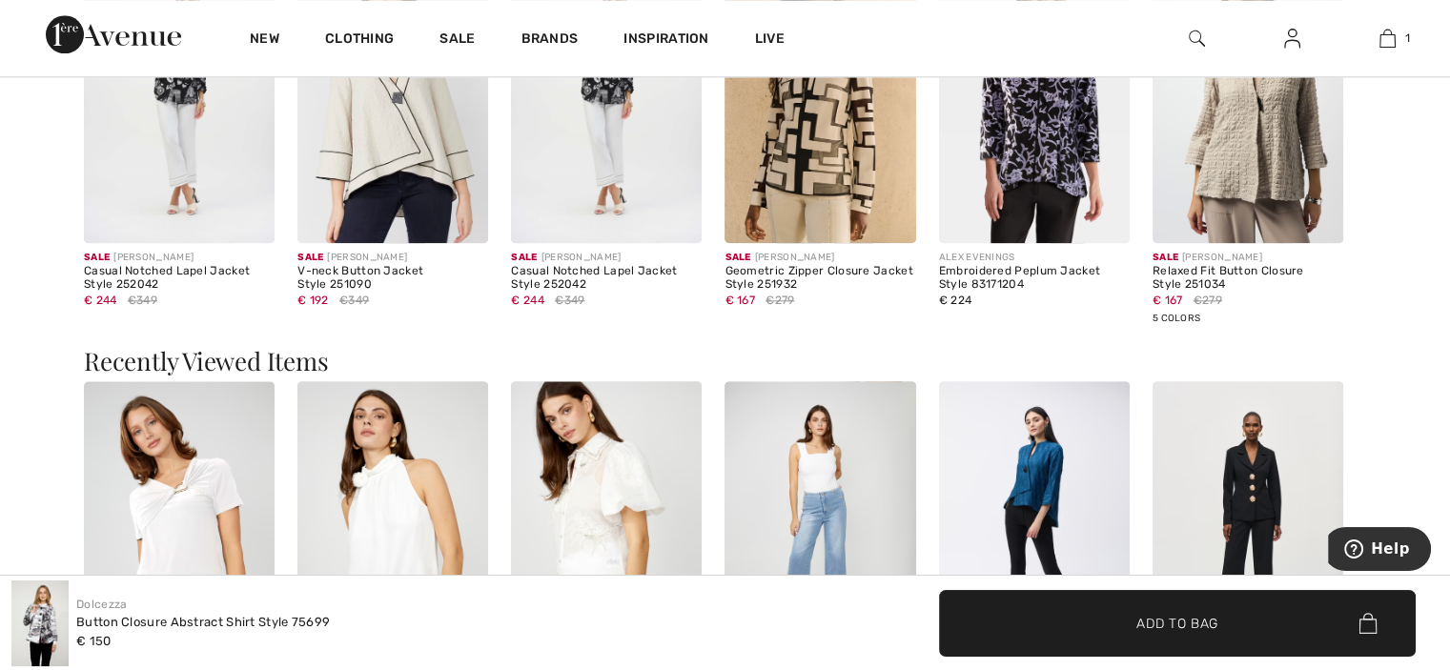
scroll to position [2193, 0]
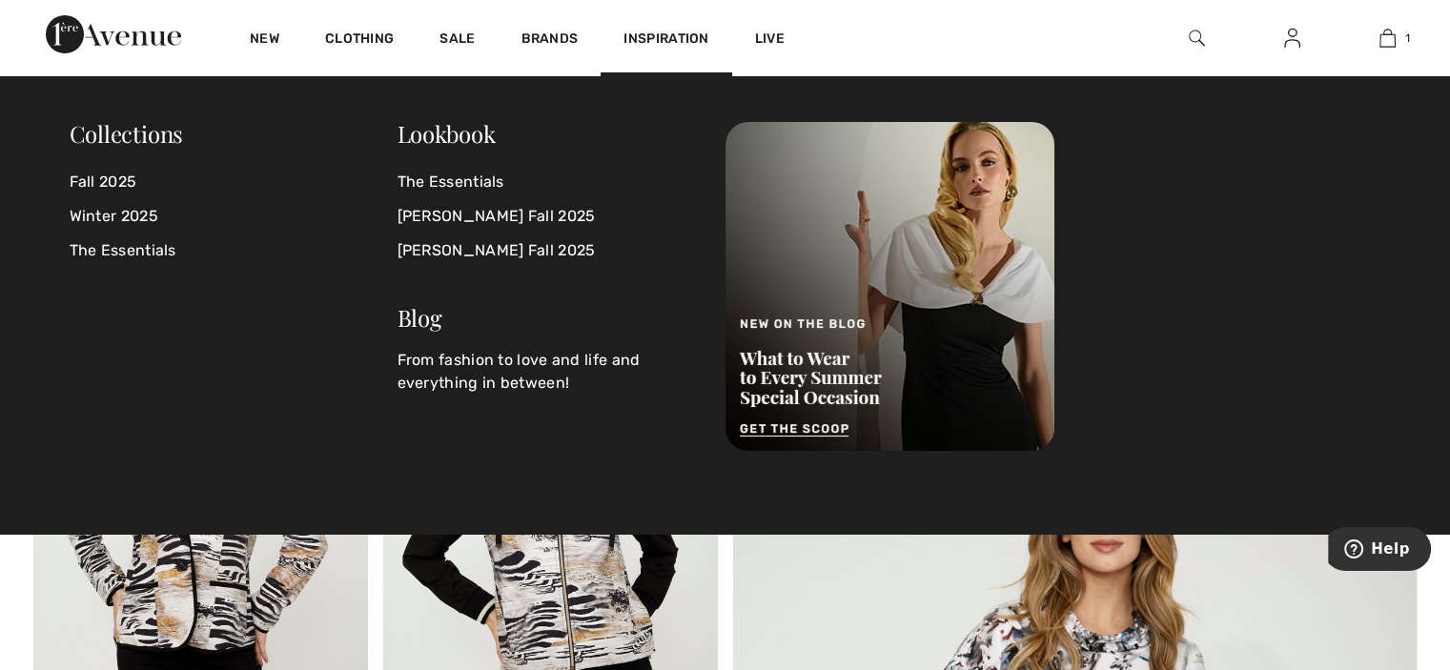
click at [705, 106] on div "Collections Fall 2025 Winter 2025 The Essentials Lookbook The Essentials Joseph…" at bounding box center [725, 305] width 1450 height 458
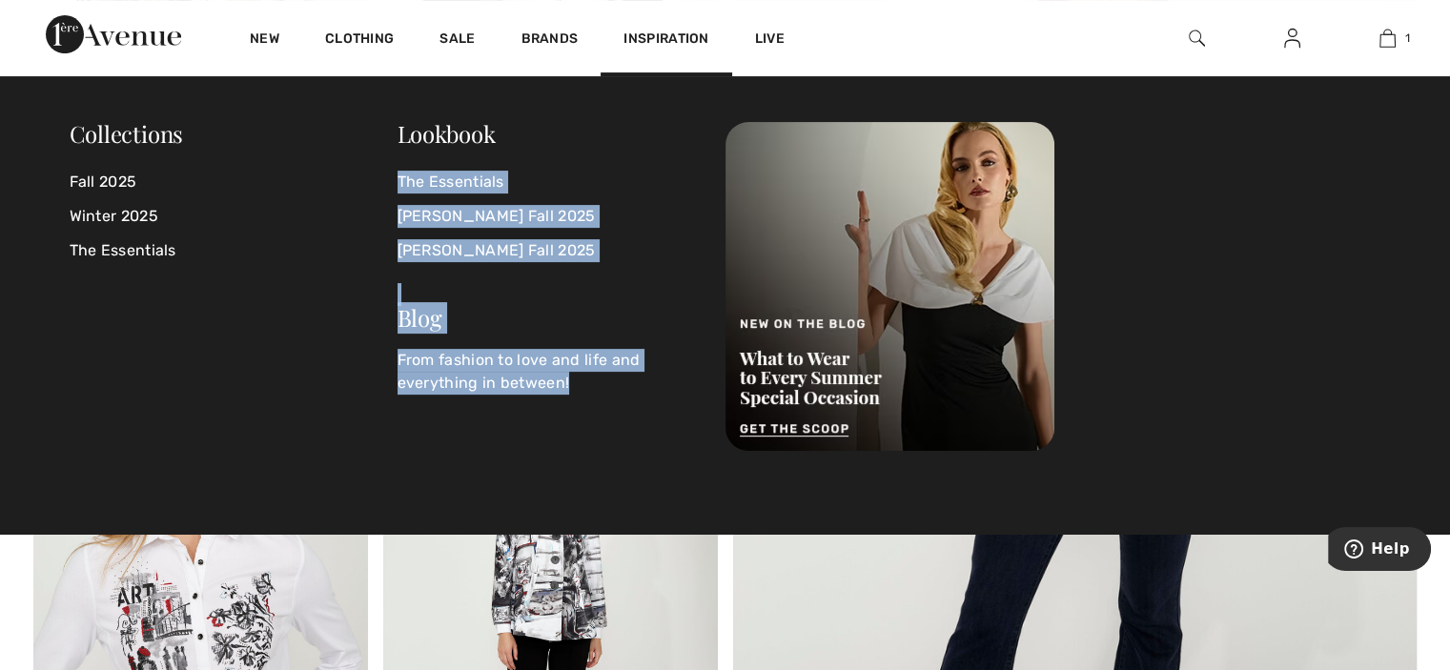
scroll to position [513, 0]
drag, startPoint x: 705, startPoint y: 106, endPoint x: 938, endPoint y: 111, distance: 233.7
click at [938, 111] on div "Collections Fall 2025 Winter 2025 The Essentials Lookbook The Essentials Joseph…" at bounding box center [725, 305] width 1450 height 458
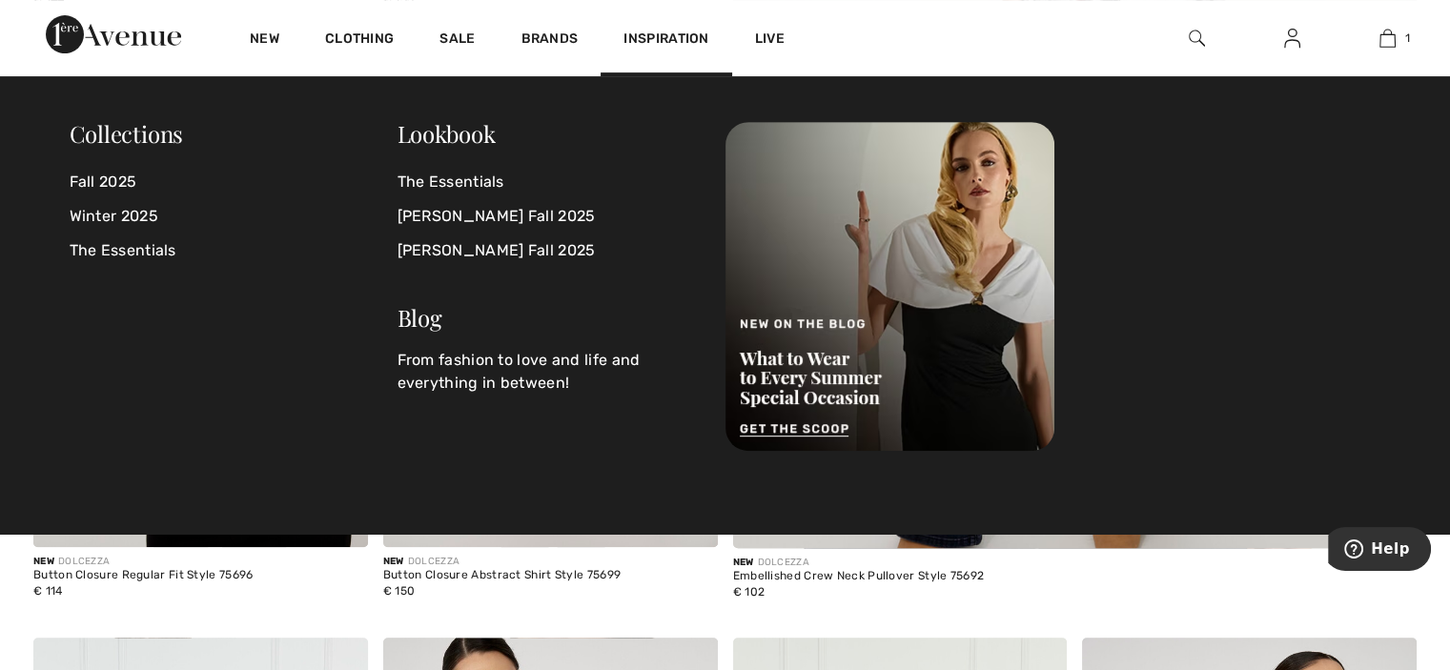
click at [1080, 168] on div at bounding box center [1054, 286] width 656 height 329
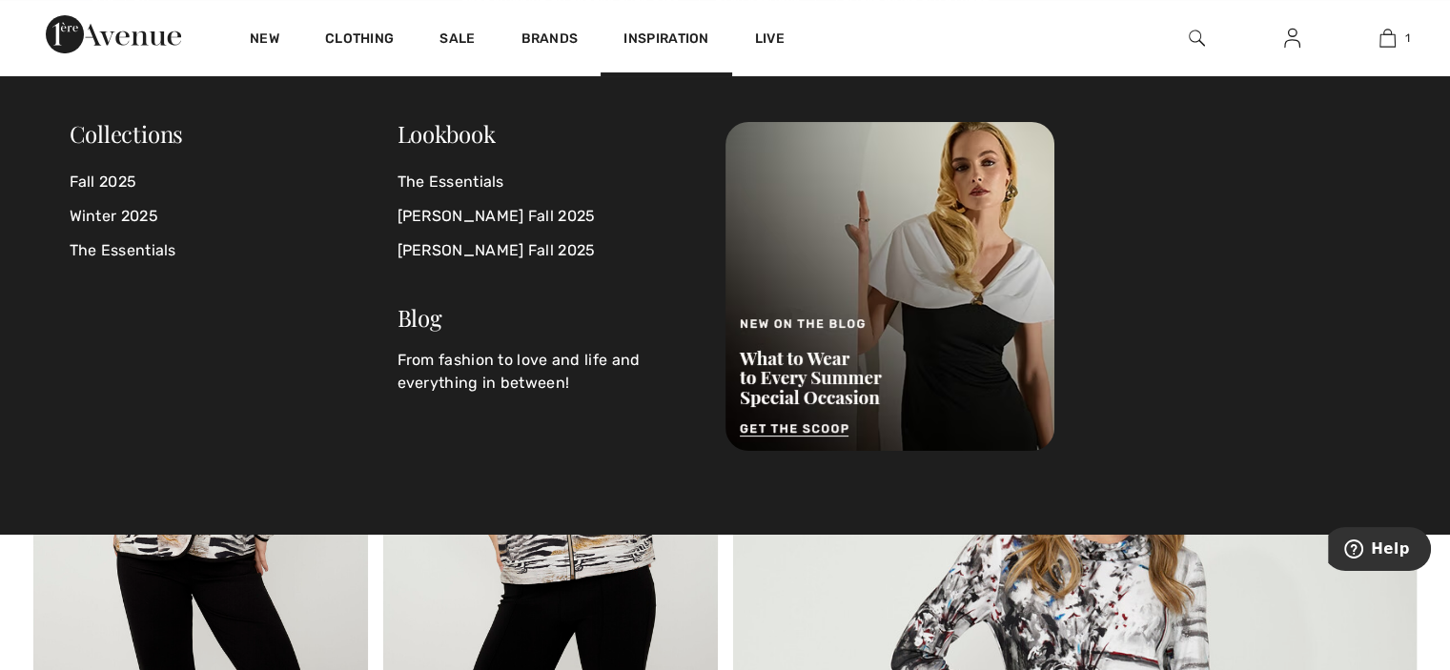
scroll to position [0, 0]
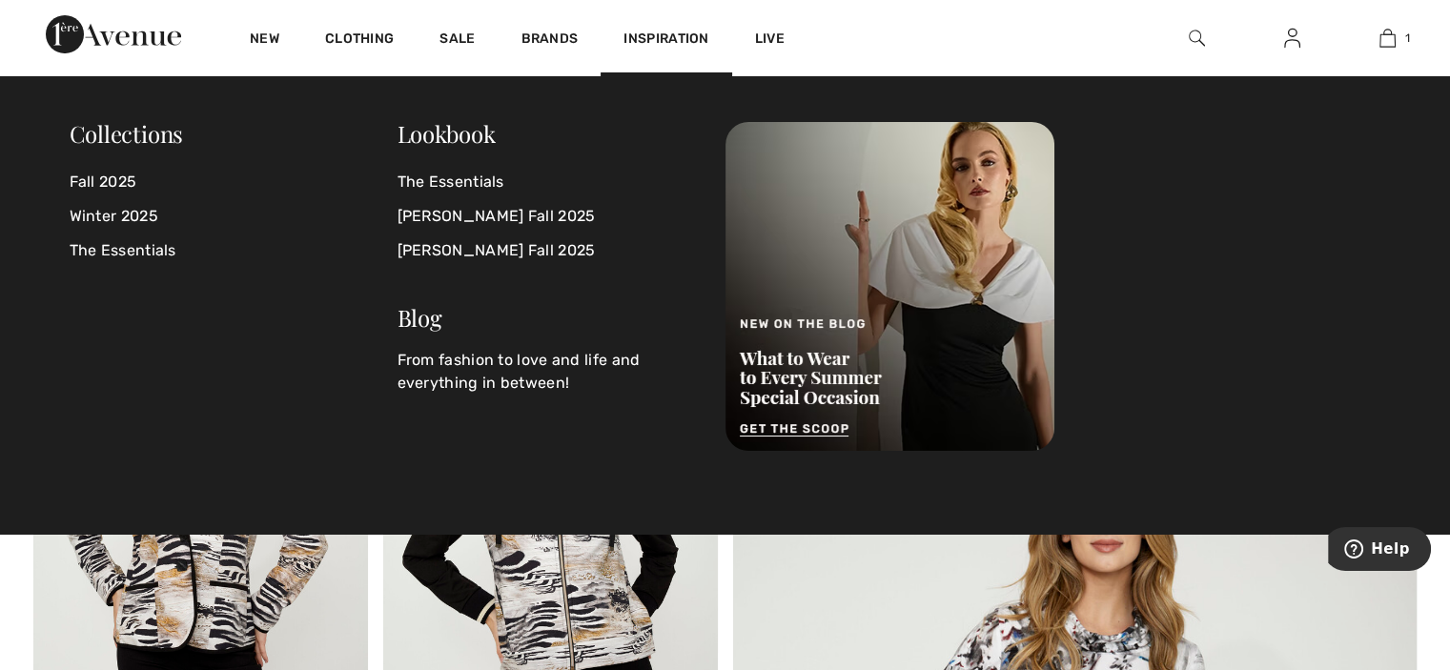
click at [1079, 176] on div at bounding box center [1054, 286] width 656 height 329
click at [709, 75] on div "Inspiration" at bounding box center [666, 38] width 131 height 76
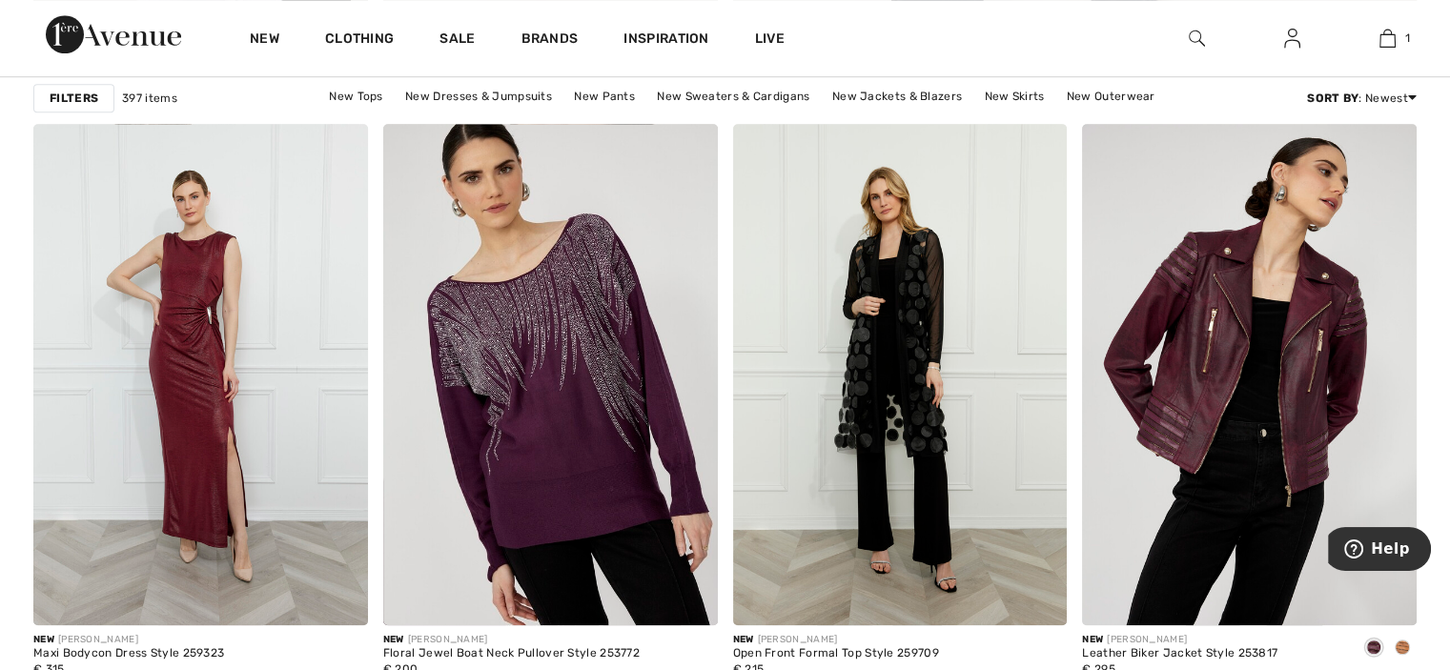
scroll to position [1398, 0]
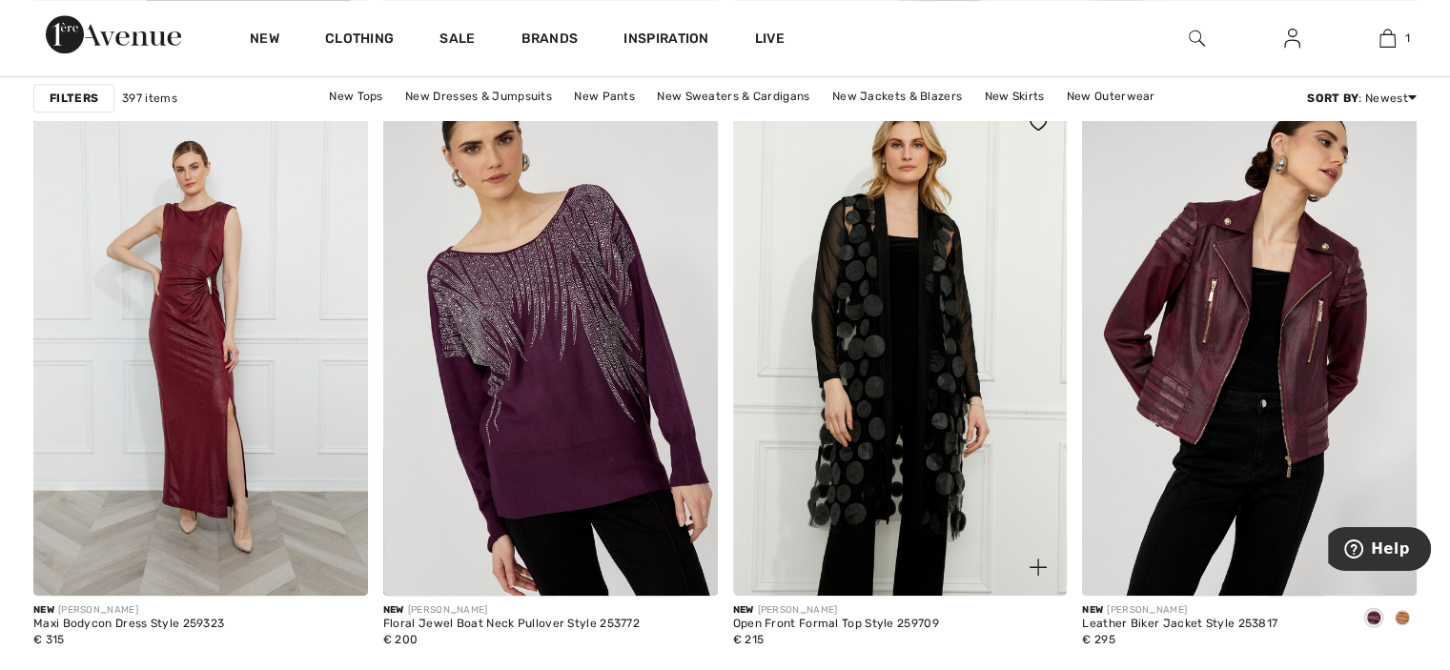
click at [910, 236] on img at bounding box center [900, 345] width 335 height 502
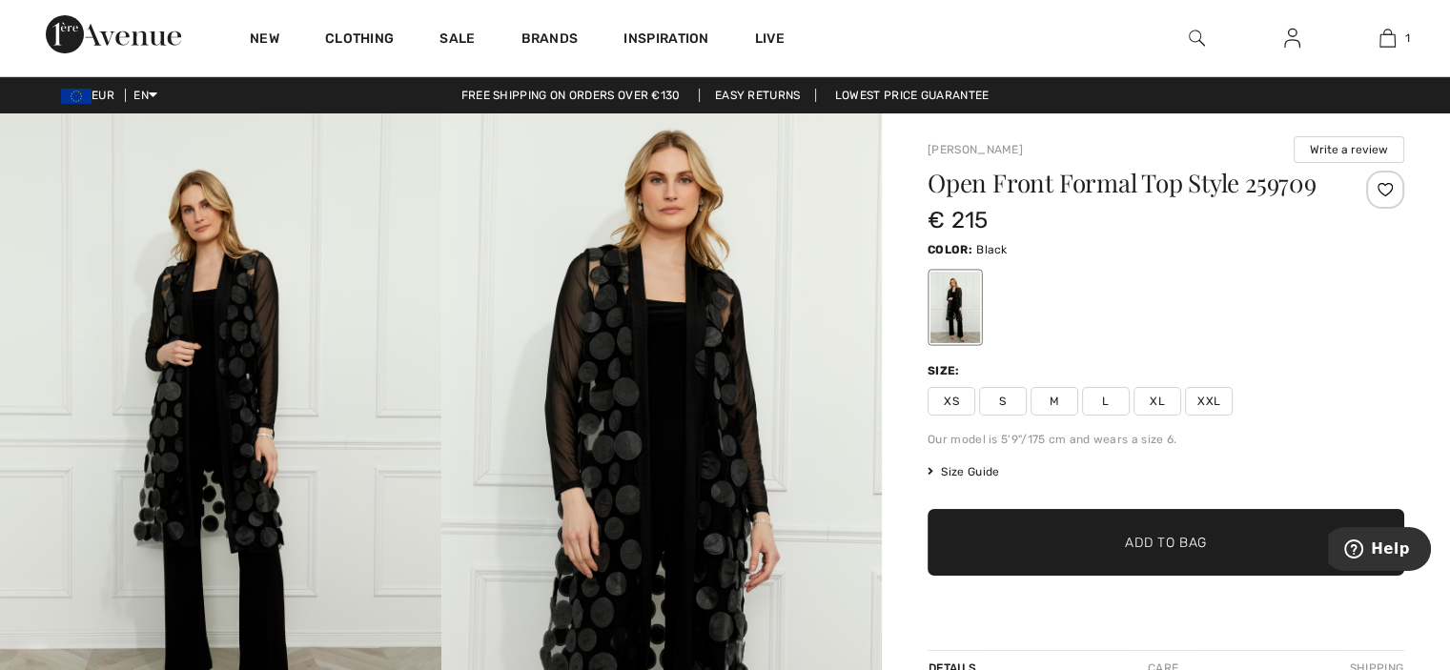
drag, startPoint x: 0, startPoint y: 0, endPoint x: 912, endPoint y: 230, distance: 940.2
click at [912, 230] on div "Frank Lyman Write a review Open Front Formal Top Style 259709 € 215 Color: Blac…" at bounding box center [1166, 675] width 568 height 1125
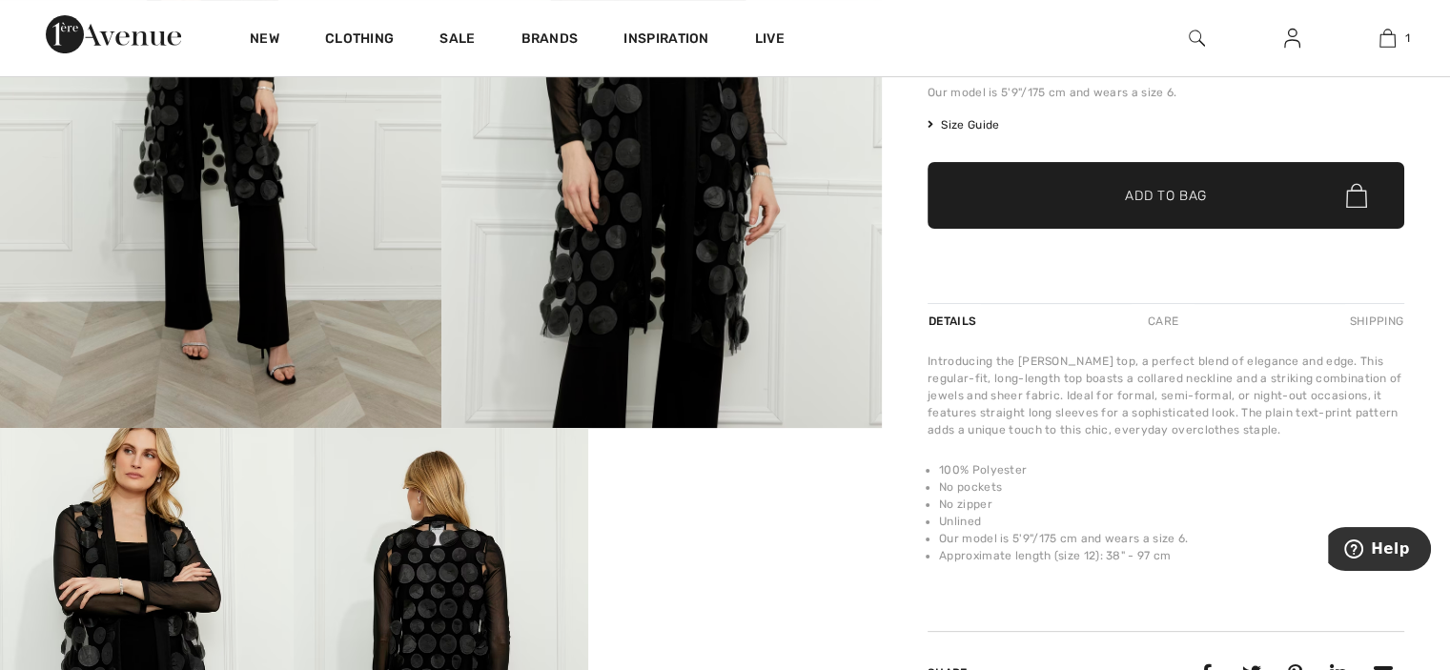
scroll to position [360, 0]
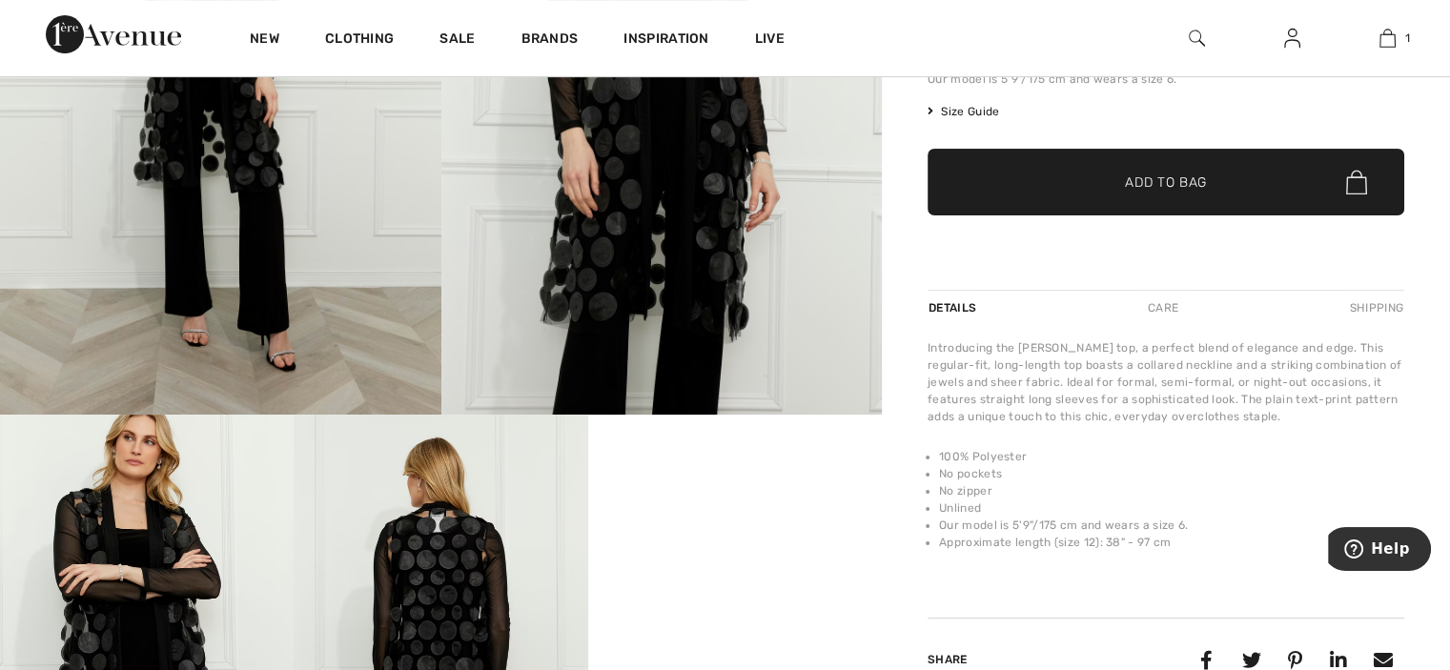
click at [911, 232] on div "Frank Lyman Write a review Open Front Formal Top Style 259709 € 215 Color: Blac…" at bounding box center [1166, 315] width 568 height 1125
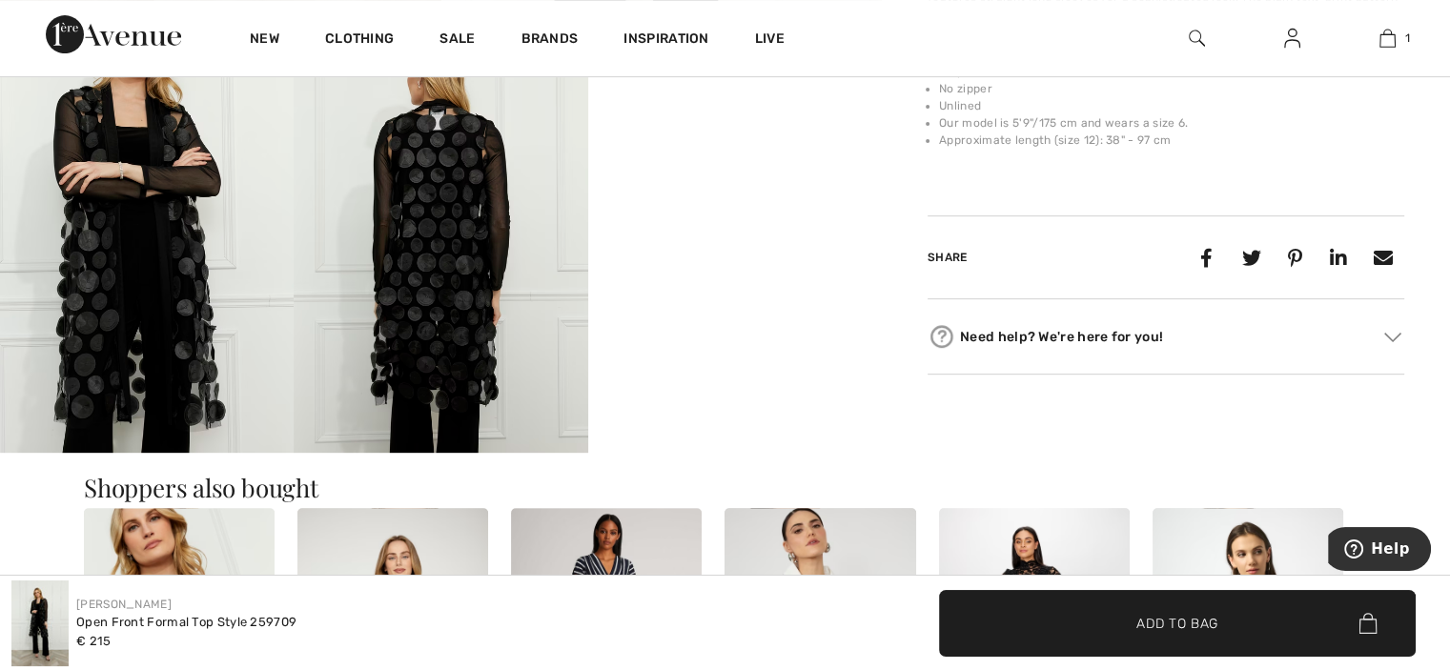
scroll to position [762, 0]
click at [740, 160] on video "Your browser does not support the video tag." at bounding box center [735, 86] width 294 height 147
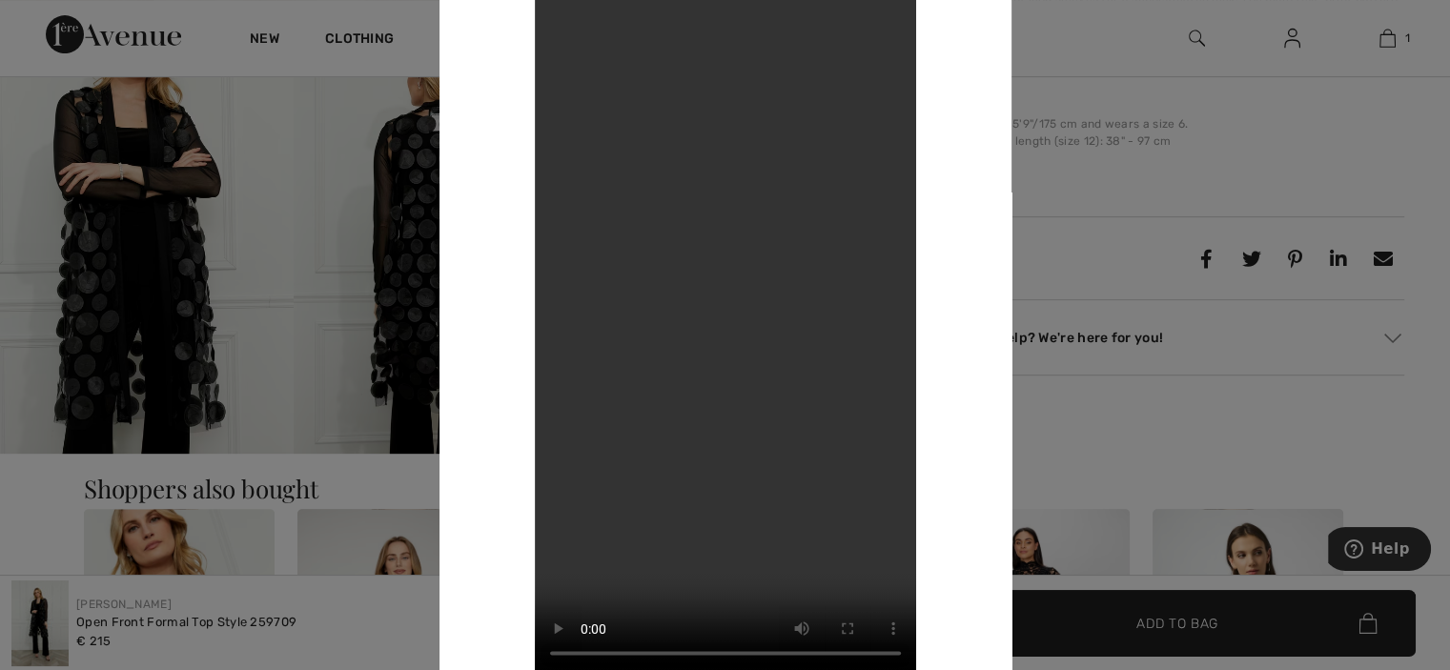
click at [740, 263] on video "Your browser does not support the video tag." at bounding box center [725, 335] width 381 height 678
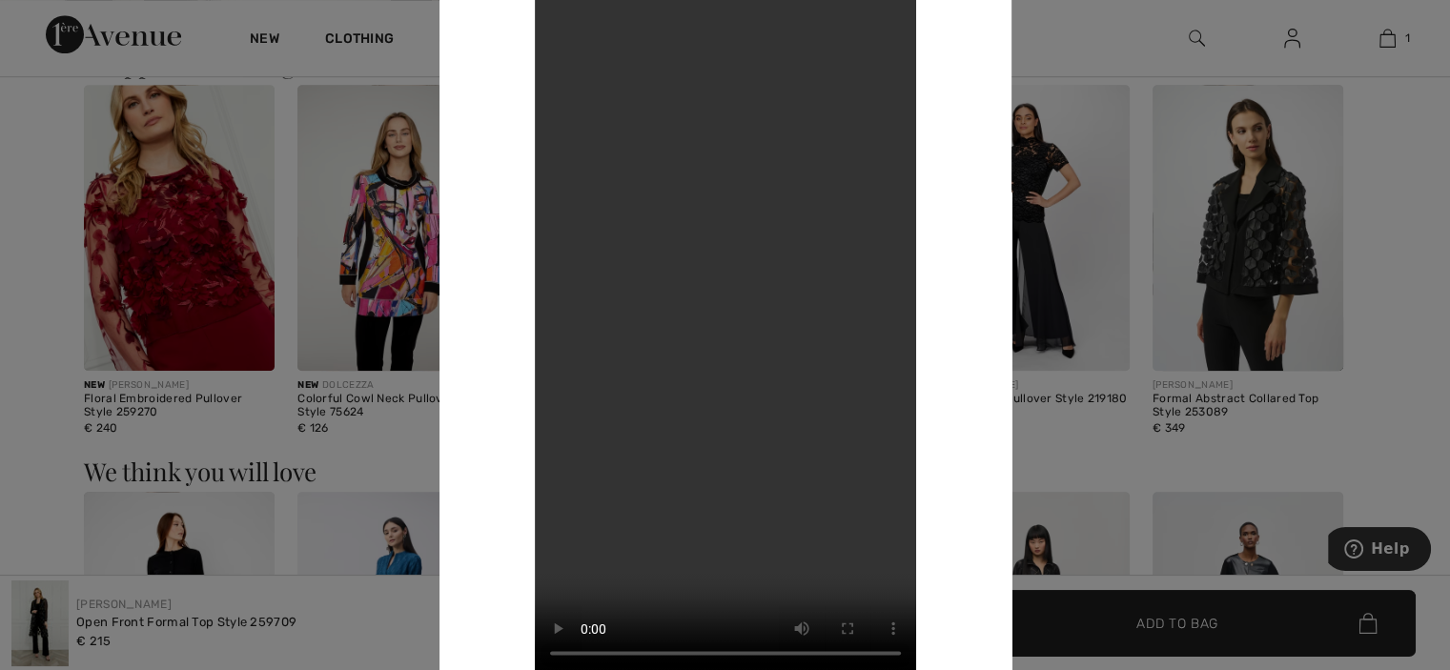
scroll to position [1188, 0]
click at [740, 263] on video "Your browser does not support the video tag." at bounding box center [725, 335] width 381 height 678
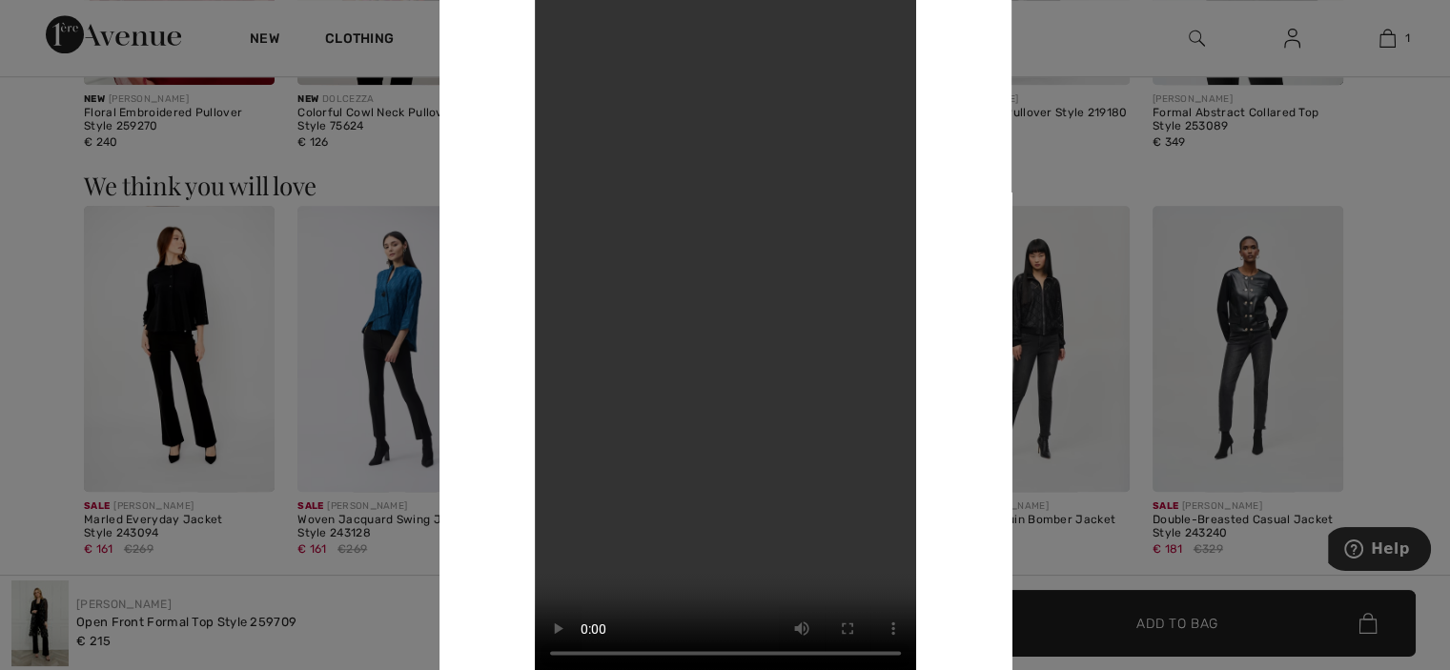
scroll to position [1555, 0]
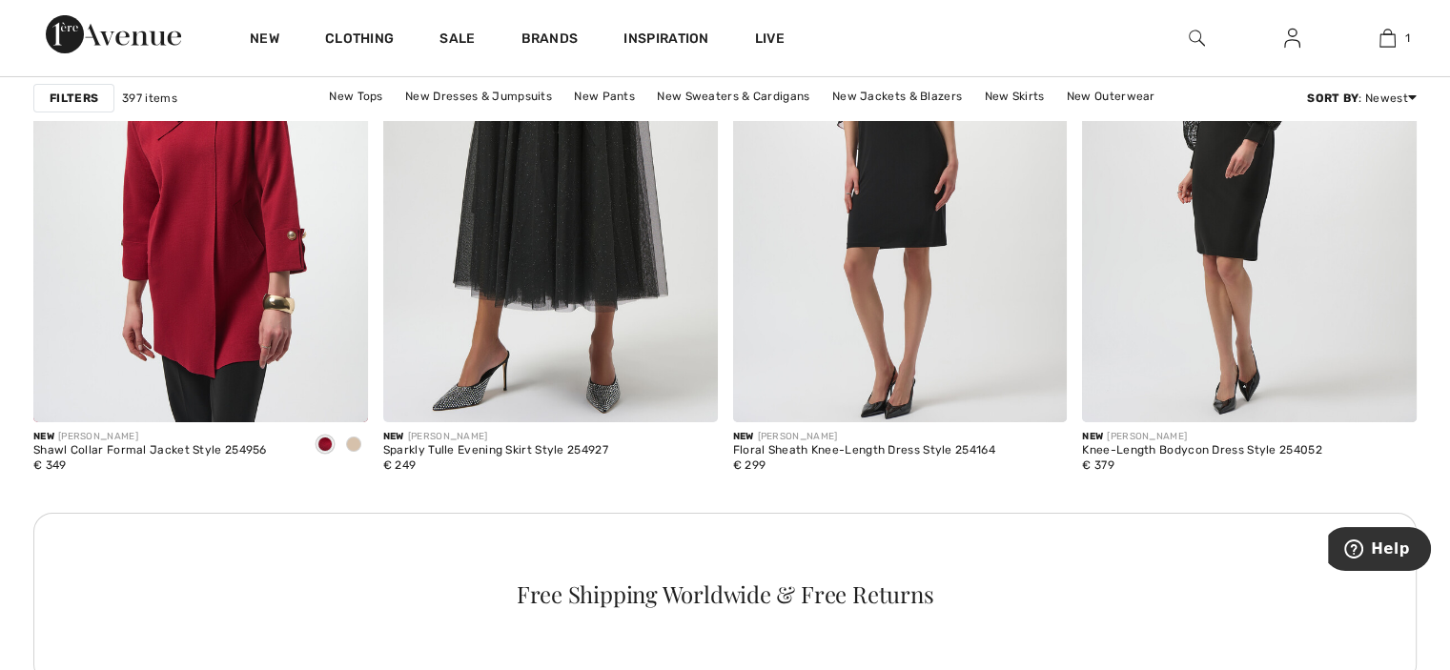
scroll to position [6818, 0]
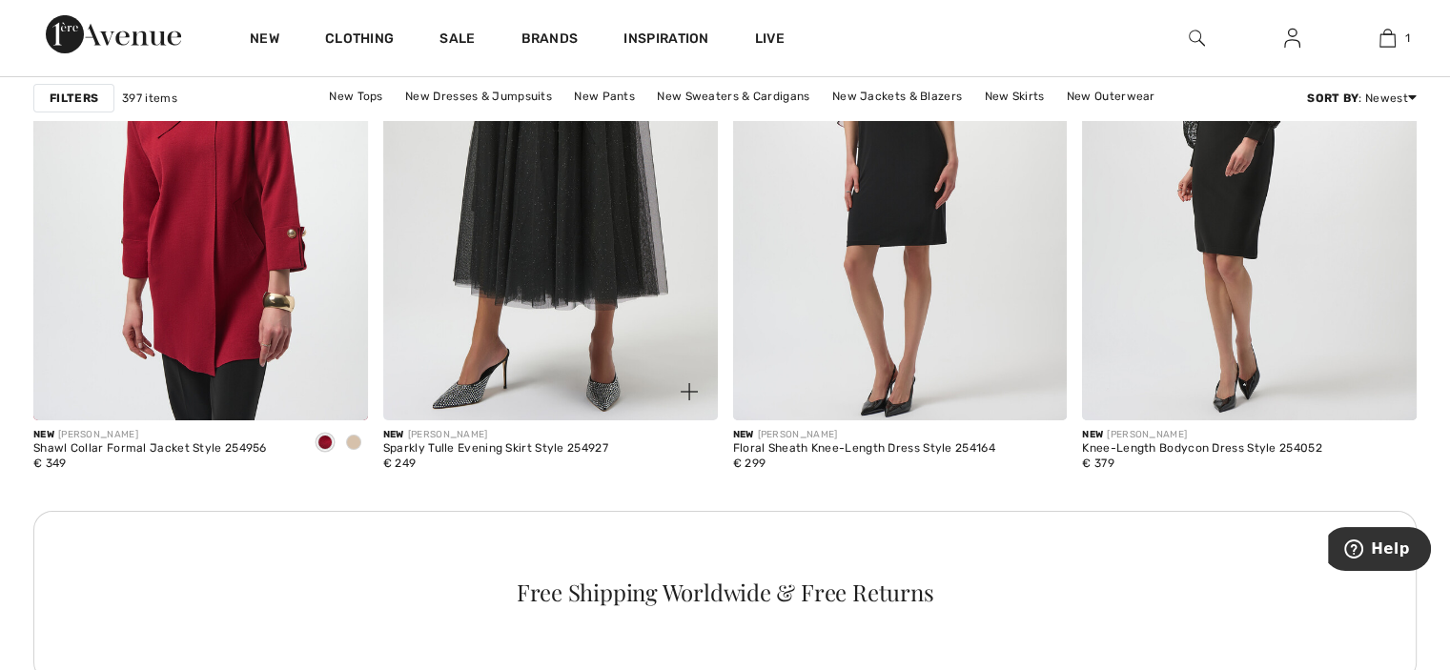
click at [492, 304] on img at bounding box center [550, 169] width 335 height 502
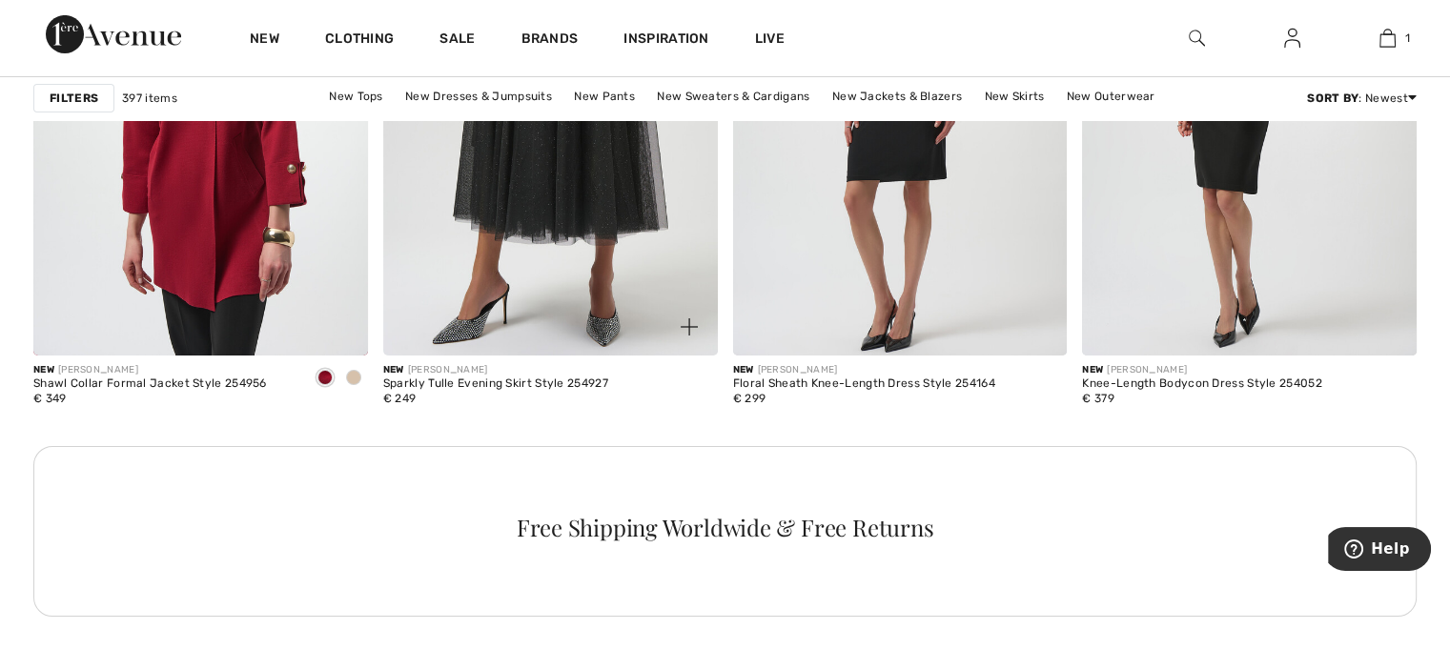
scroll to position [6921, 0]
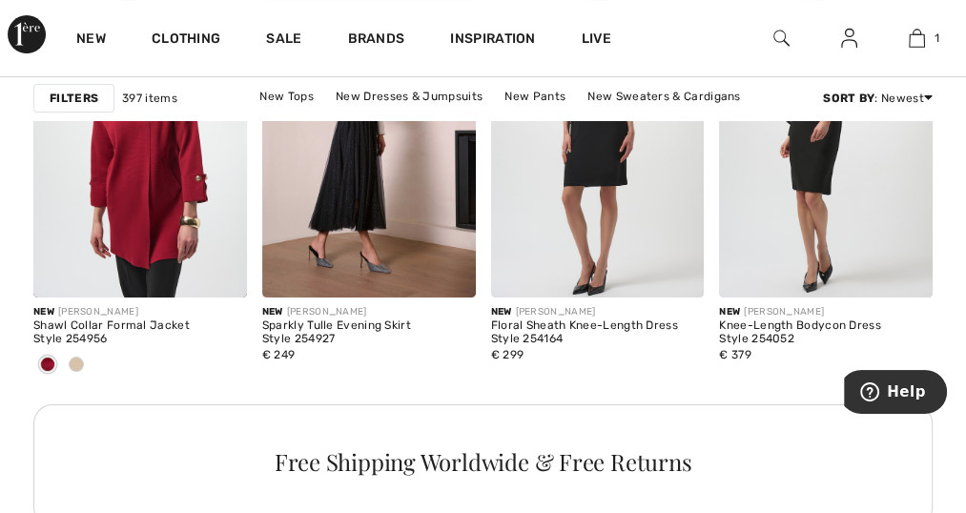
scroll to position [5141, 0]
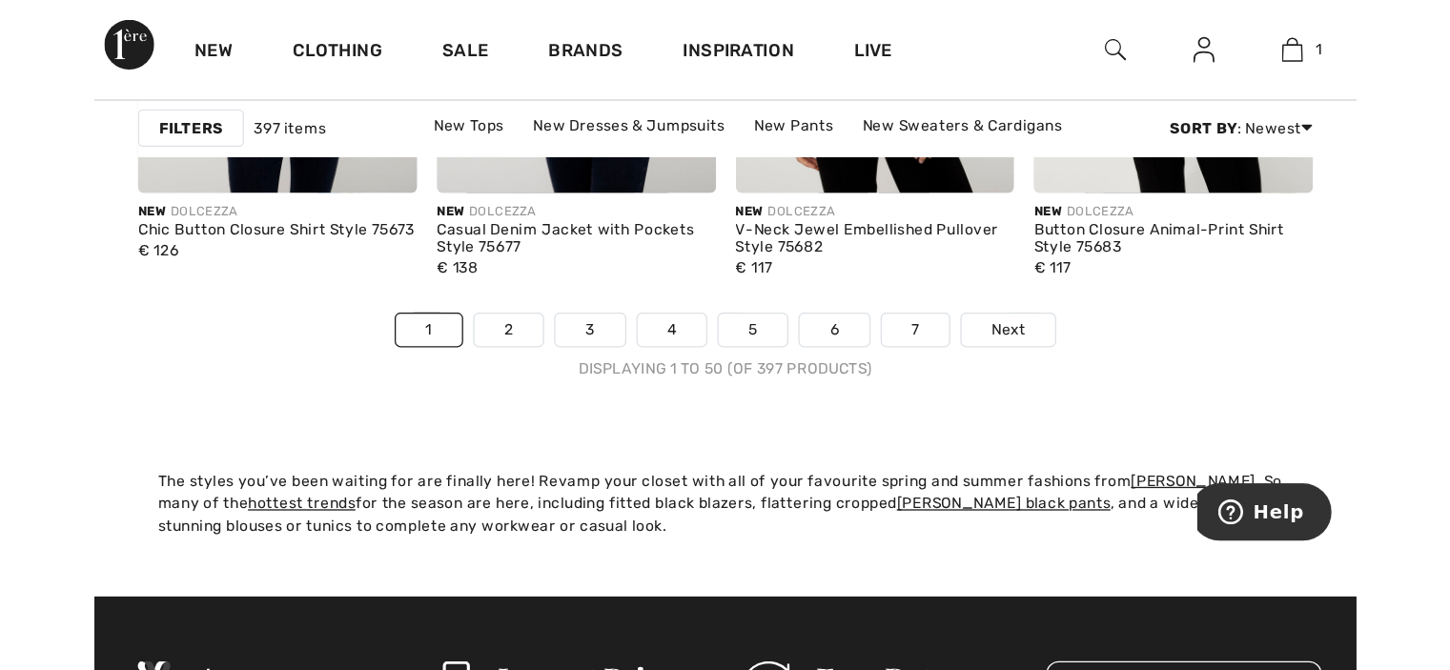
scroll to position [8914, 0]
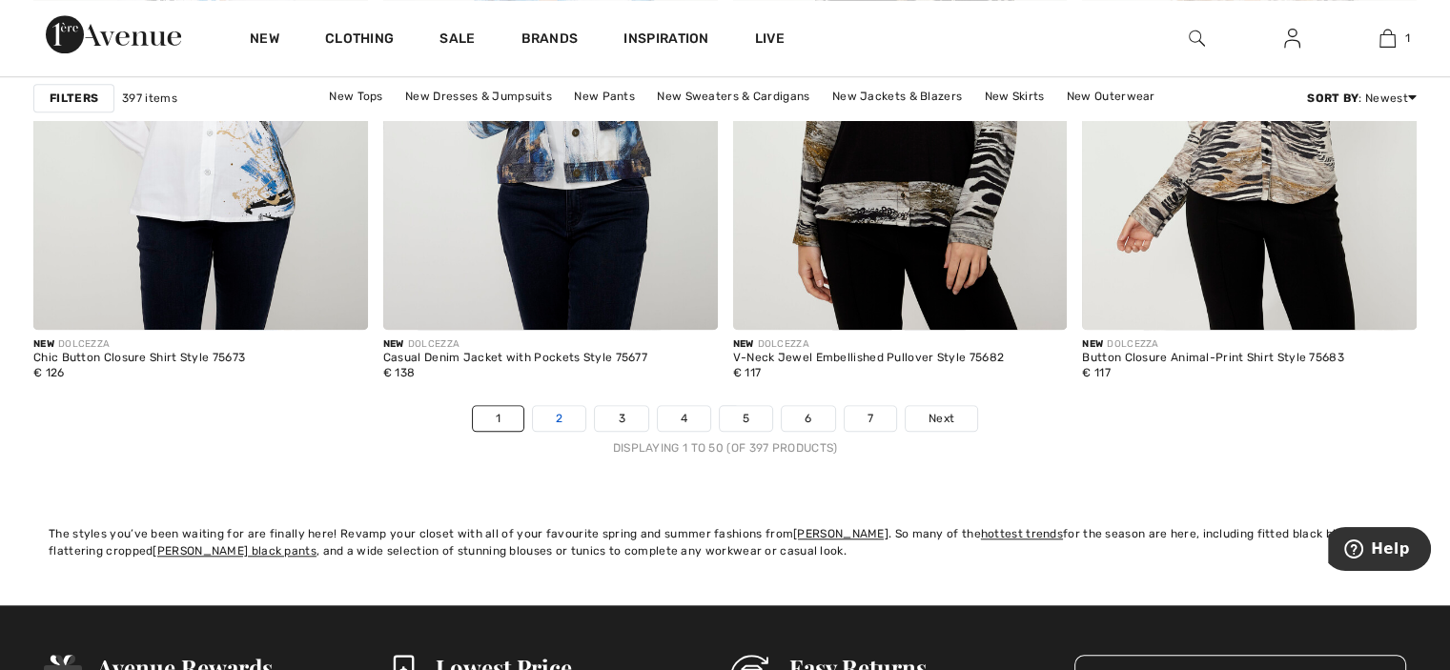
click at [558, 409] on link "2" at bounding box center [559, 418] width 52 height 25
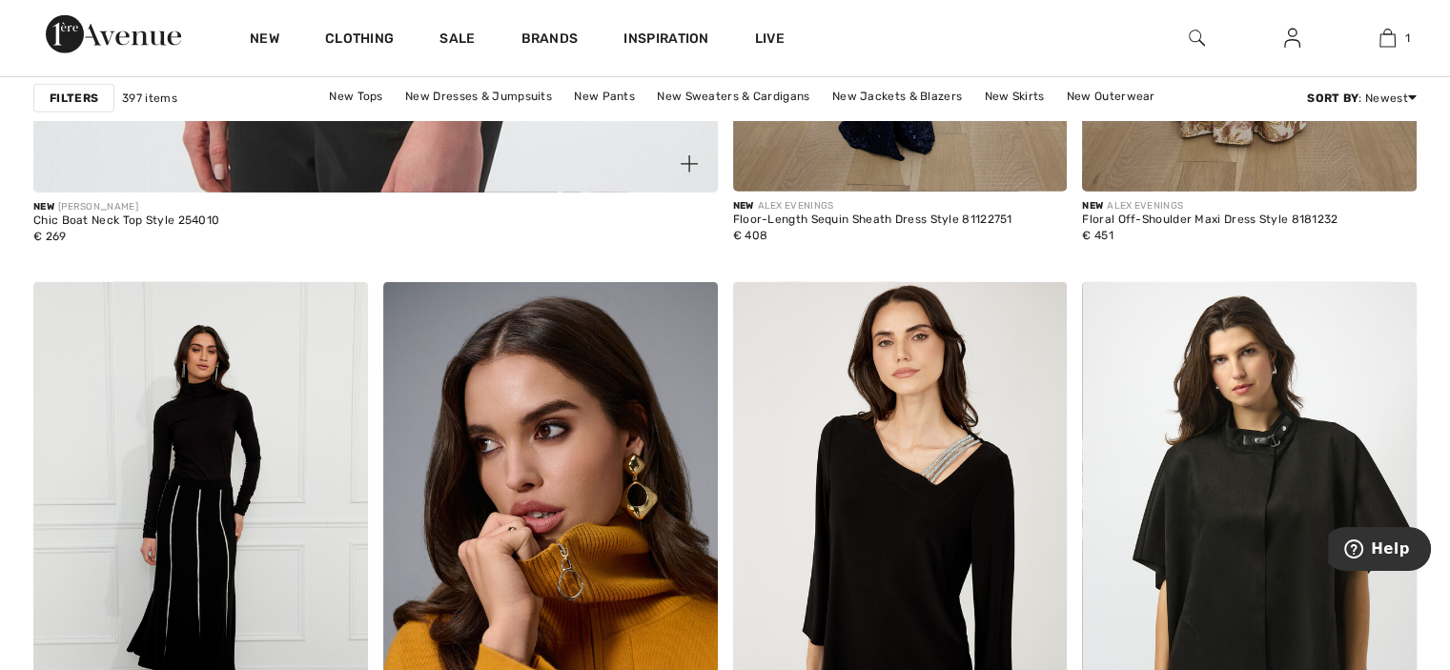
scroll to position [5900, 0]
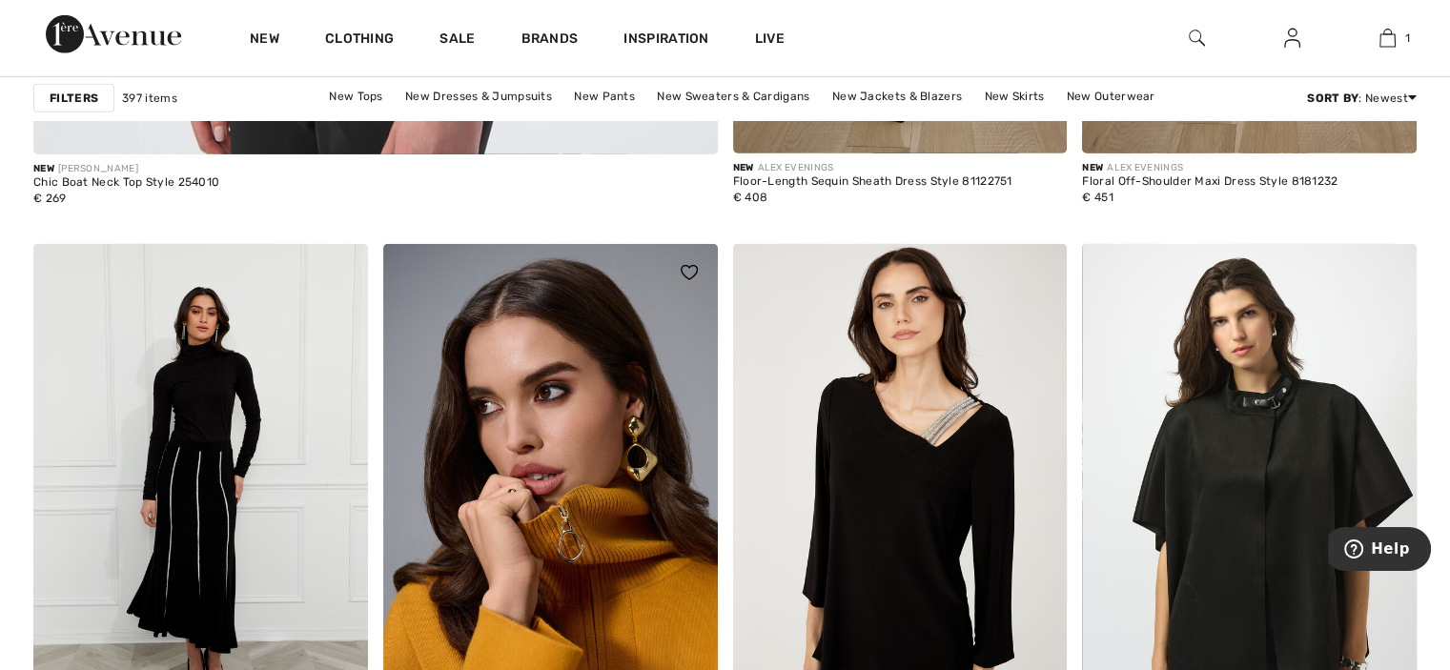
drag, startPoint x: 527, startPoint y: 506, endPoint x: 515, endPoint y: 505, distance: 12.4
click at [515, 505] on img at bounding box center [550, 495] width 335 height 502
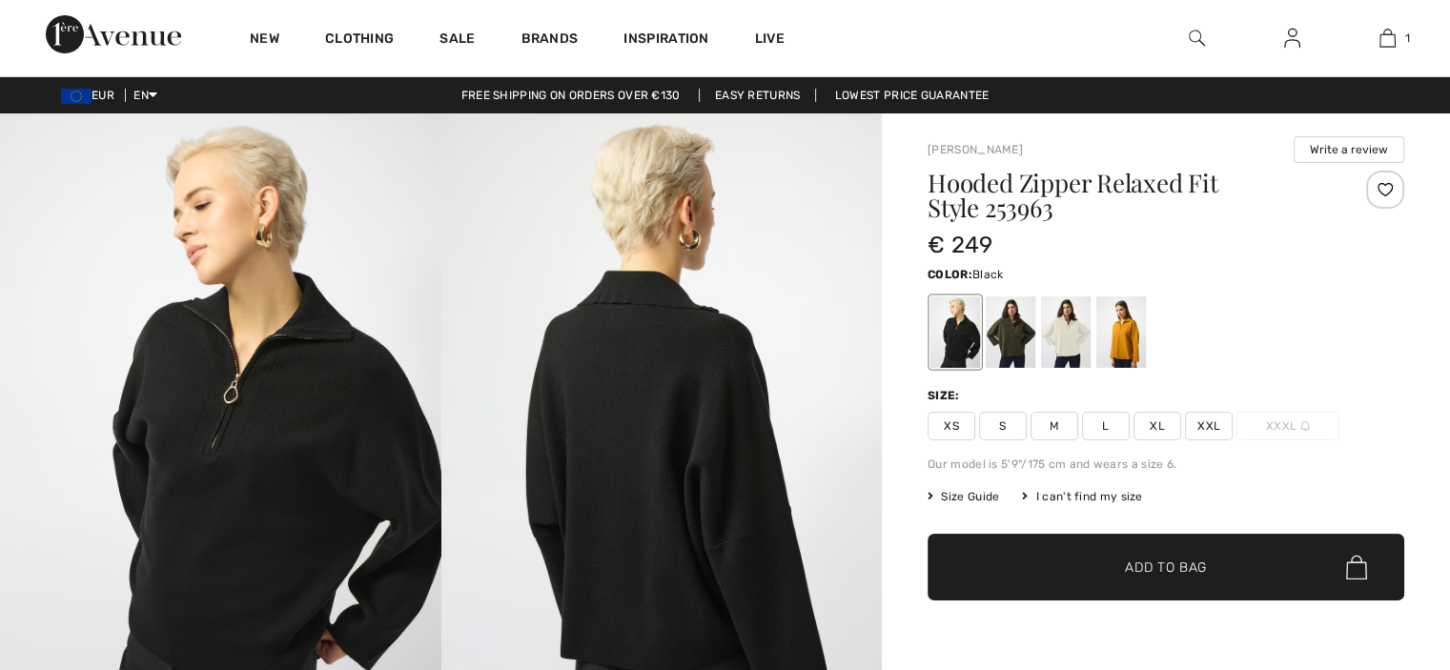
click at [457, 464] on img at bounding box center [663, 443] width 442 height 661
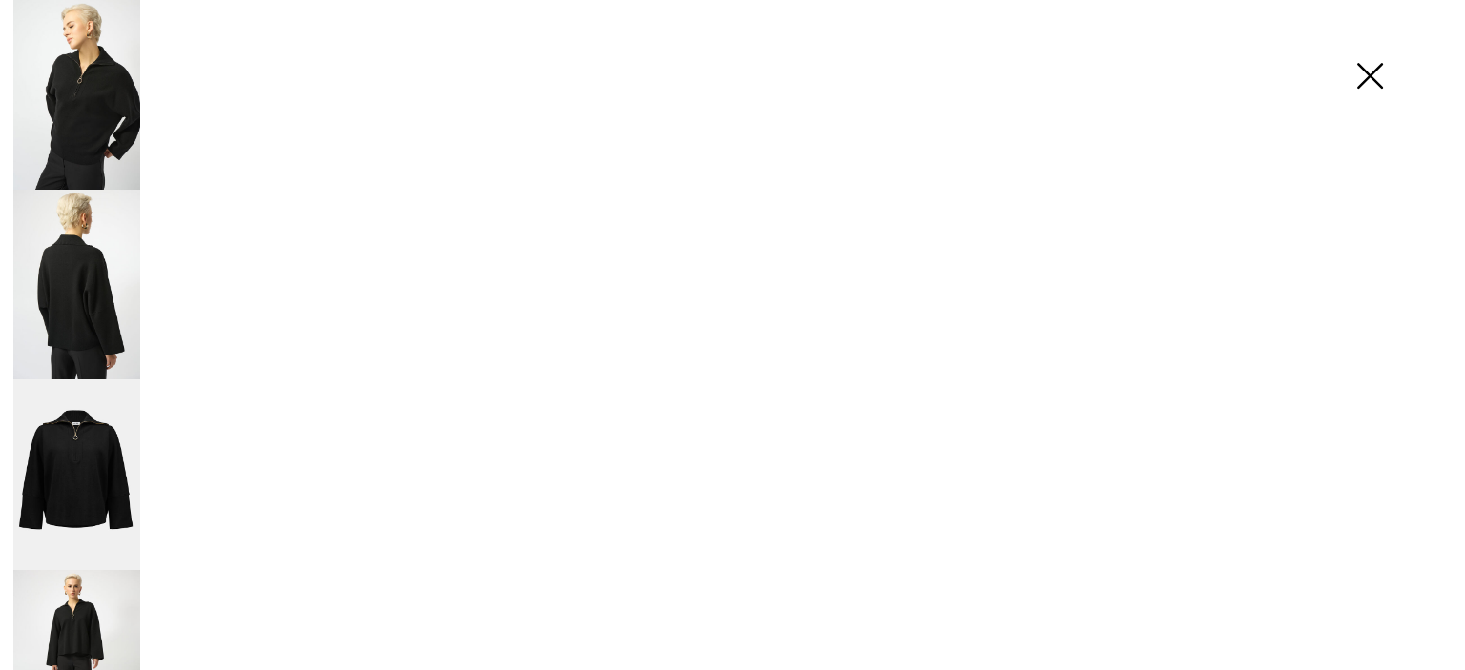
drag, startPoint x: 0, startPoint y: 0, endPoint x: 457, endPoint y: 464, distance: 651.4
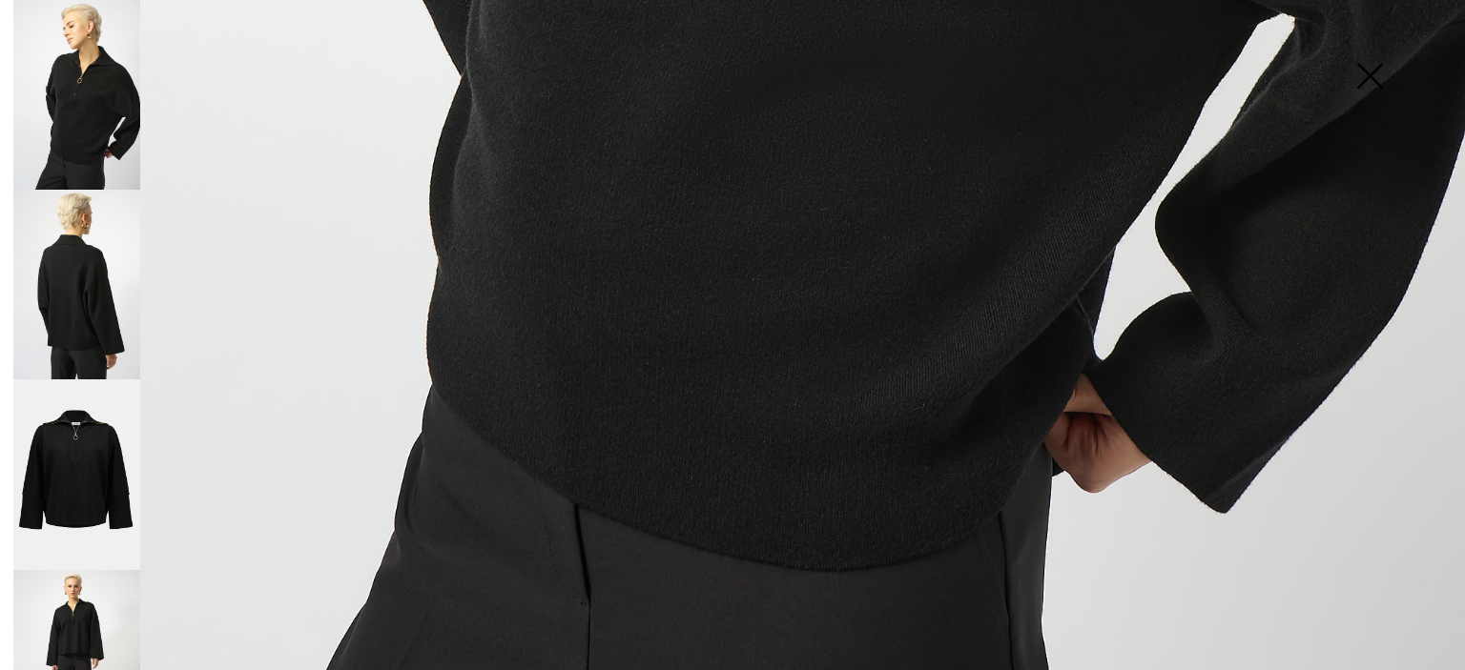
scroll to position [1503, 0]
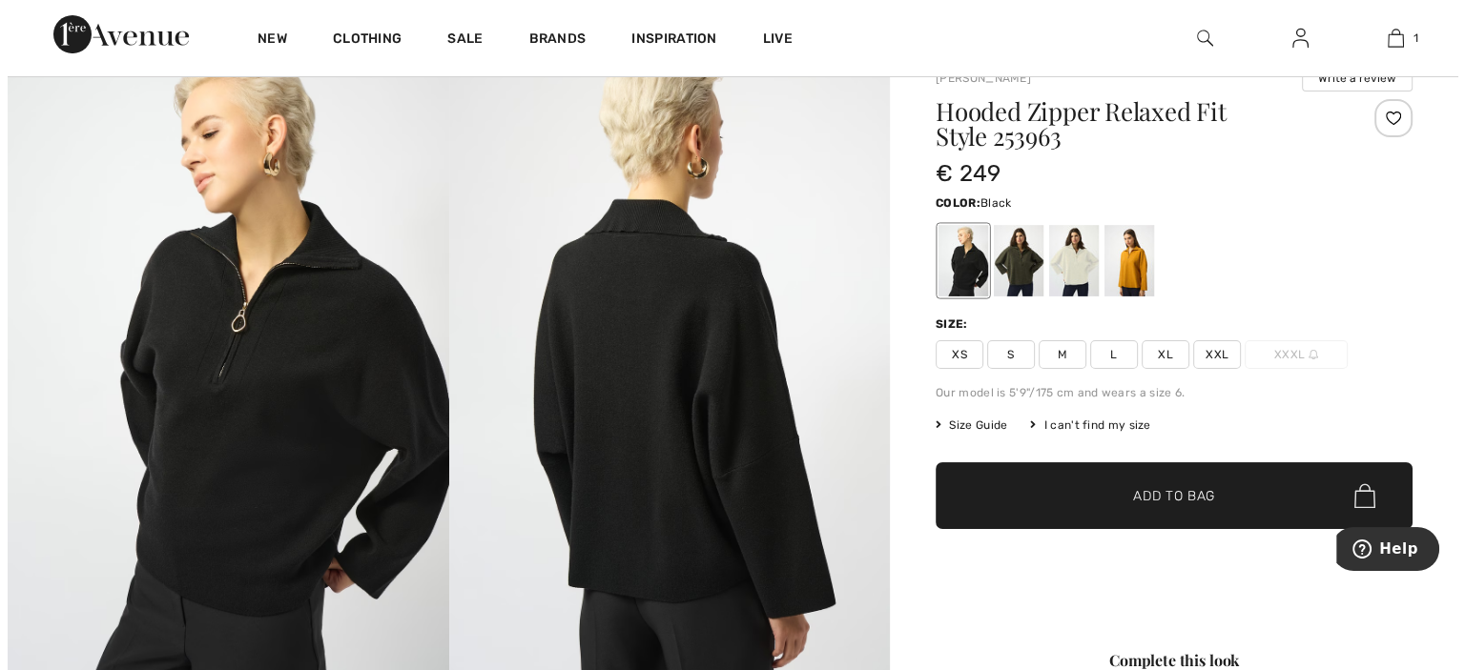
scroll to position [72, 0]
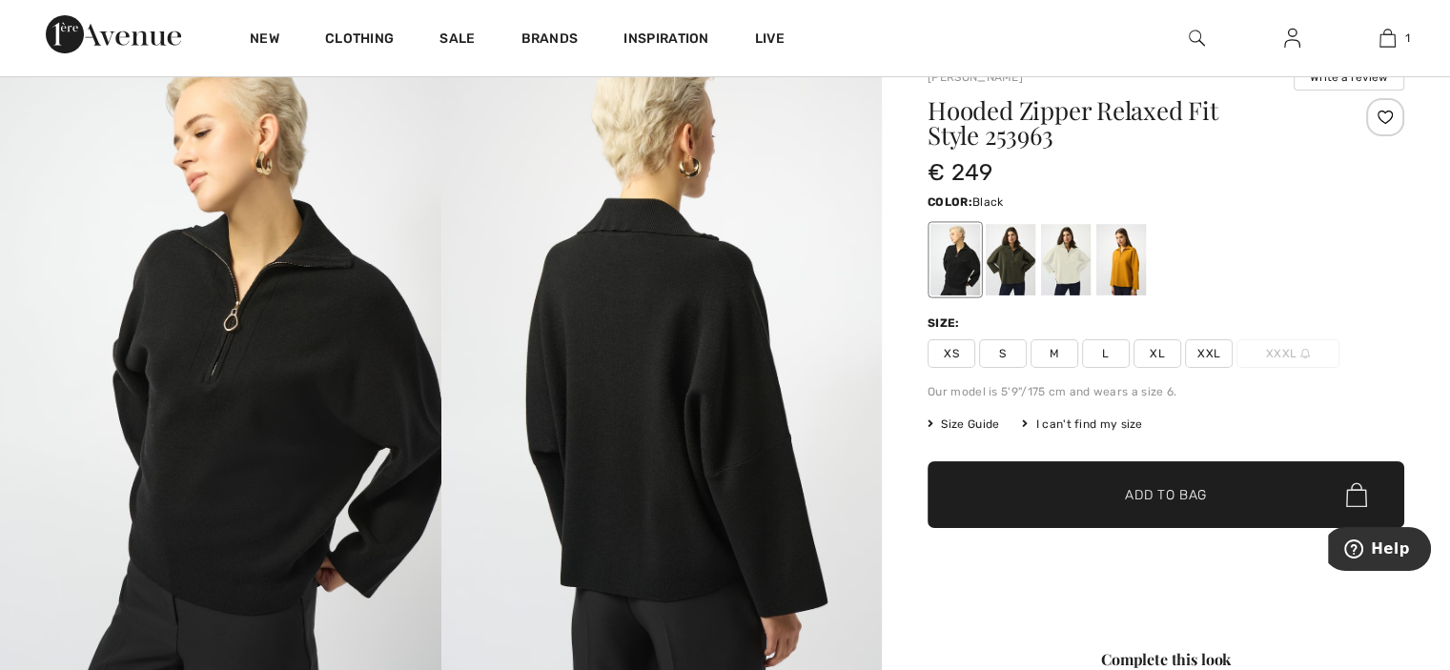
click at [504, 419] on img at bounding box center [663, 371] width 442 height 661
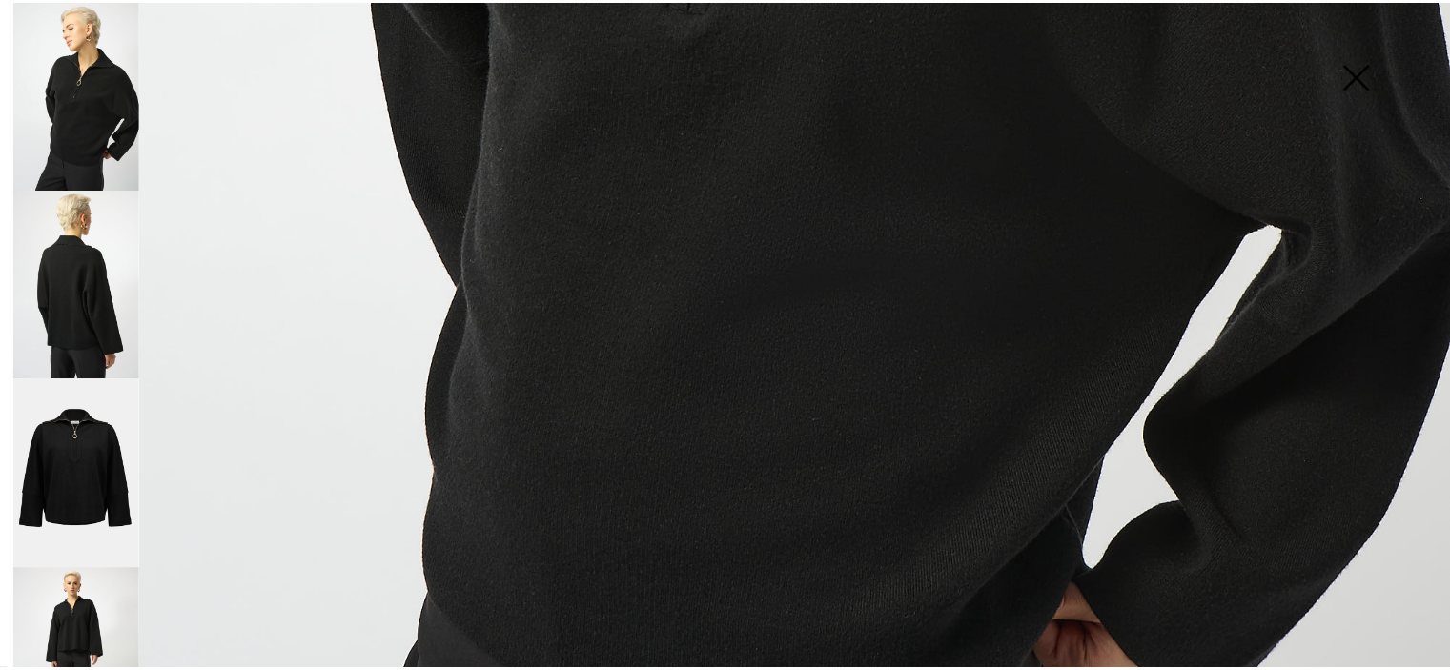
scroll to position [1121, 0]
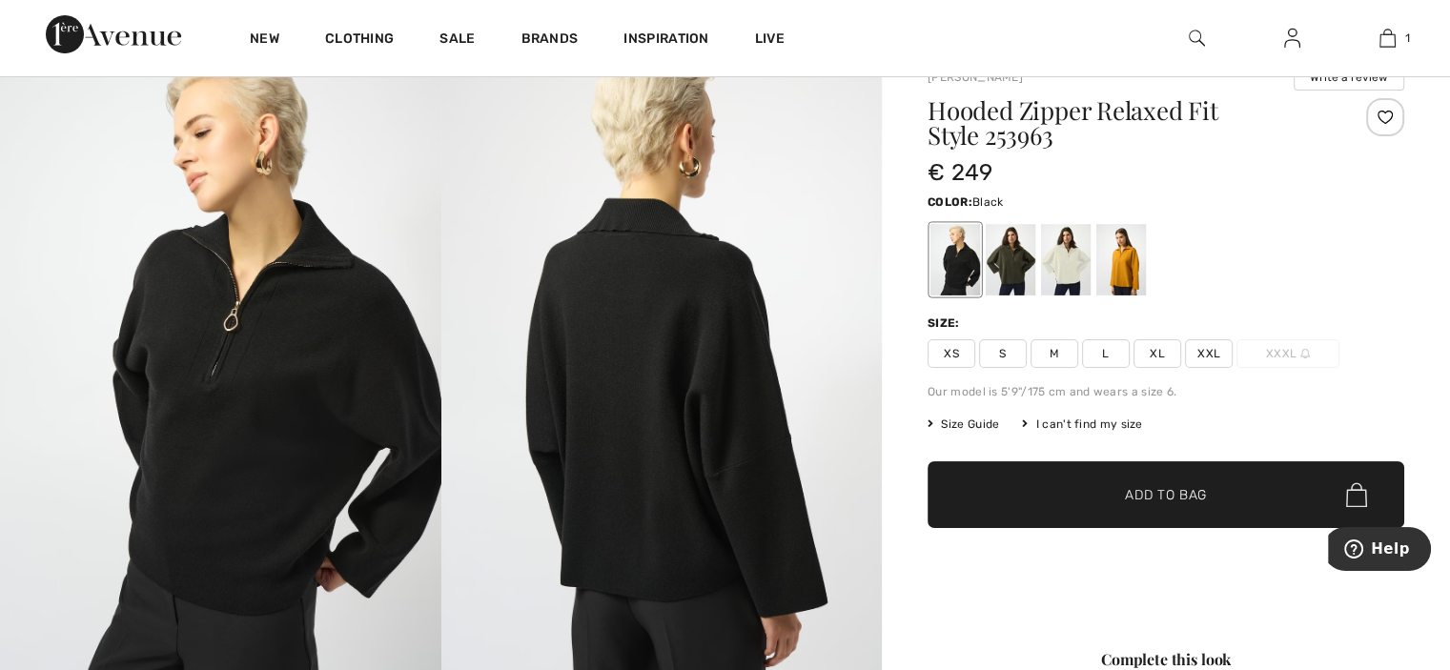
click at [767, 144] on img at bounding box center [663, 371] width 442 height 661
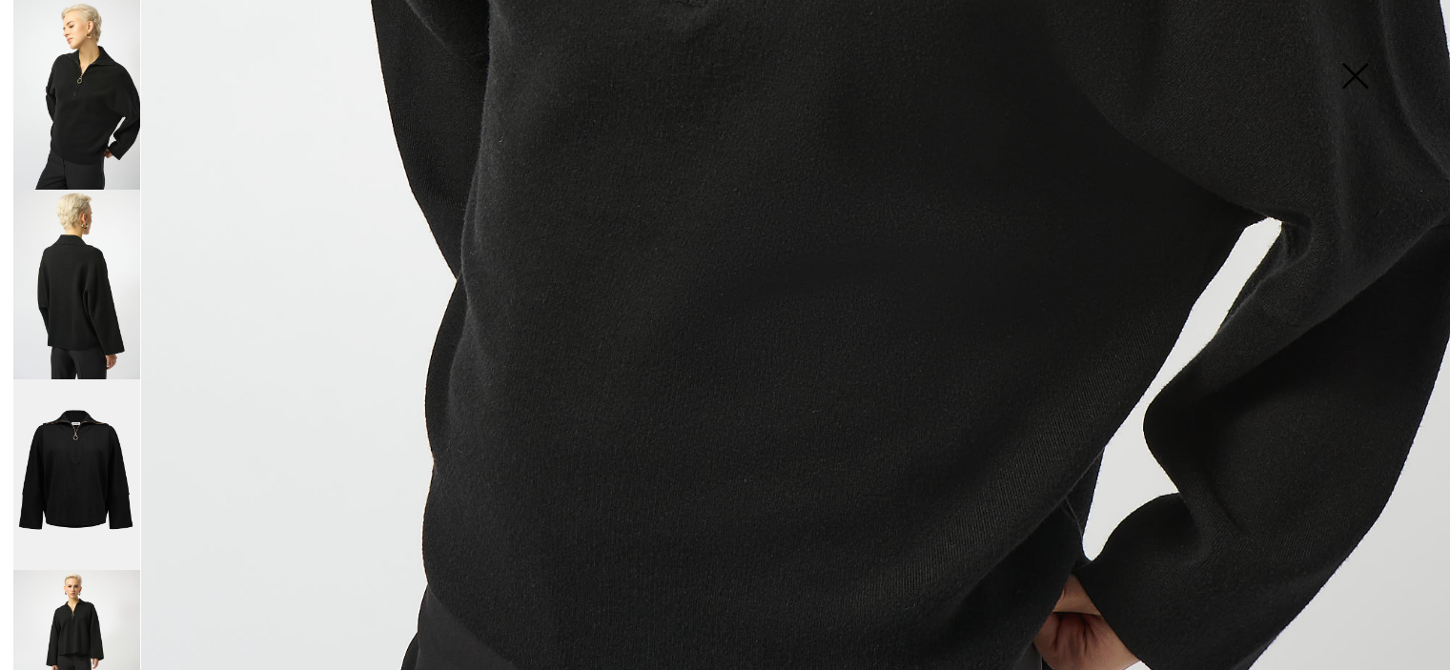
click at [767, 144] on img at bounding box center [663, 371] width 442 height 661
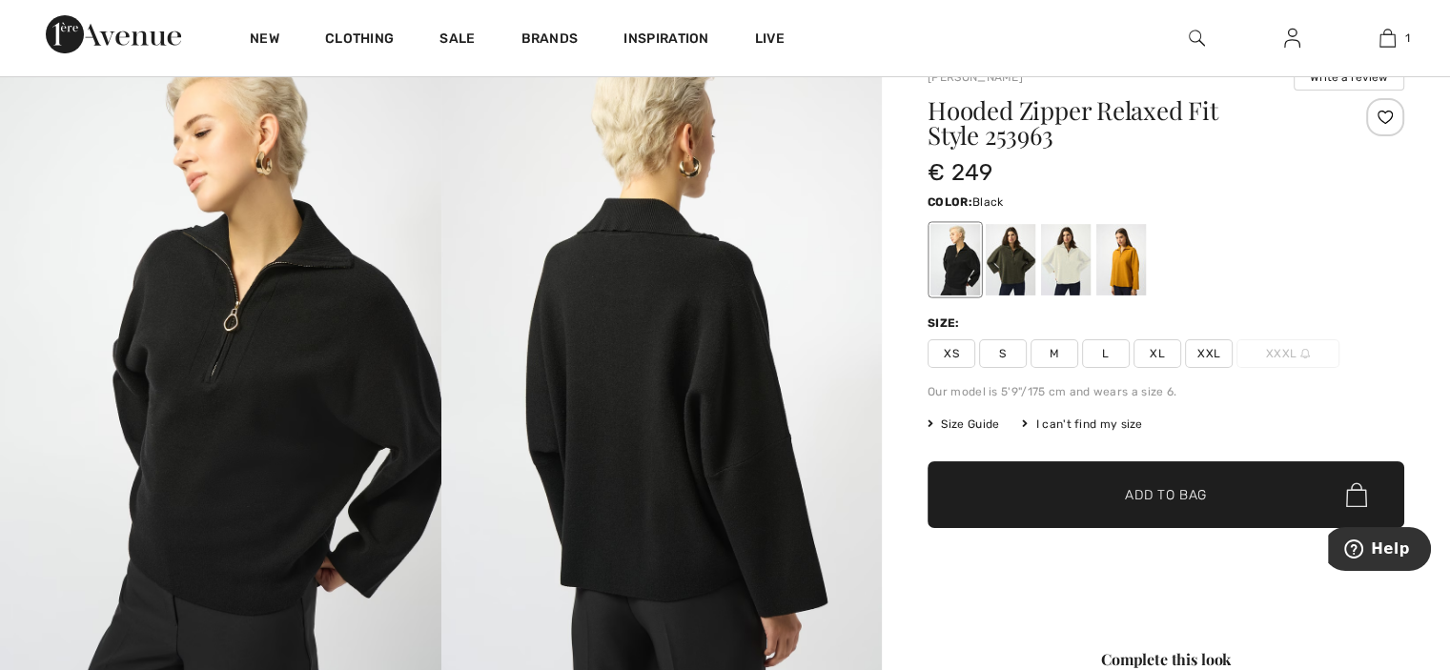
click at [767, 144] on img at bounding box center [663, 371] width 442 height 661
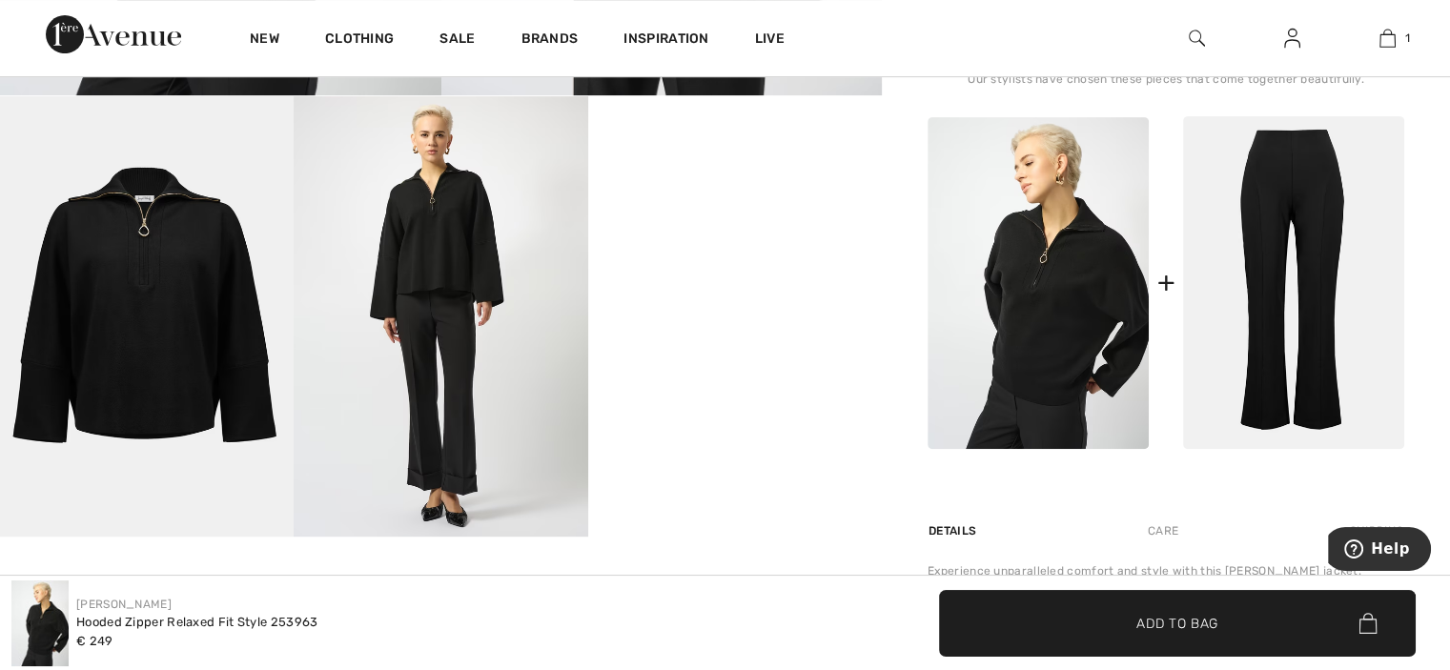
scroll to position [678, 0]
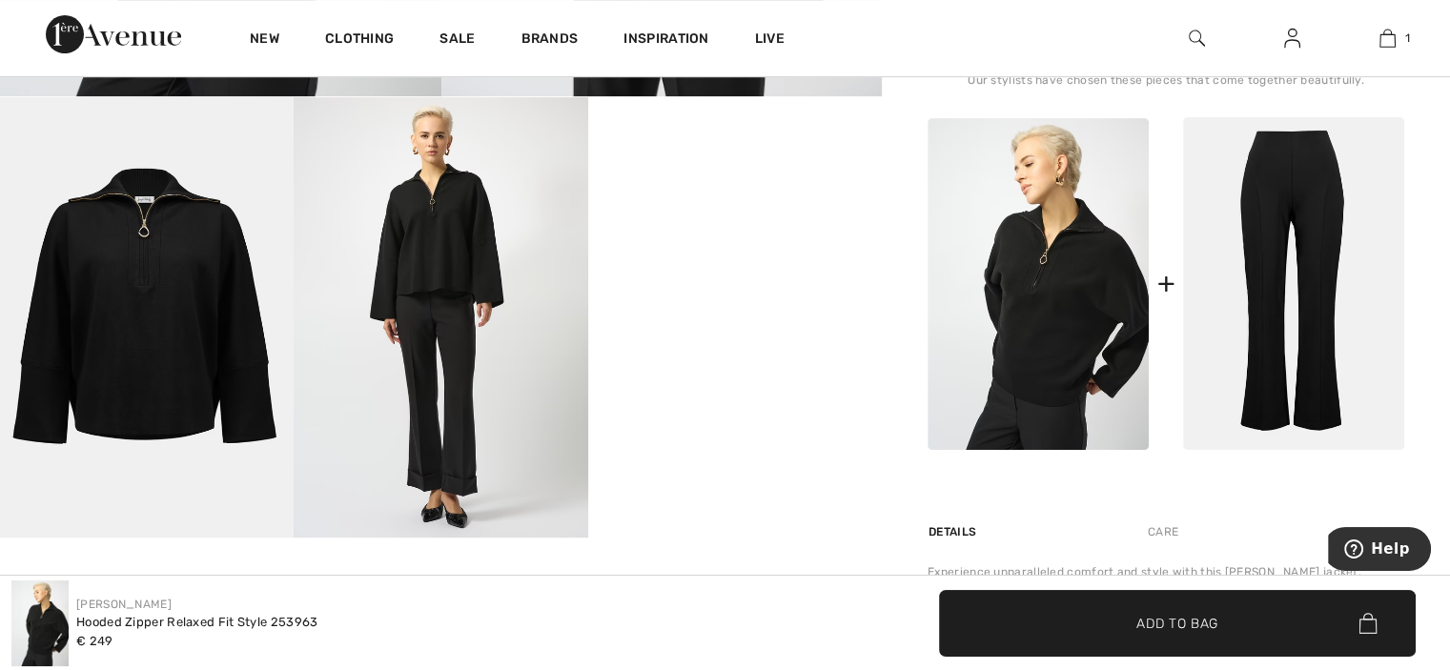
click at [1018, 206] on img at bounding box center [1038, 284] width 221 height 332
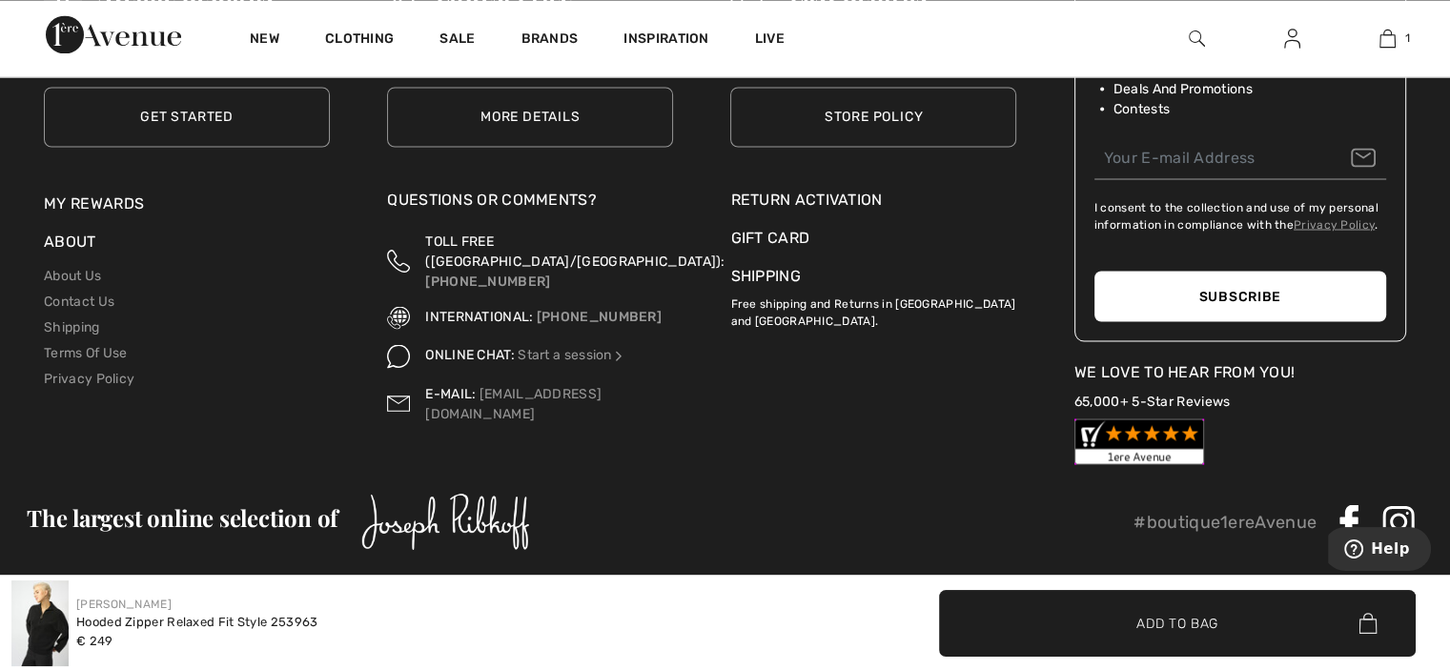
scroll to position [3474, 0]
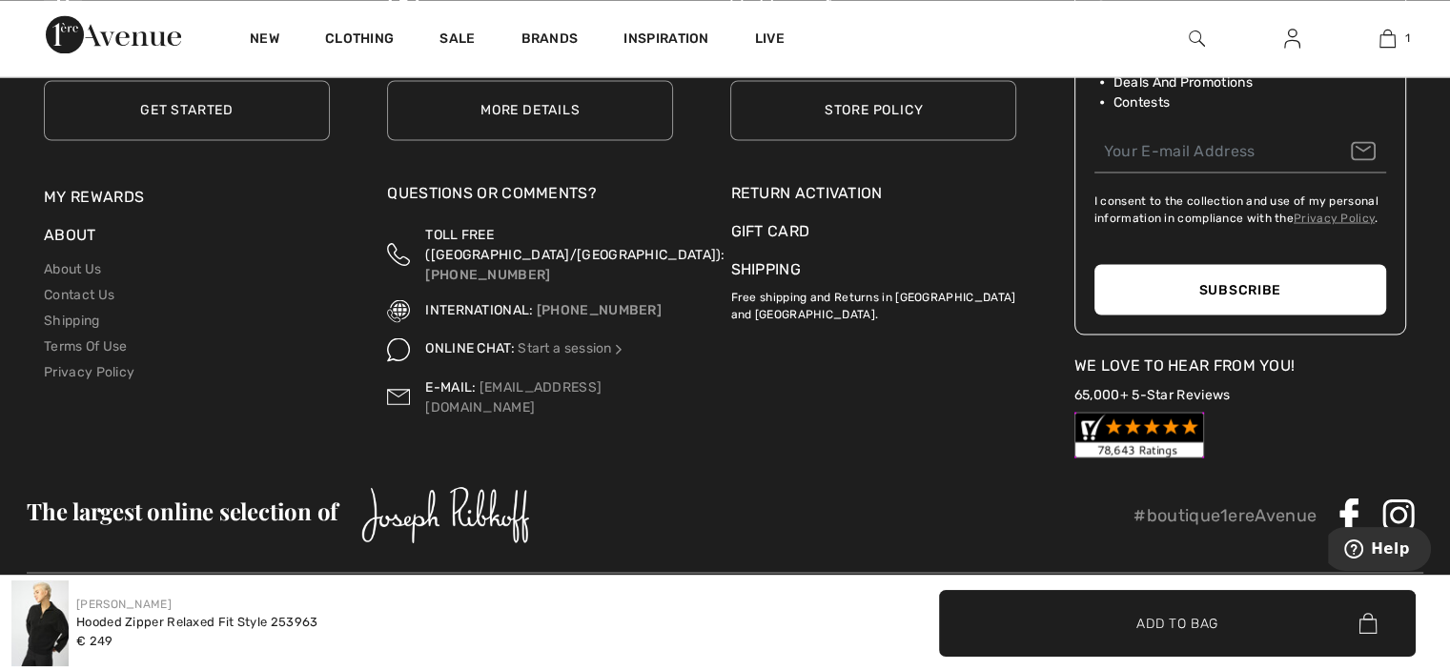
click at [863, 243] on div "Gift Card" at bounding box center [873, 235] width 286 height 32
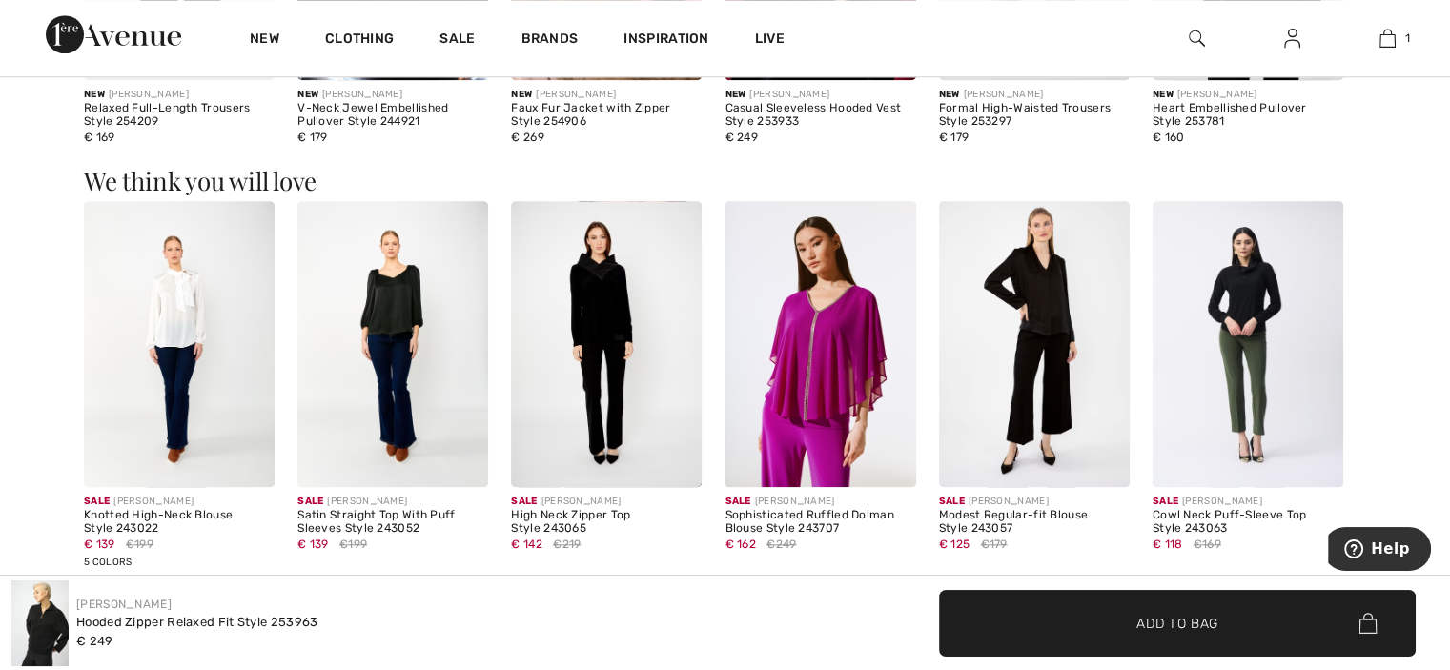
scroll to position [1900, 0]
click at [774, 38] on link "Live" at bounding box center [770, 39] width 30 height 20
